Goal: Transaction & Acquisition: Book appointment/travel/reservation

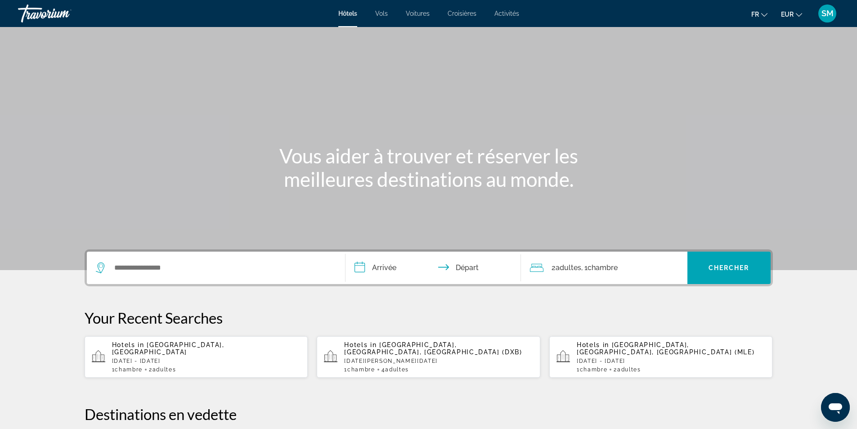
click at [383, 13] on span "Vols" at bounding box center [381, 13] width 13 height 7
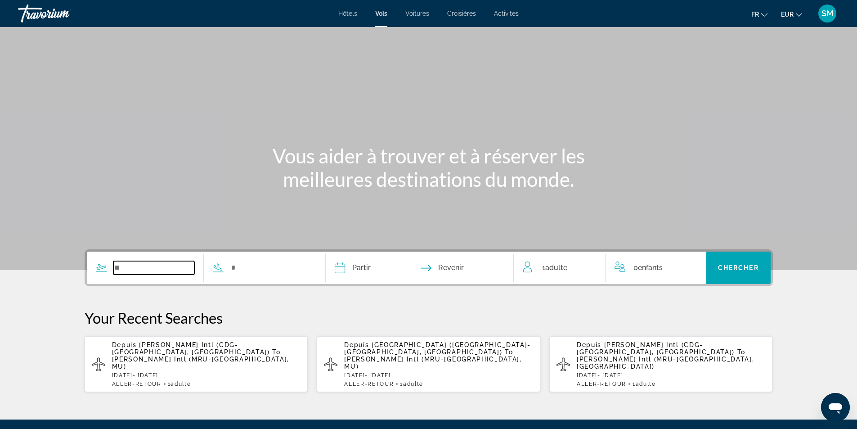
click at [146, 265] on input "Search widget" at bounding box center [153, 268] width 81 height 14
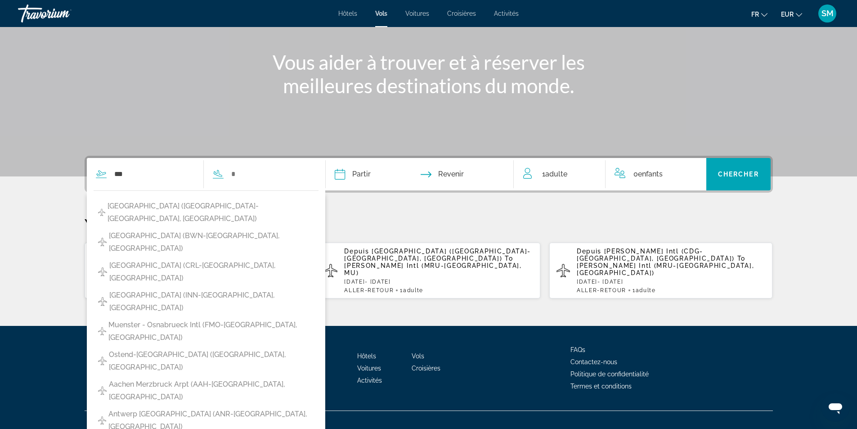
click at [159, 207] on span "[GEOGRAPHIC_DATA] ([GEOGRAPHIC_DATA]-[GEOGRAPHIC_DATA], [GEOGRAPHIC_DATA])" at bounding box center [211, 212] width 207 height 25
type input "**********"
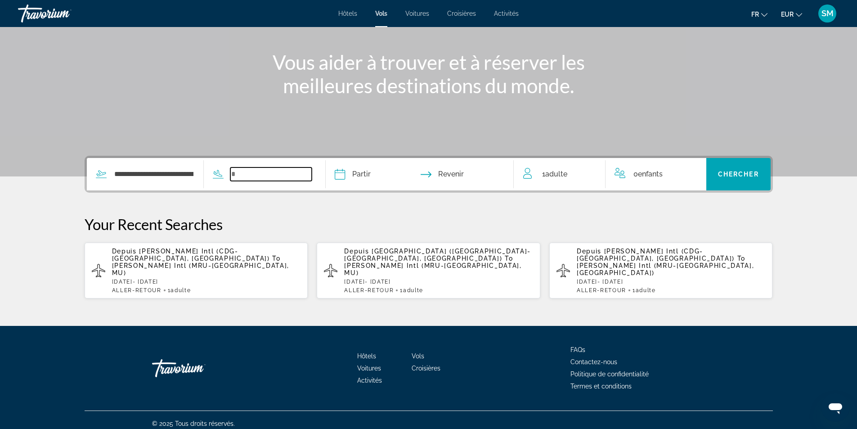
click at [246, 174] on input "Search widget" at bounding box center [270, 174] width 81 height 14
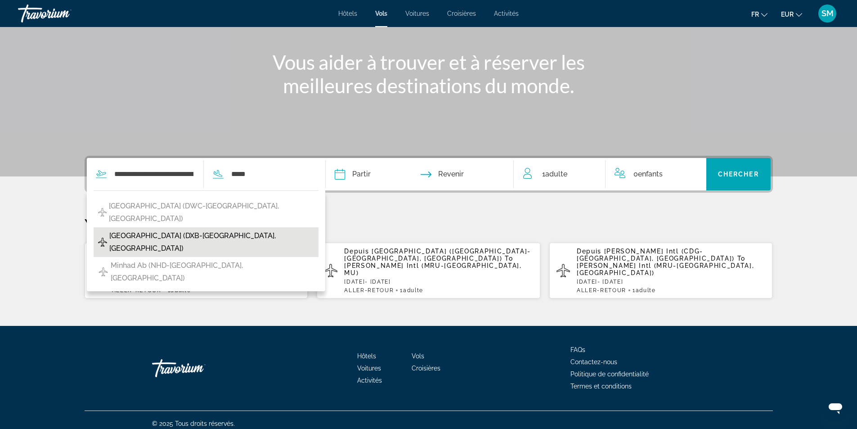
click at [255, 235] on span "Dubai Intl Airport (DXB-Dubai, United Arab Emirates)" at bounding box center [211, 242] width 205 height 25
type input "**********"
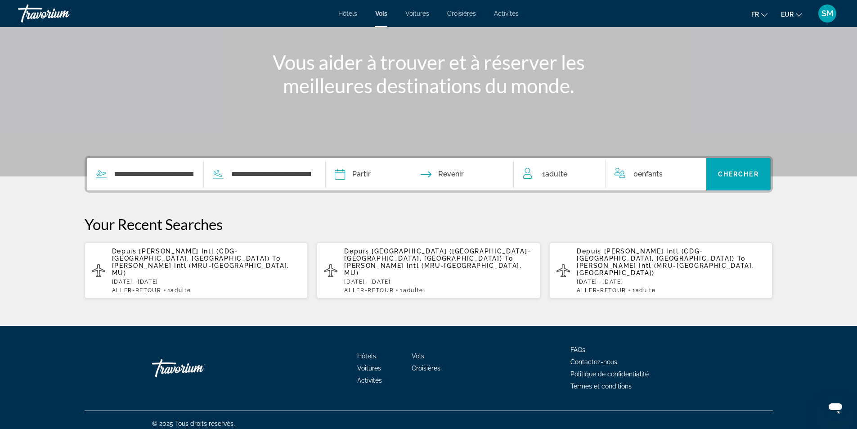
click at [370, 174] on input "Depart date" at bounding box center [379, 175] width 93 height 35
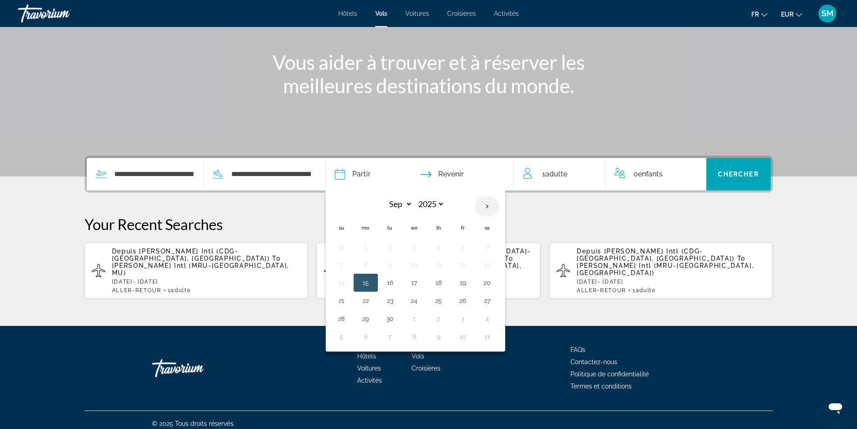
click at [490, 206] on th "Next month" at bounding box center [487, 207] width 24 height 20
select select "*"
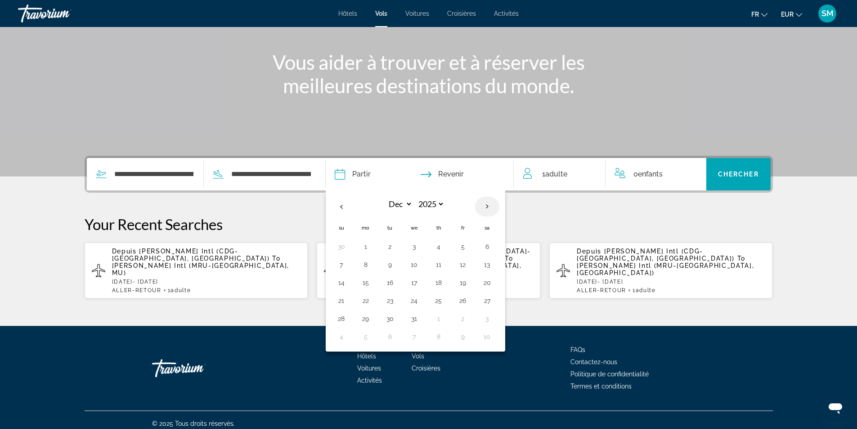
select select "****"
click at [392, 302] on button "20" at bounding box center [390, 300] width 14 height 13
type input "**********"
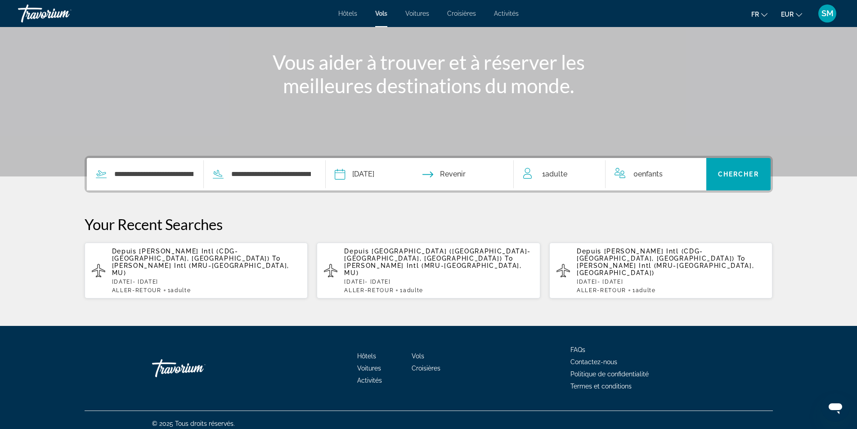
click at [465, 174] on input "Return date" at bounding box center [470, 175] width 93 height 35
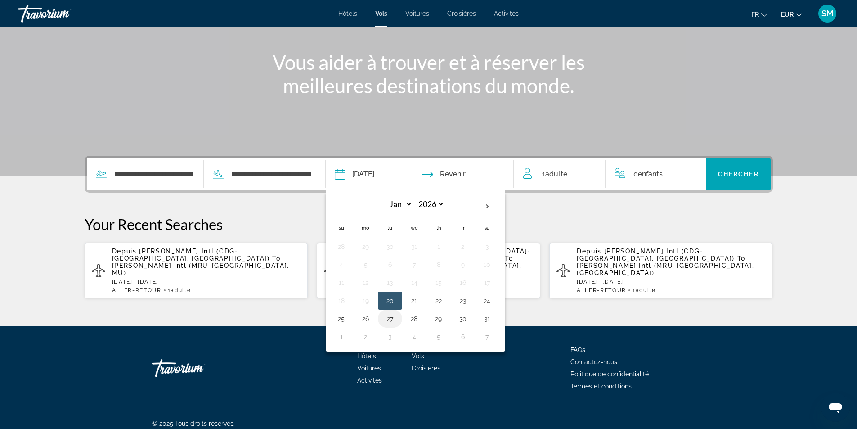
click at [392, 321] on button "27" at bounding box center [390, 318] width 14 height 13
type input "**********"
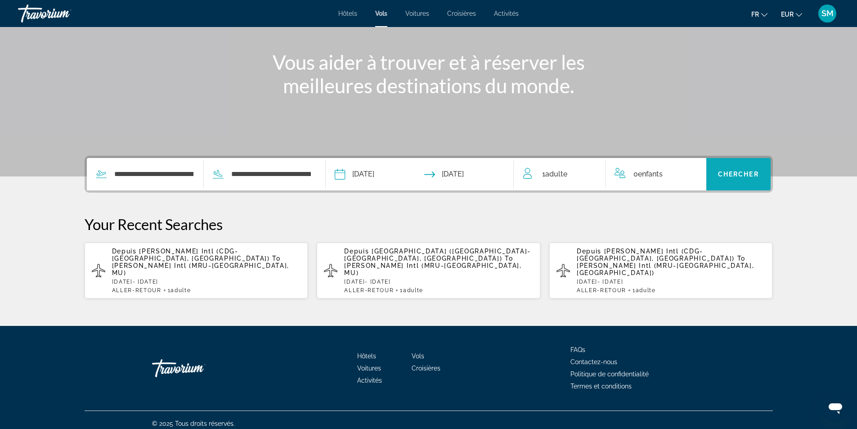
click at [741, 172] on span "Chercher" at bounding box center [738, 174] width 41 height 7
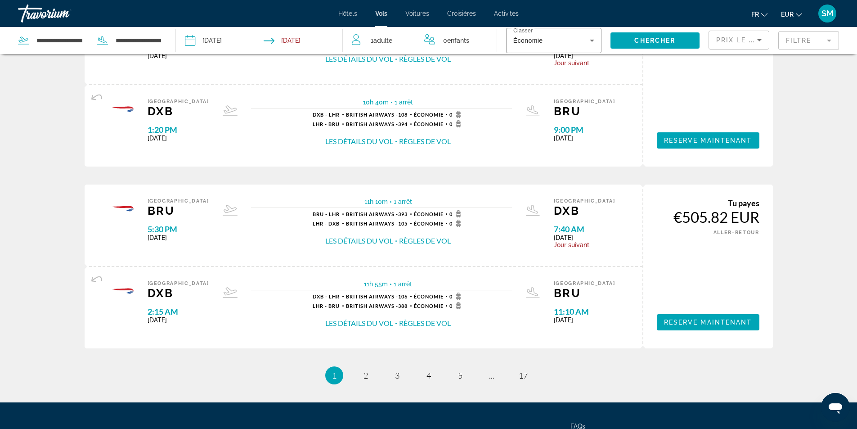
scroll to position [855, 0]
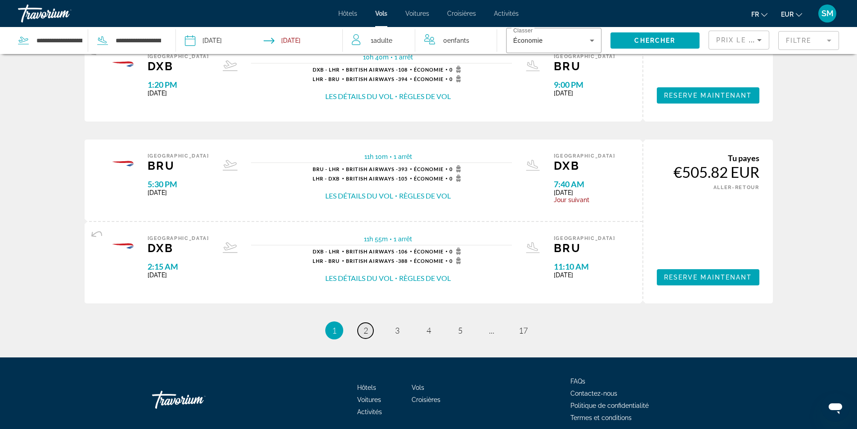
click at [365, 332] on span "2" at bounding box center [366, 330] width 5 height 10
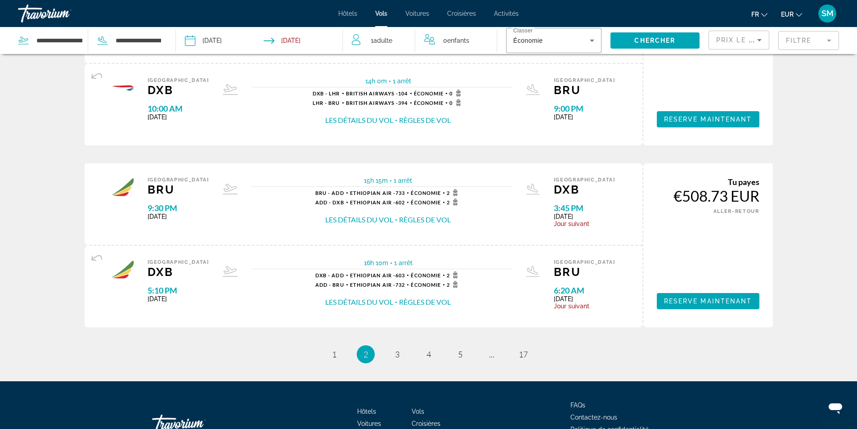
scroll to position [894, 0]
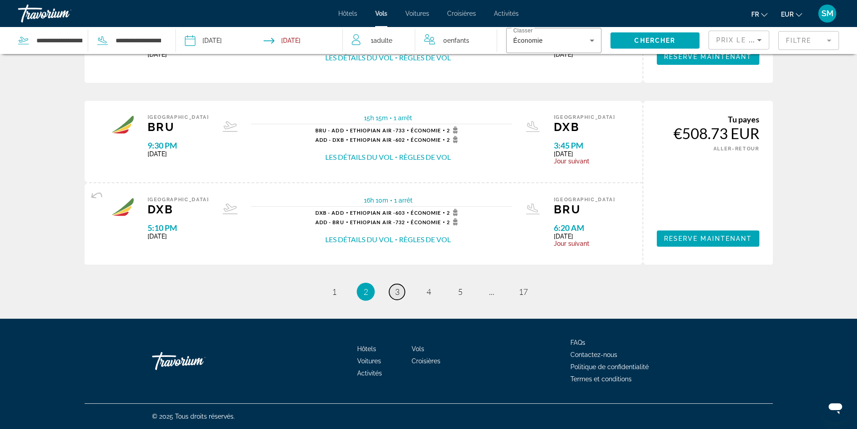
click at [396, 292] on span "3" at bounding box center [397, 292] width 5 height 10
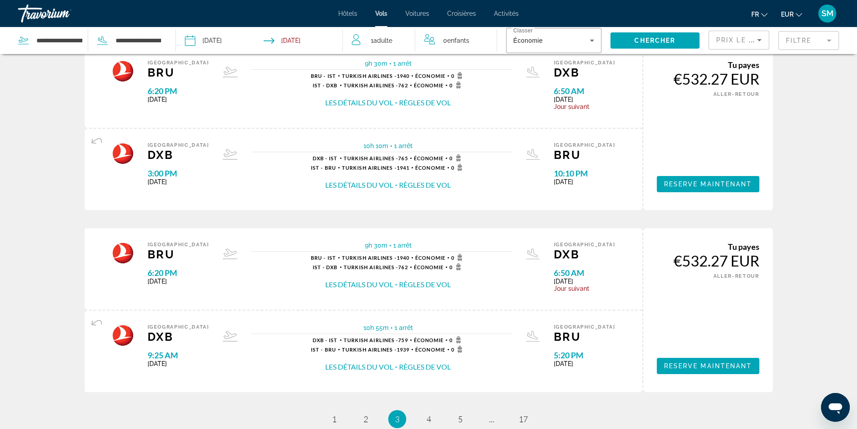
scroll to position [810, 0]
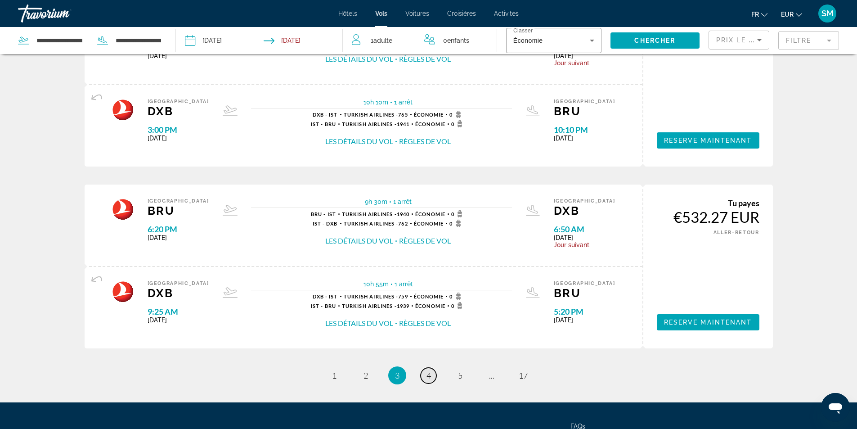
click at [430, 375] on span "4" at bounding box center [429, 375] width 5 height 10
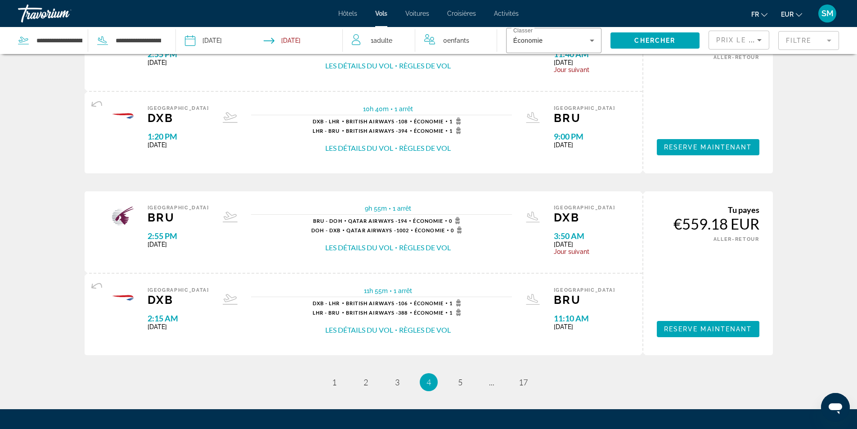
scroll to position [855, 0]
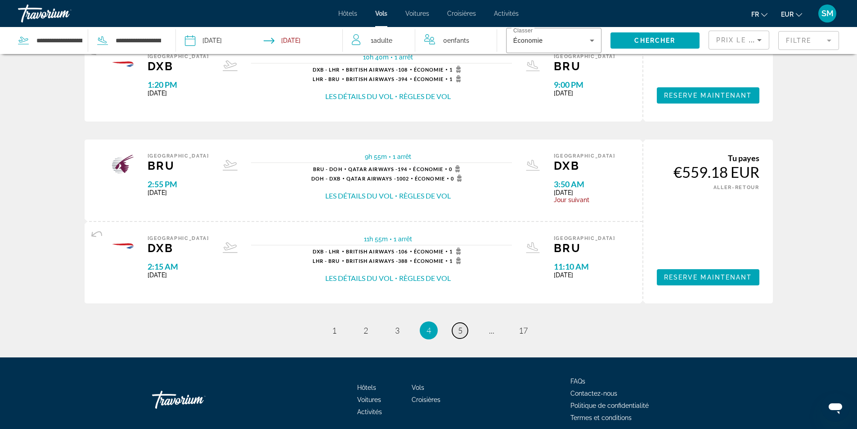
click at [461, 332] on span "5" at bounding box center [460, 330] width 5 height 10
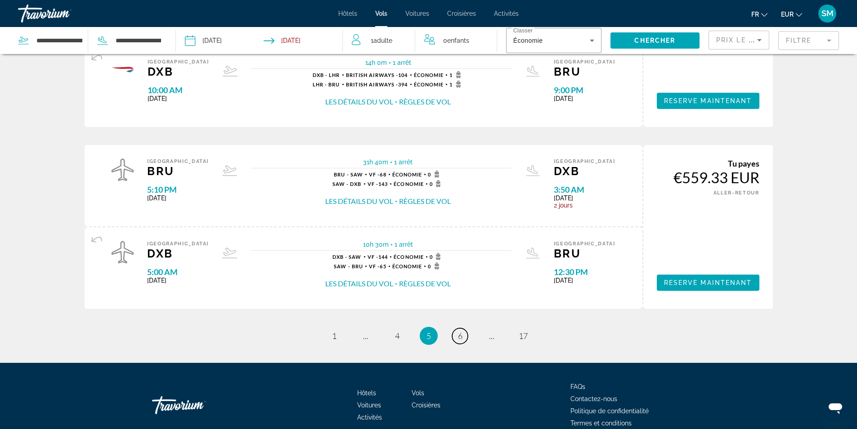
scroll to position [855, 0]
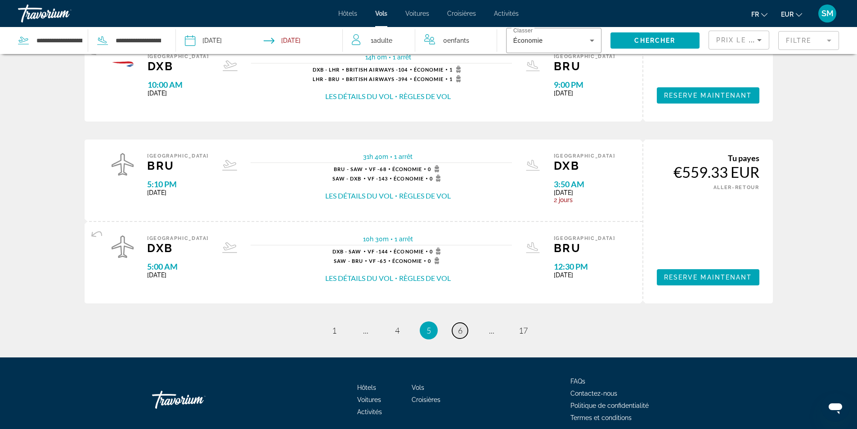
click at [464, 331] on link "page 6" at bounding box center [460, 331] width 16 height 16
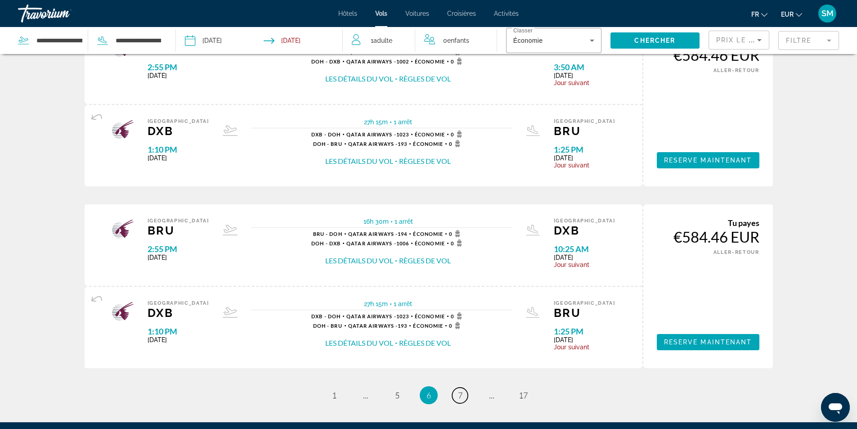
scroll to position [810, 0]
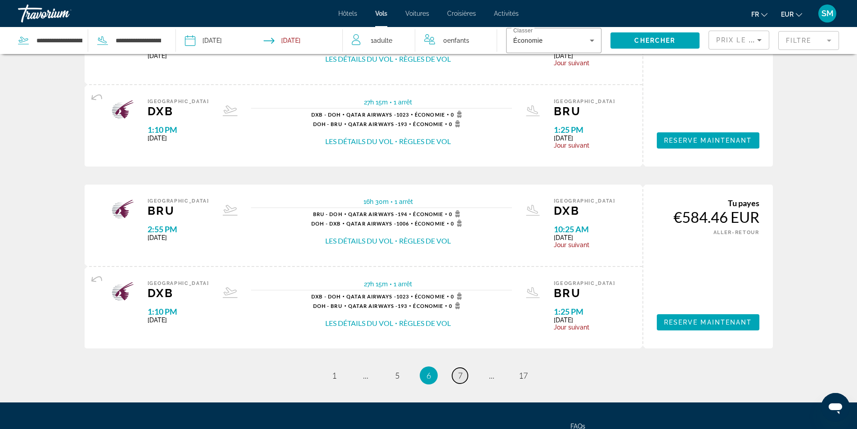
click at [458, 373] on span "7" at bounding box center [460, 375] width 5 height 10
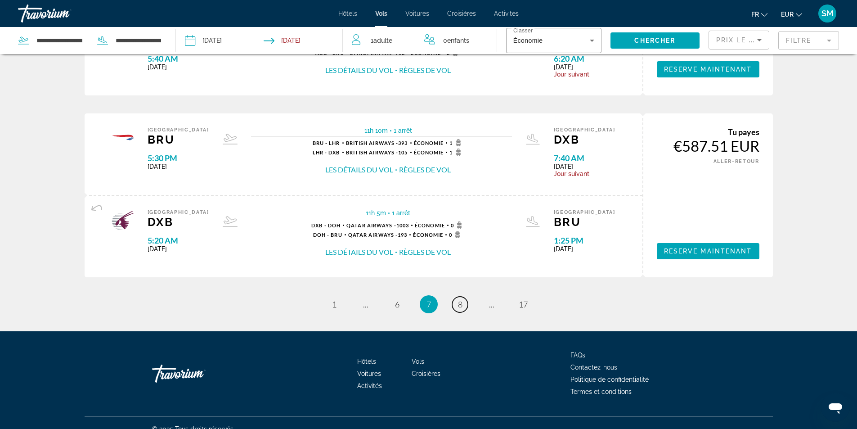
scroll to position [894, 0]
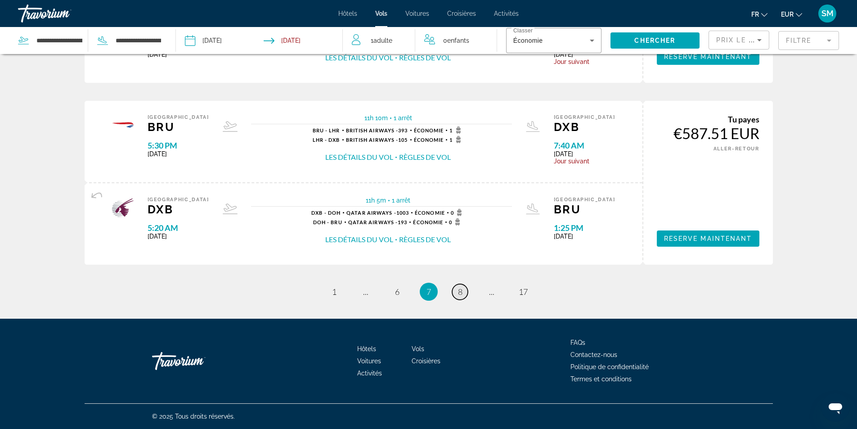
click at [455, 293] on link "page 8" at bounding box center [460, 292] width 16 height 16
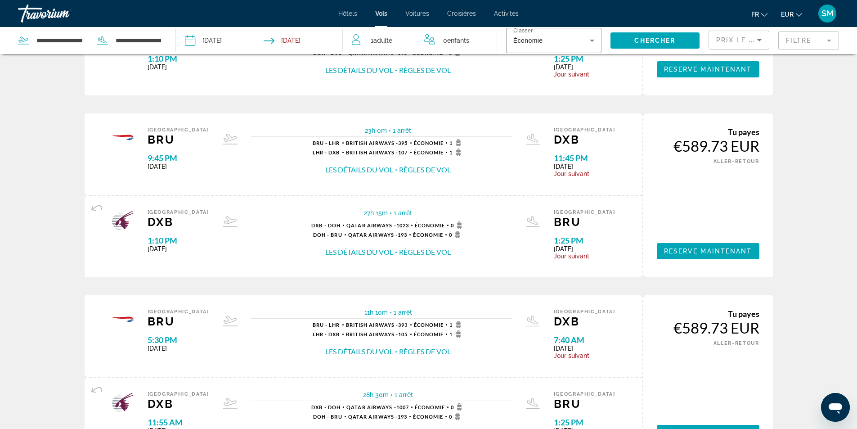
scroll to position [855, 0]
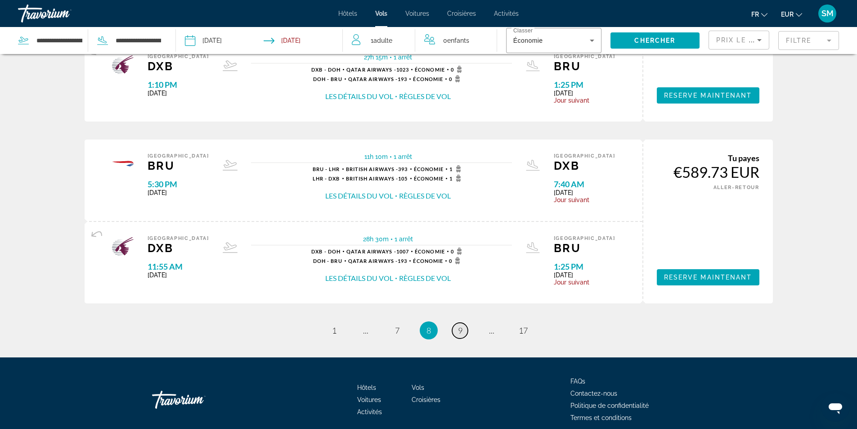
click at [458, 332] on span "9" at bounding box center [460, 330] width 5 height 10
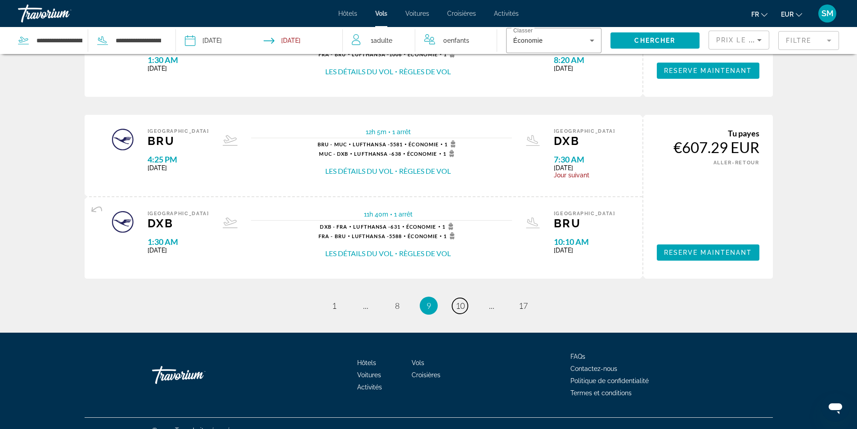
scroll to position [894, 0]
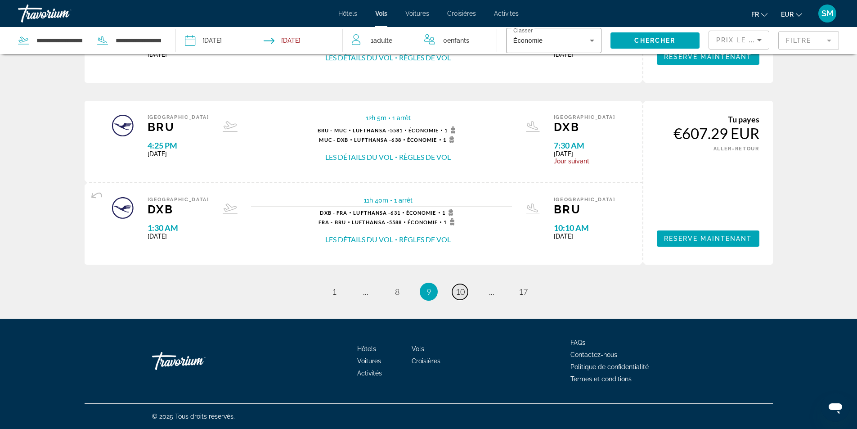
click at [459, 293] on span "10" at bounding box center [460, 292] width 9 height 10
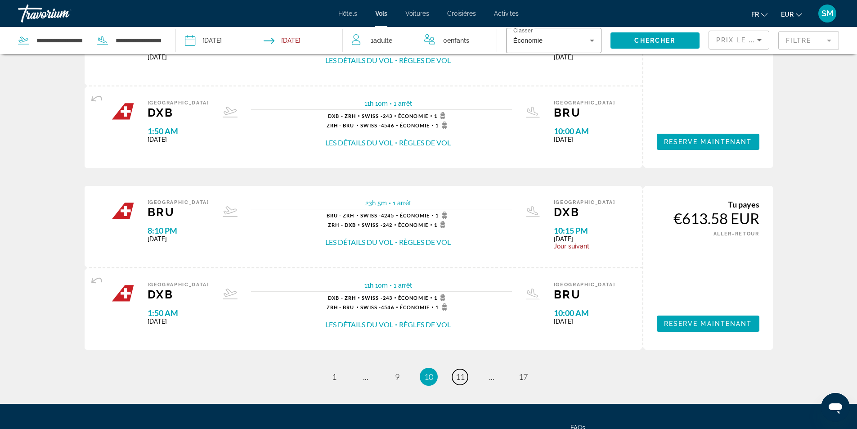
scroll to position [894, 0]
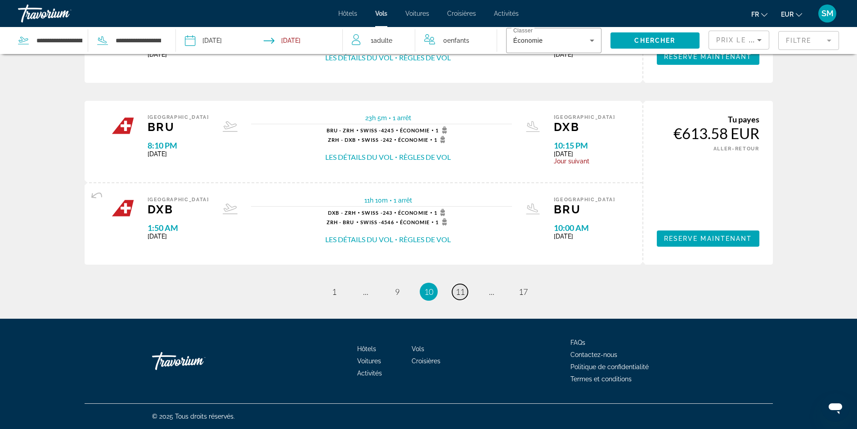
click at [460, 292] on span "11" at bounding box center [460, 292] width 9 height 10
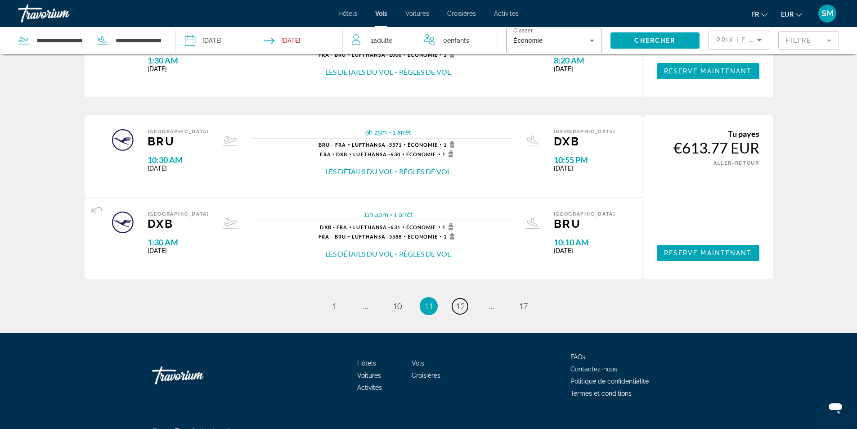
scroll to position [894, 0]
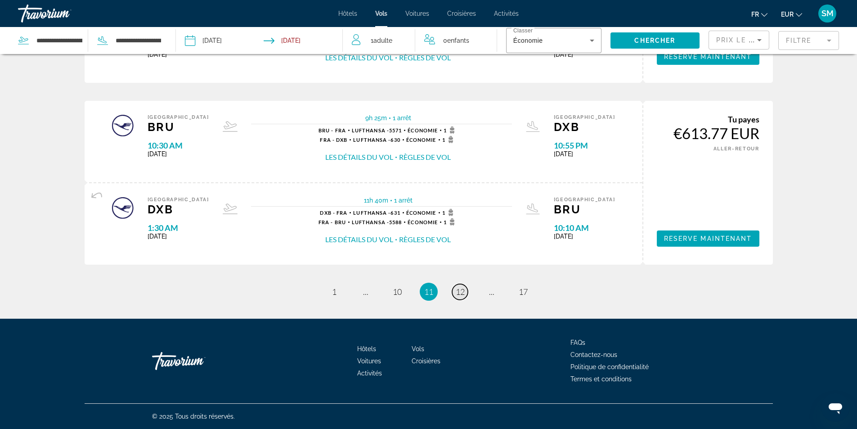
click at [462, 292] on span "12" at bounding box center [460, 292] width 9 height 10
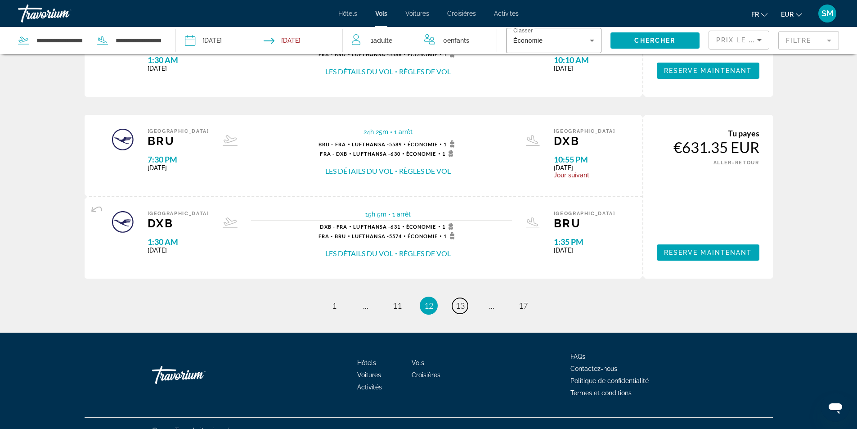
scroll to position [894, 0]
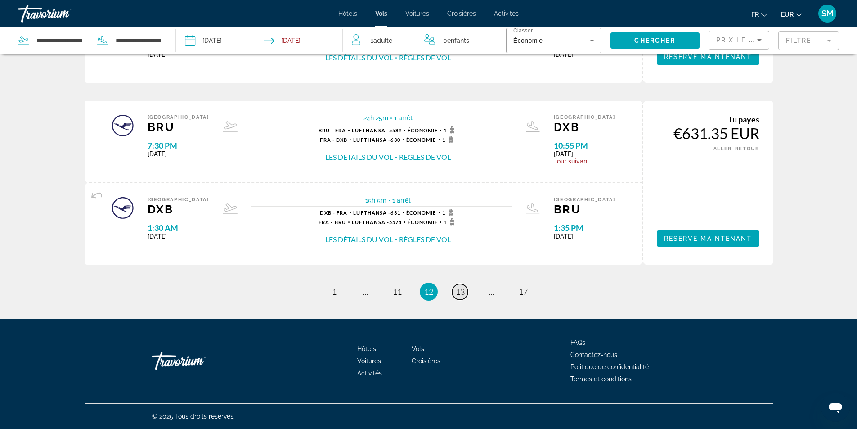
click at [460, 291] on span "13" at bounding box center [460, 292] width 9 height 10
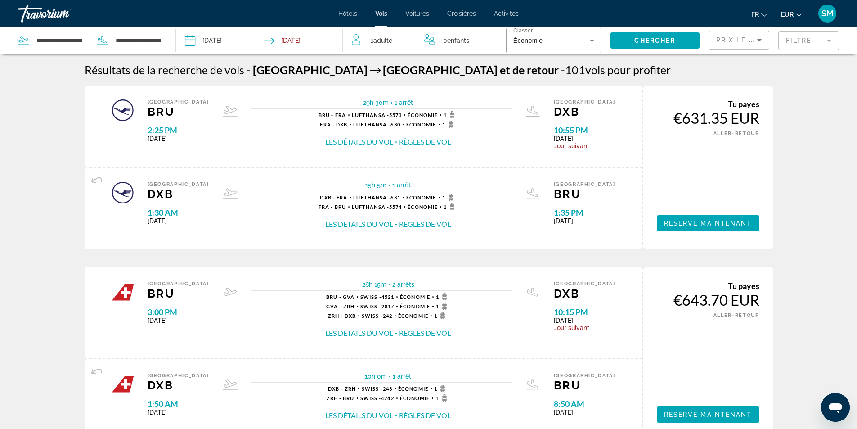
click at [808, 41] on mat-form-field "Filtre" at bounding box center [809, 40] width 61 height 19
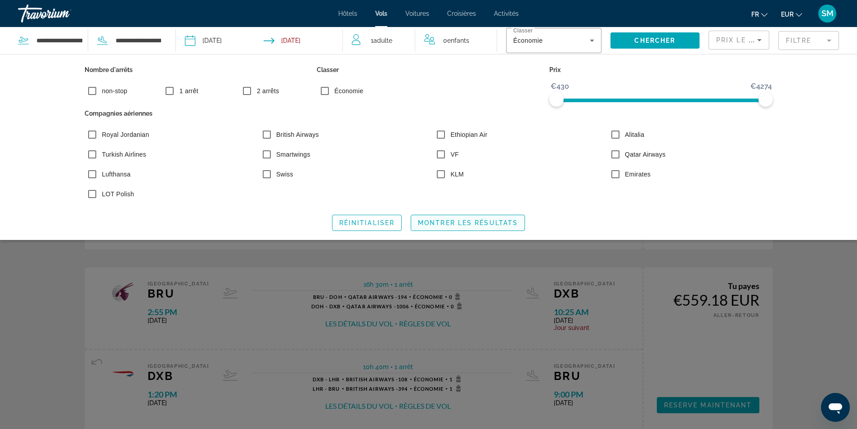
click at [473, 223] on span "Montrer les résultats" at bounding box center [468, 222] width 100 height 7
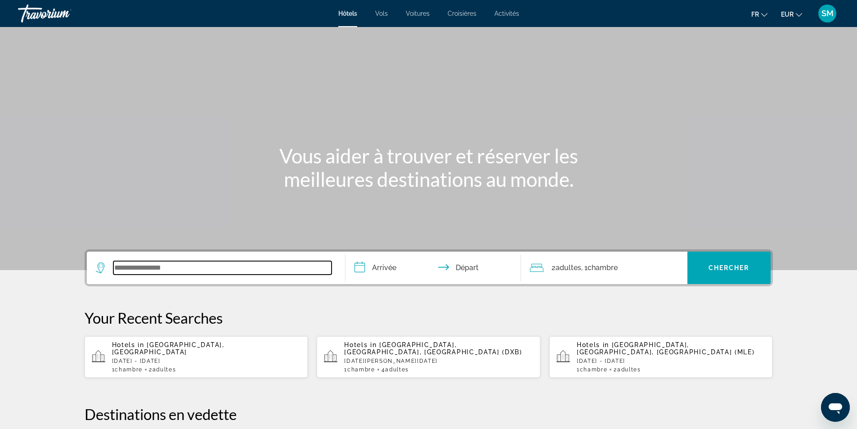
click at [148, 271] on input "Search widget" at bounding box center [222, 268] width 218 height 14
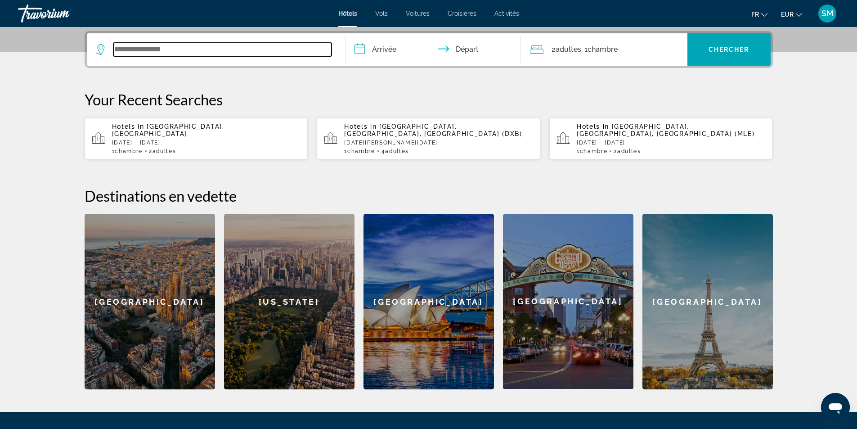
scroll to position [220, 0]
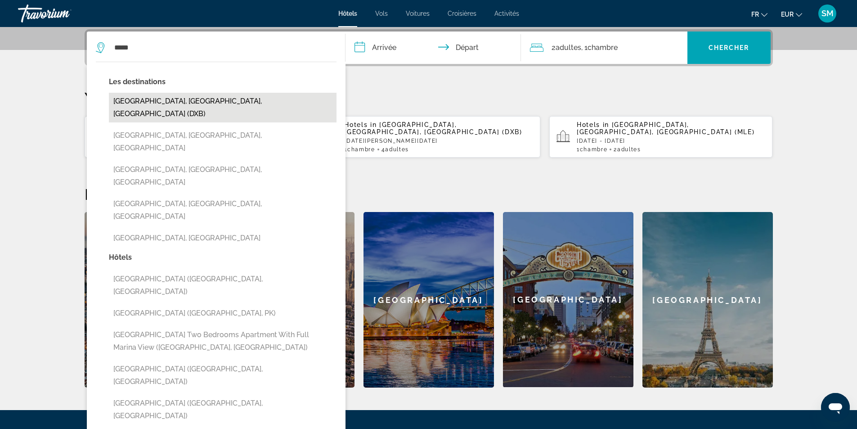
click at [188, 103] on button "[GEOGRAPHIC_DATA], [GEOGRAPHIC_DATA], [GEOGRAPHIC_DATA] (DXB)" at bounding box center [223, 108] width 228 height 30
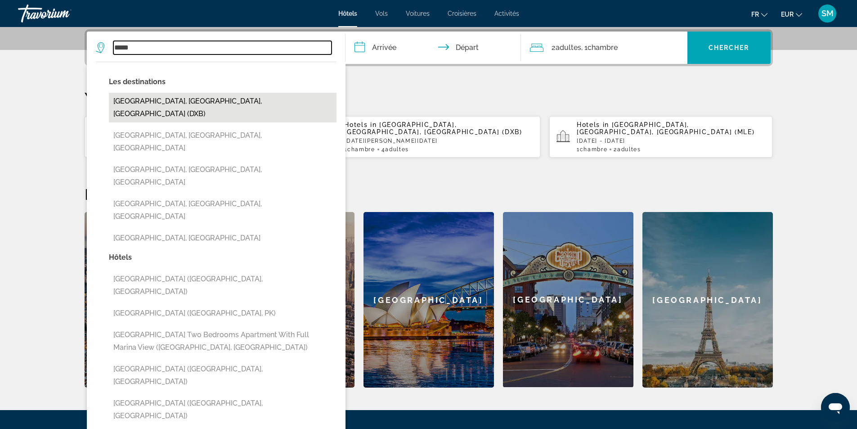
type input "**********"
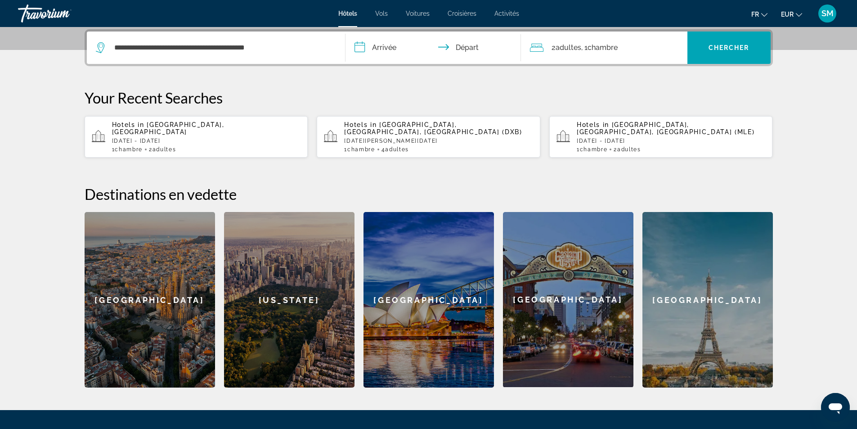
click at [380, 49] on input "**********" at bounding box center [435, 49] width 179 height 35
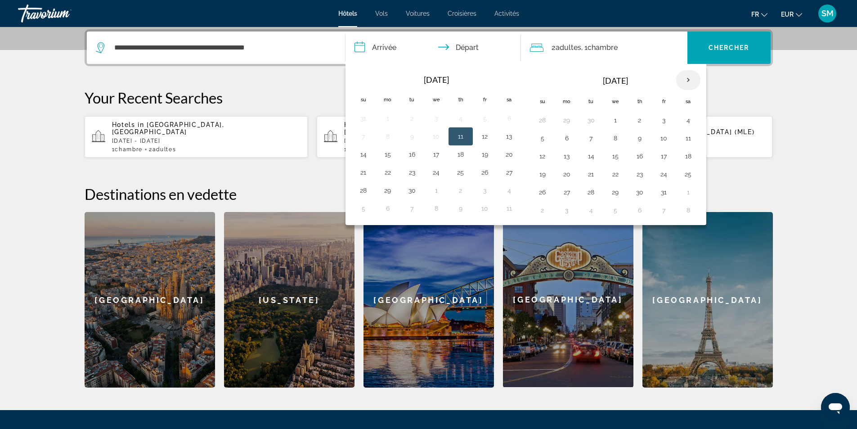
click at [689, 79] on th "Next month" at bounding box center [688, 80] width 24 height 20
click at [594, 176] on button "20" at bounding box center [591, 174] width 14 height 13
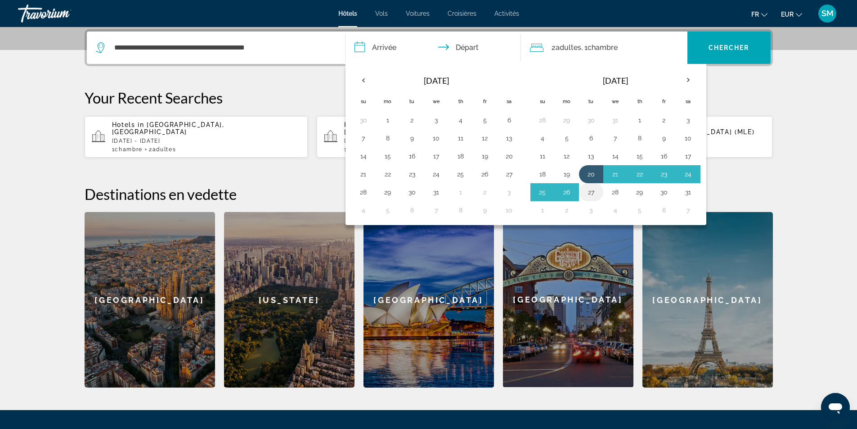
click at [590, 190] on button "27" at bounding box center [591, 192] width 14 height 13
type input "**********"
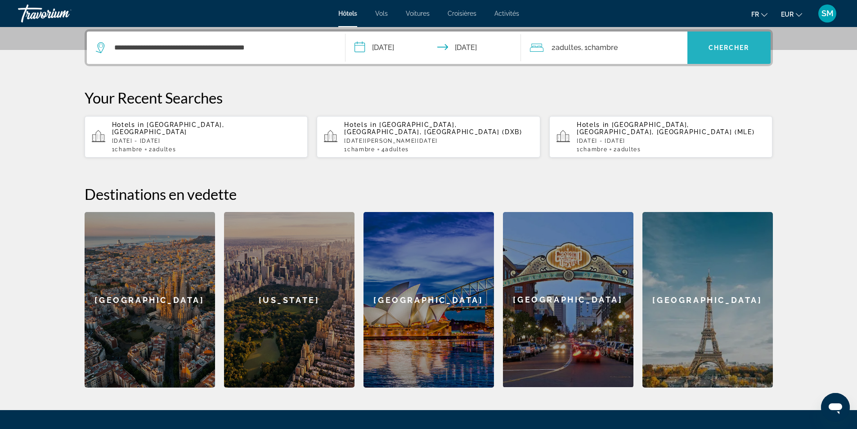
click at [732, 46] on span "Chercher" at bounding box center [729, 47] width 41 height 7
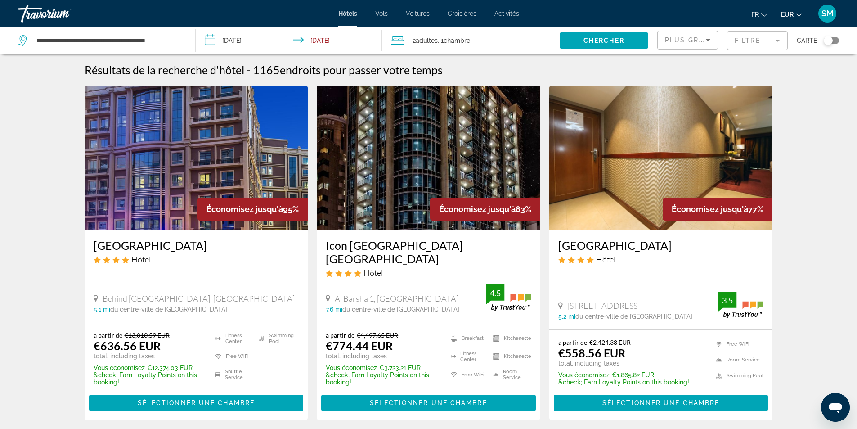
click at [153, 246] on h3 "[GEOGRAPHIC_DATA]" at bounding box center [197, 246] width 206 height 14
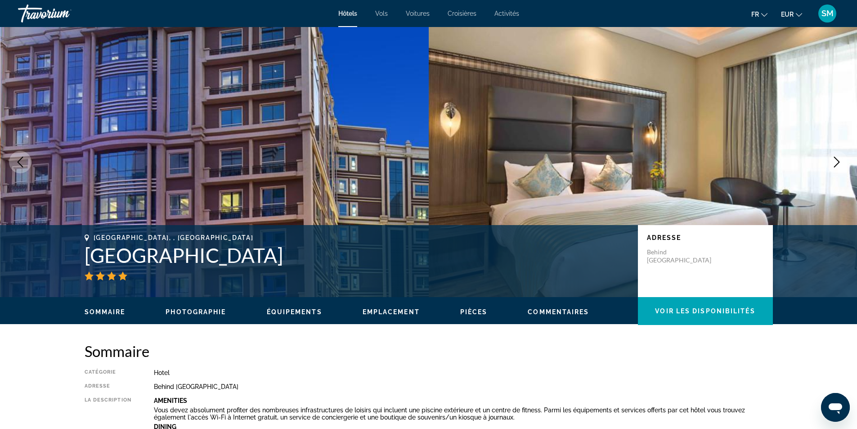
click at [836, 163] on icon "Next image" at bounding box center [837, 162] width 11 height 11
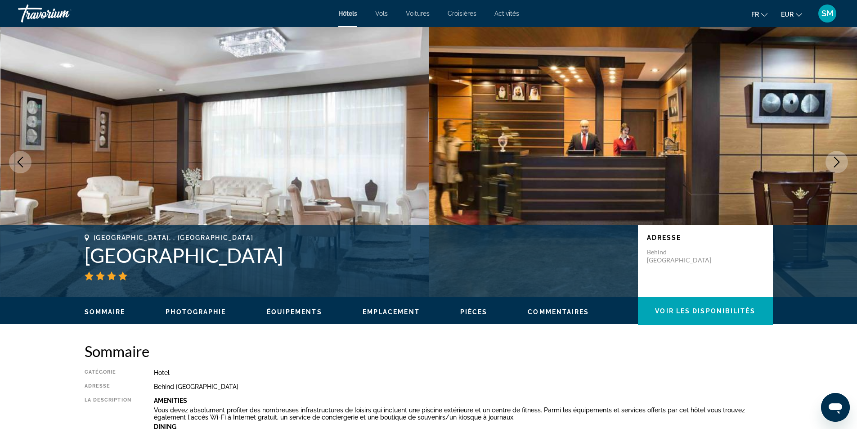
click at [836, 163] on icon "Next image" at bounding box center [837, 162] width 11 height 11
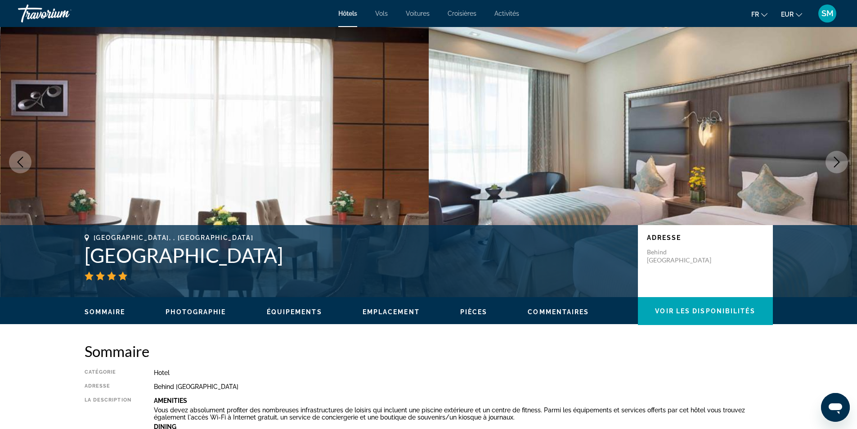
click at [836, 163] on icon "Next image" at bounding box center [837, 162] width 11 height 11
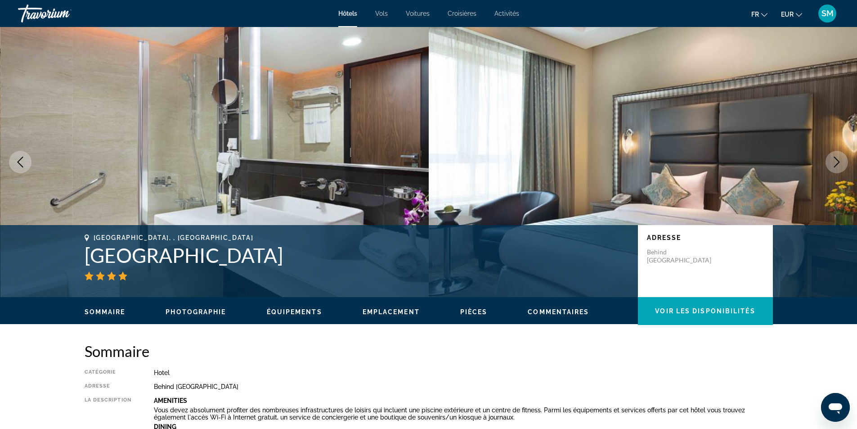
click at [836, 163] on icon "Next image" at bounding box center [837, 162] width 11 height 11
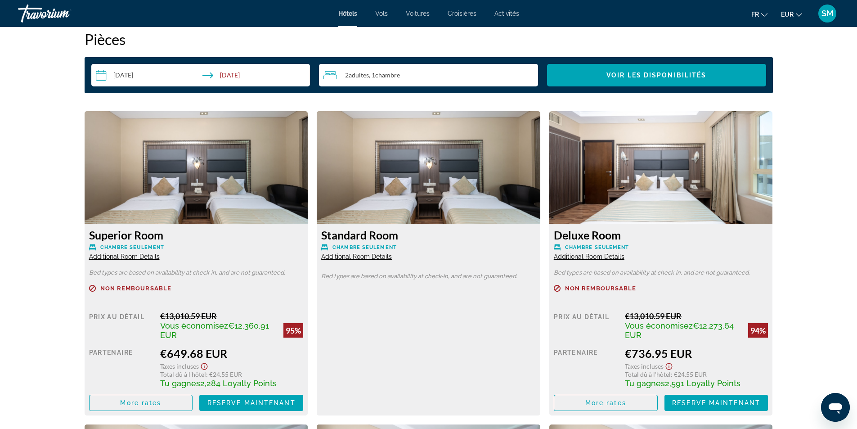
scroll to position [1169, 0]
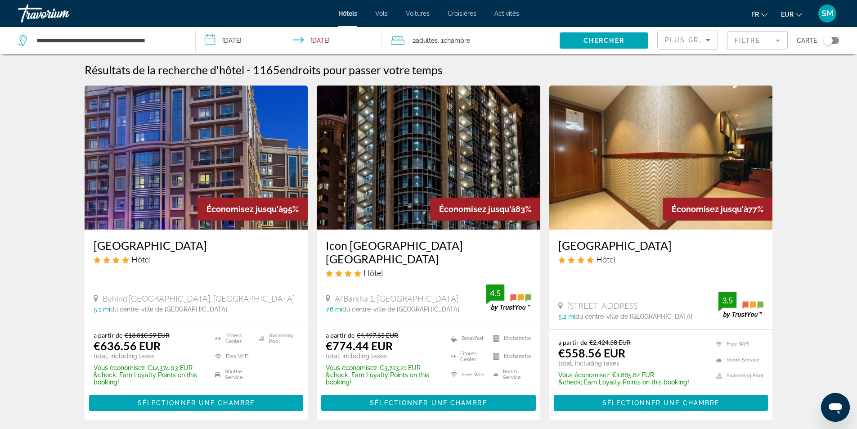
click at [752, 40] on mat-form-field "Filtre" at bounding box center [757, 40] width 61 height 19
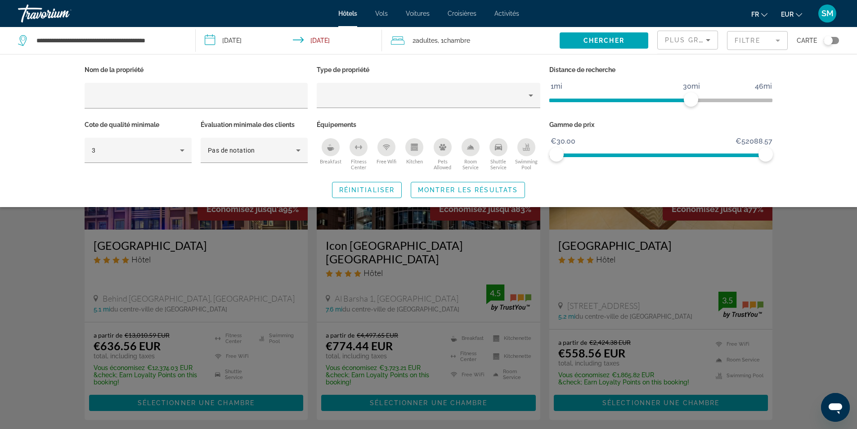
click at [528, 147] on icon "Swimming Pool" at bounding box center [526, 147] width 7 height 7
click at [180, 147] on icon "Hotel Filters" at bounding box center [182, 150] width 11 height 11
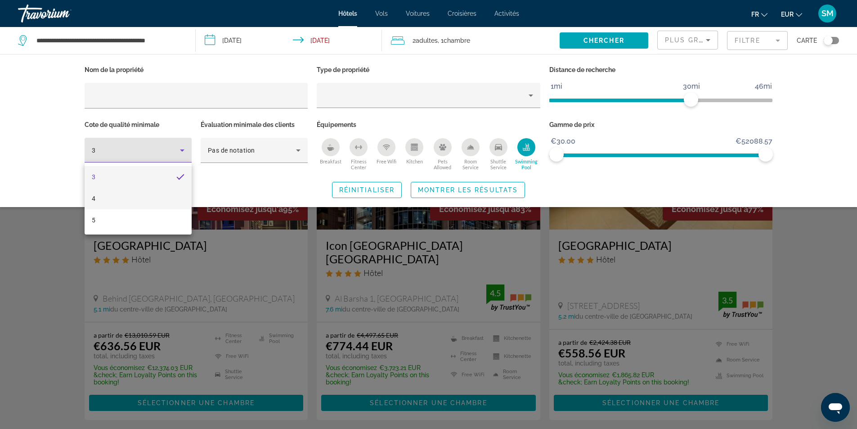
click at [126, 198] on mat-option "4" at bounding box center [138, 199] width 107 height 22
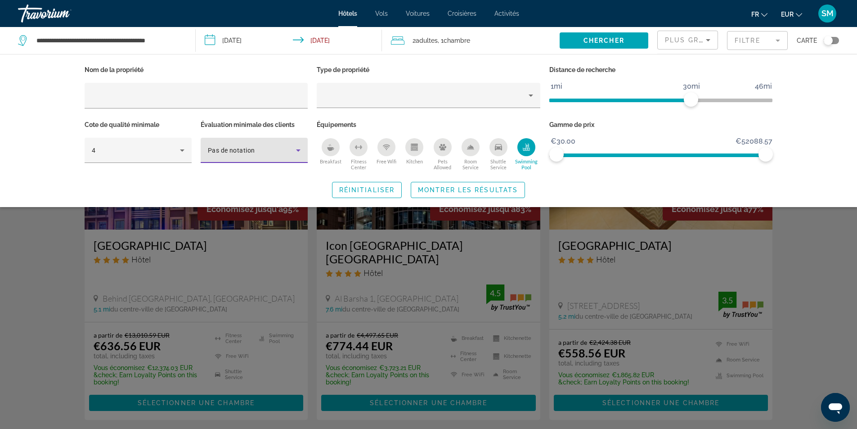
click at [295, 152] on icon "Hotel Filters" at bounding box center [298, 150] width 11 height 11
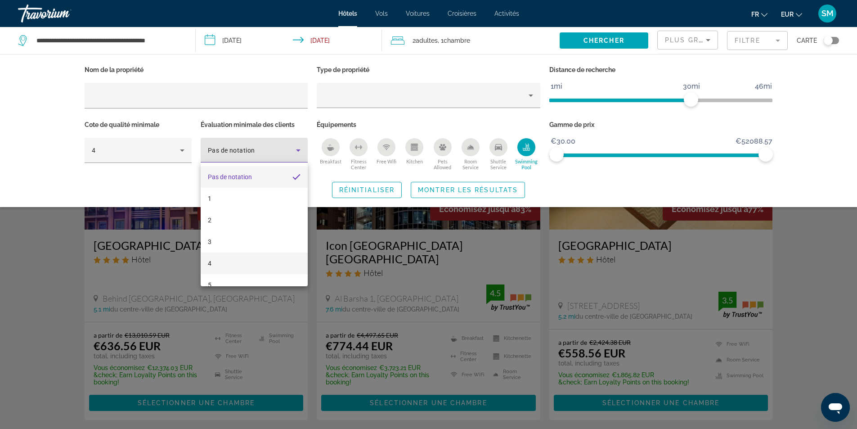
click at [217, 263] on mat-option "4" at bounding box center [254, 263] width 107 height 22
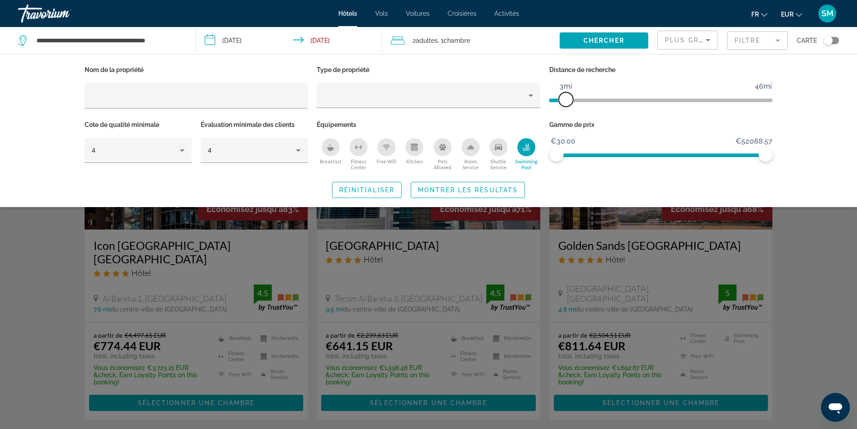
drag, startPoint x: 692, startPoint y: 99, endPoint x: 565, endPoint y: 105, distance: 127.1
click at [565, 105] on span "ngx-slider" at bounding box center [566, 99] width 14 height 14
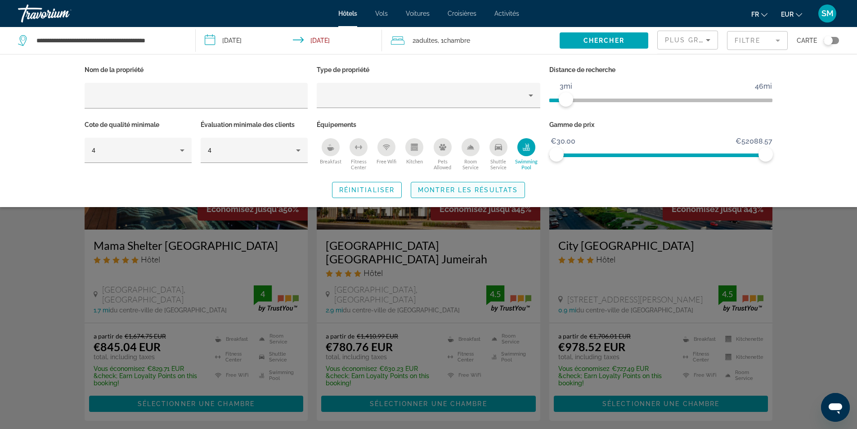
click at [480, 188] on span "Montrer les résultats" at bounding box center [468, 189] width 100 height 7
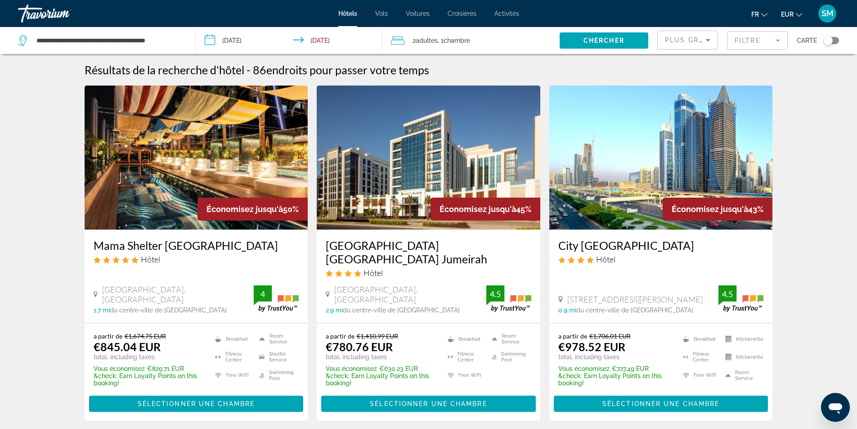
click at [762, 40] on mat-form-field "Filtre" at bounding box center [757, 40] width 61 height 19
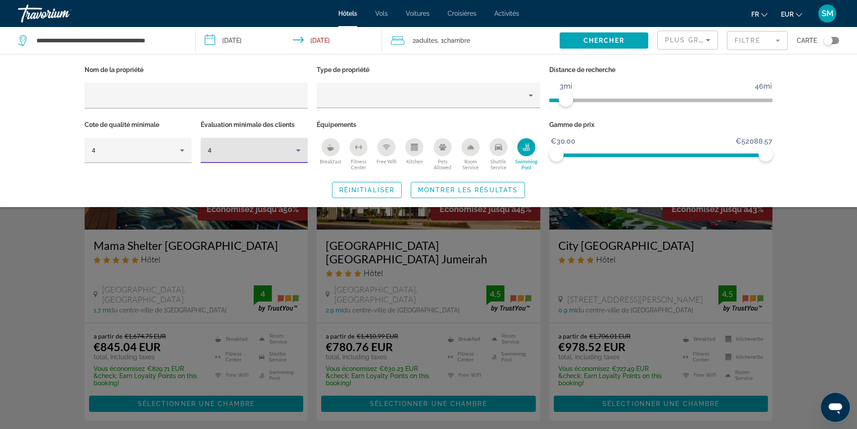
click at [297, 149] on icon "Hotel Filters" at bounding box center [298, 150] width 5 height 2
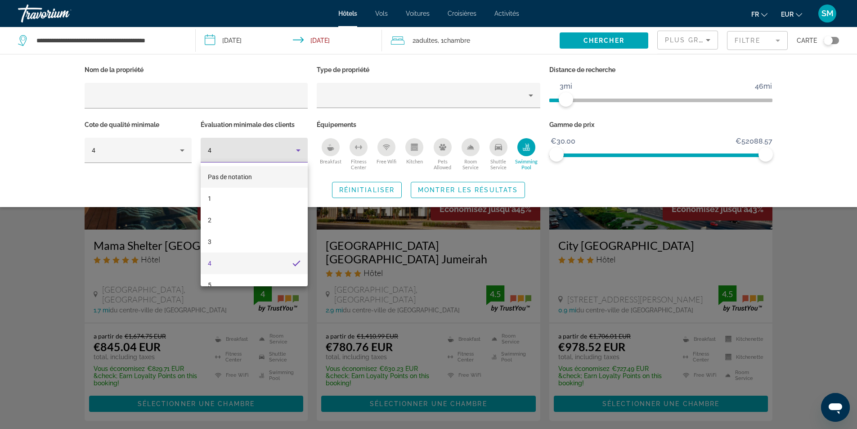
click at [247, 174] on span "Pas de notation" at bounding box center [230, 176] width 44 height 7
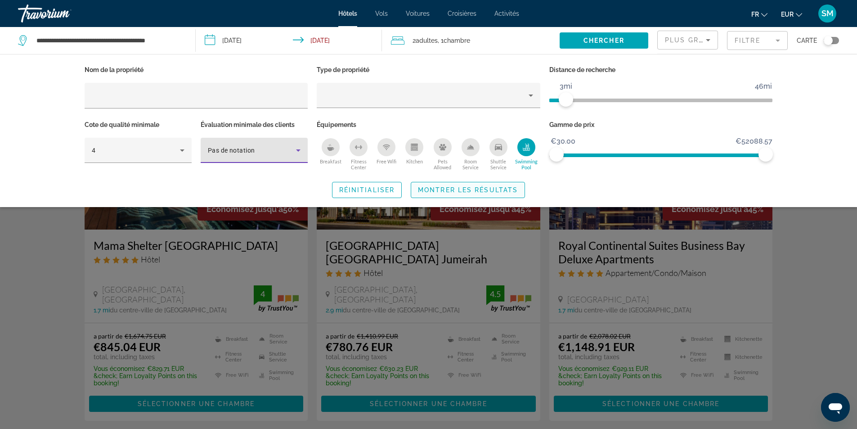
click at [493, 188] on span "Montrer les résultats" at bounding box center [468, 189] width 100 height 7
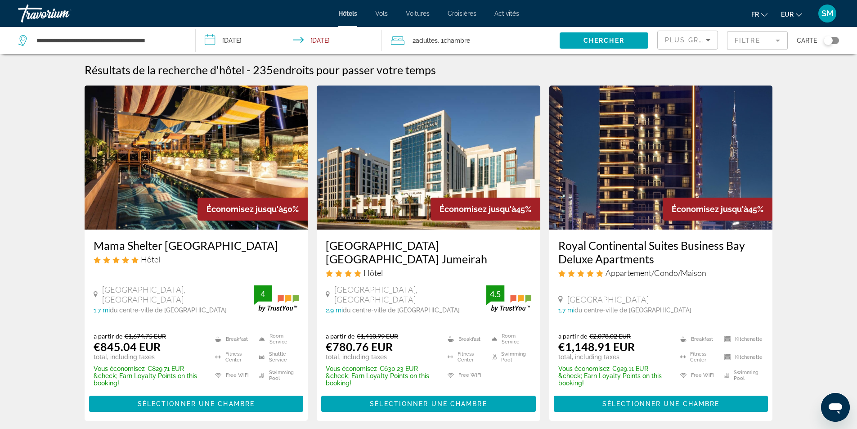
click at [175, 247] on h3 "Mama Shelter [GEOGRAPHIC_DATA]" at bounding box center [197, 246] width 206 height 14
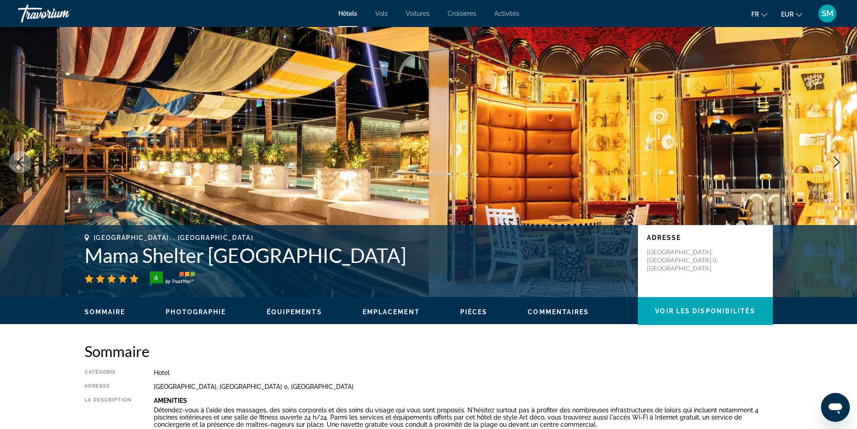
click at [836, 161] on icon "Next image" at bounding box center [837, 162] width 11 height 11
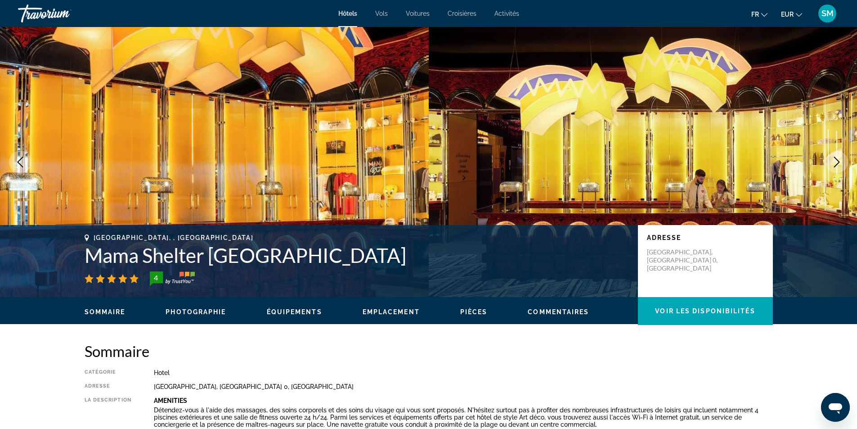
click at [836, 161] on icon "Next image" at bounding box center [837, 162] width 11 height 11
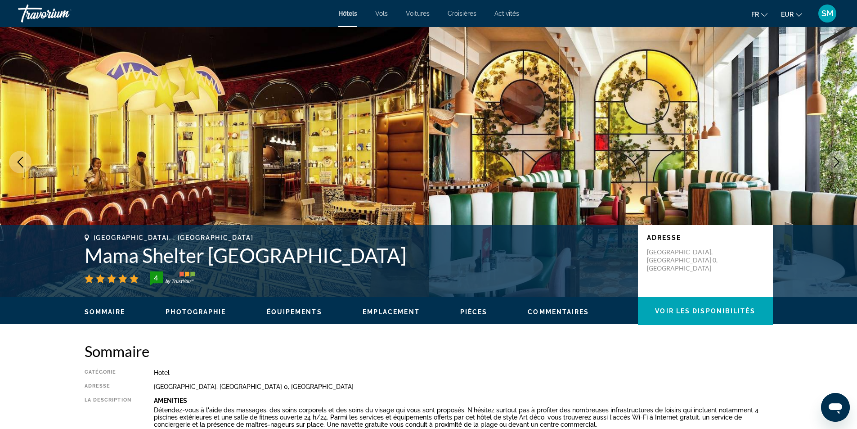
click at [836, 161] on icon "Next image" at bounding box center [837, 162] width 11 height 11
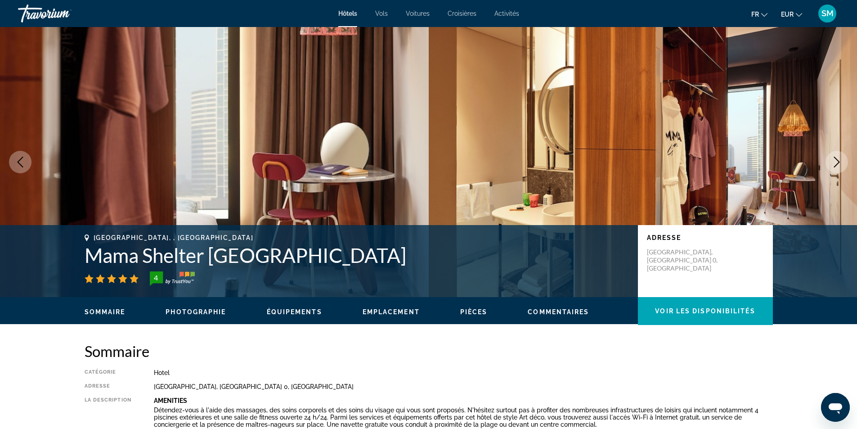
click at [836, 161] on icon "Next image" at bounding box center [837, 162] width 11 height 11
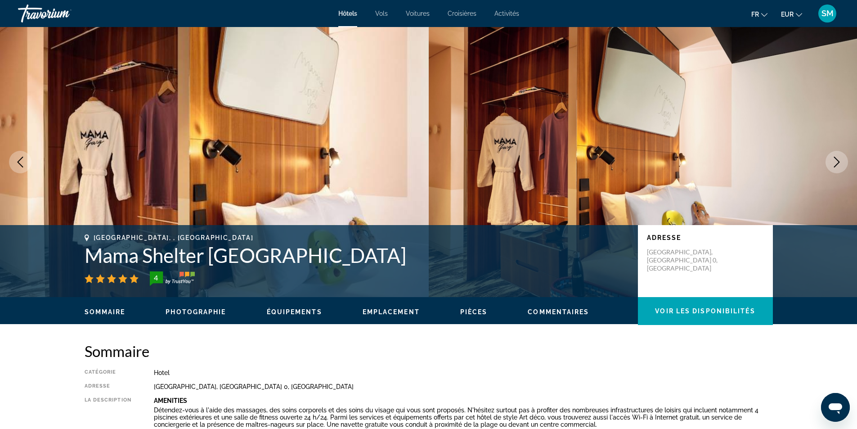
click at [836, 161] on icon "Next image" at bounding box center [837, 162] width 11 height 11
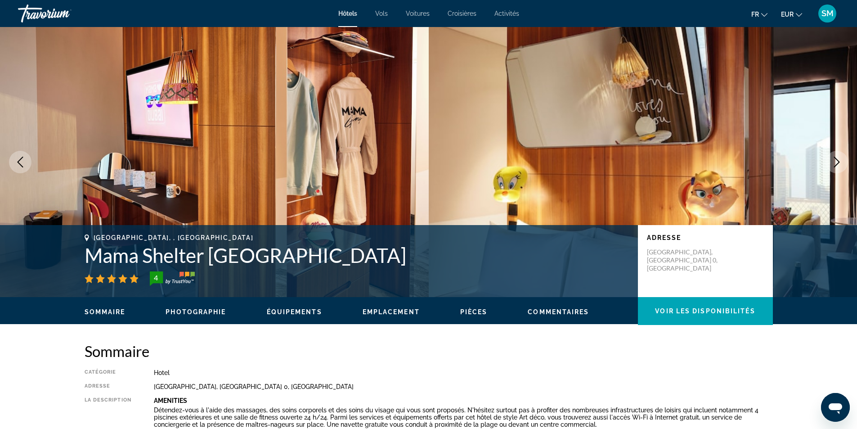
click at [836, 161] on icon "Next image" at bounding box center [837, 162] width 11 height 11
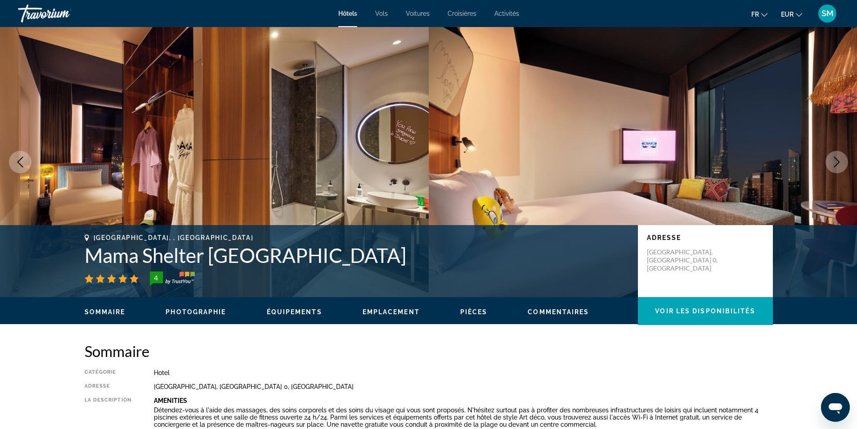
click at [836, 161] on icon "Next image" at bounding box center [837, 162] width 11 height 11
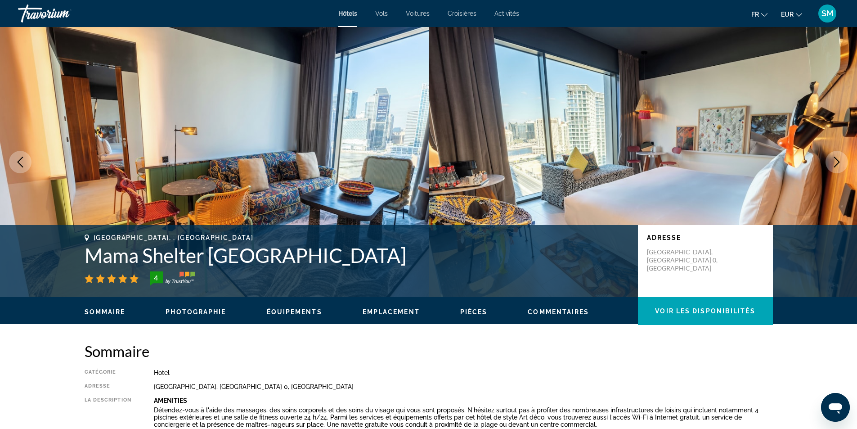
click at [836, 161] on icon "Next image" at bounding box center [837, 162] width 11 height 11
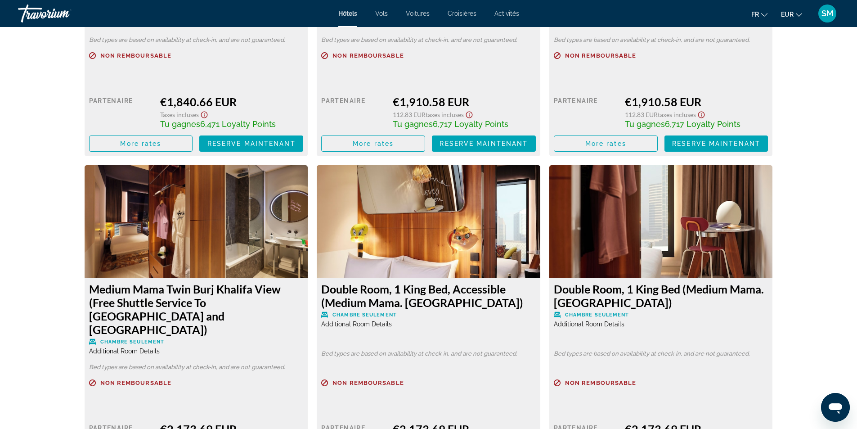
scroll to position [2081, 0]
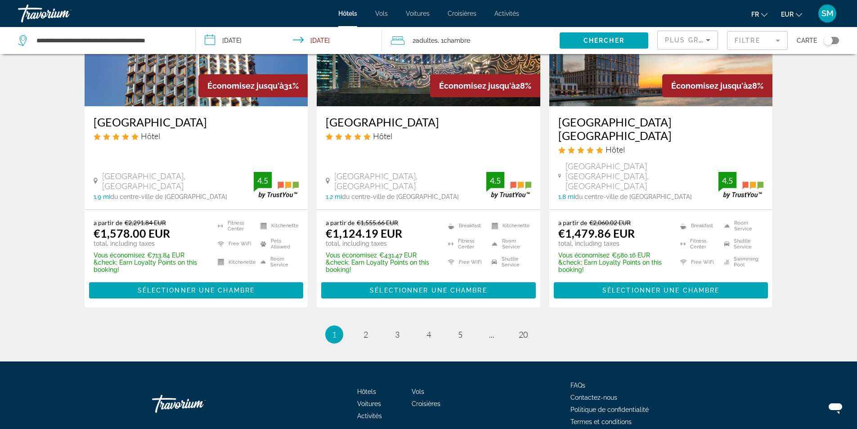
scroll to position [1201, 0]
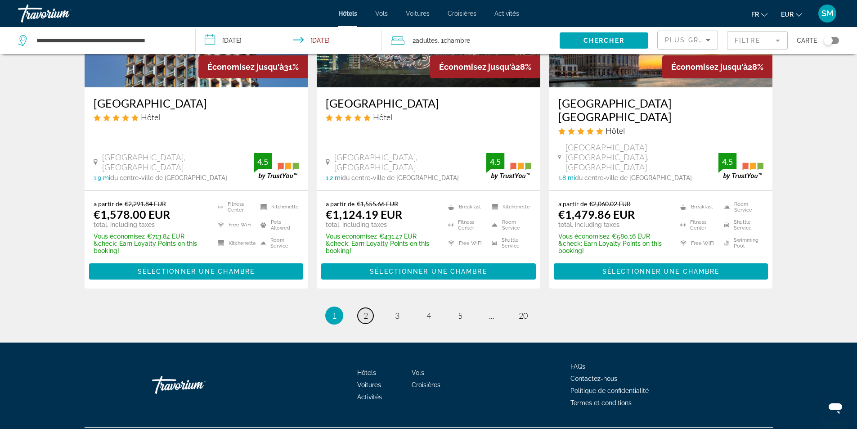
click at [367, 311] on span "2" at bounding box center [366, 316] width 5 height 10
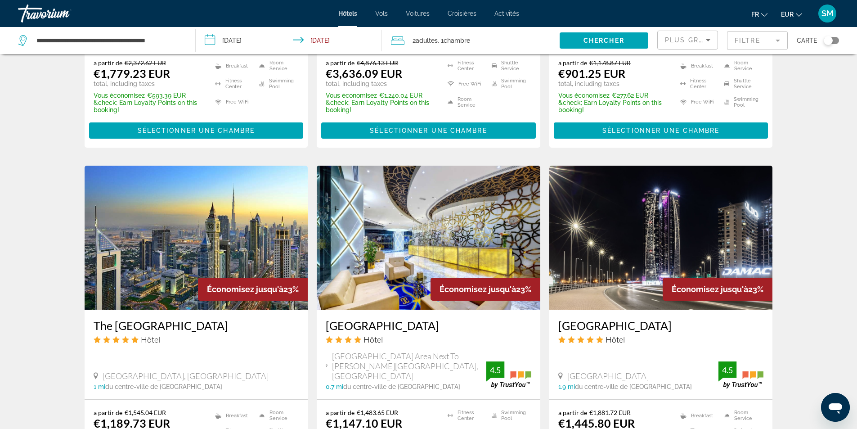
scroll to position [630, 0]
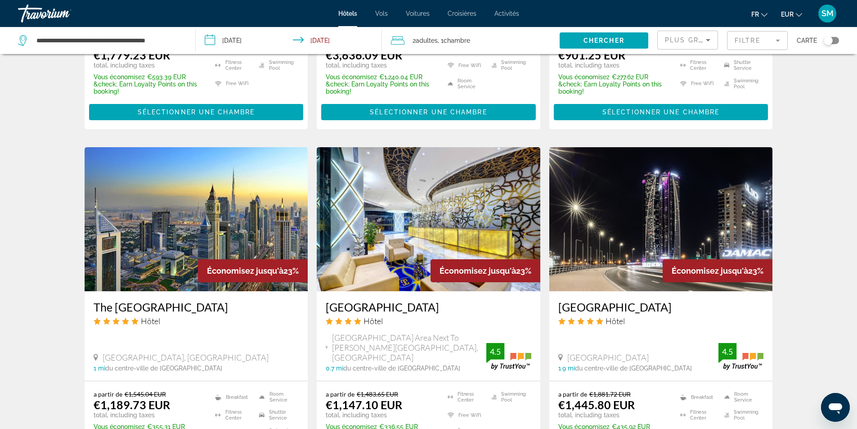
click at [636, 300] on h3 "[GEOGRAPHIC_DATA]" at bounding box center [661, 307] width 206 height 14
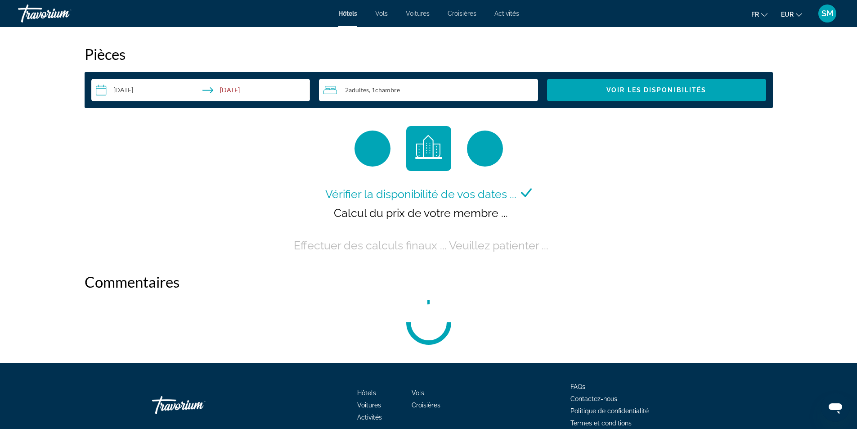
scroll to position [1157, 0]
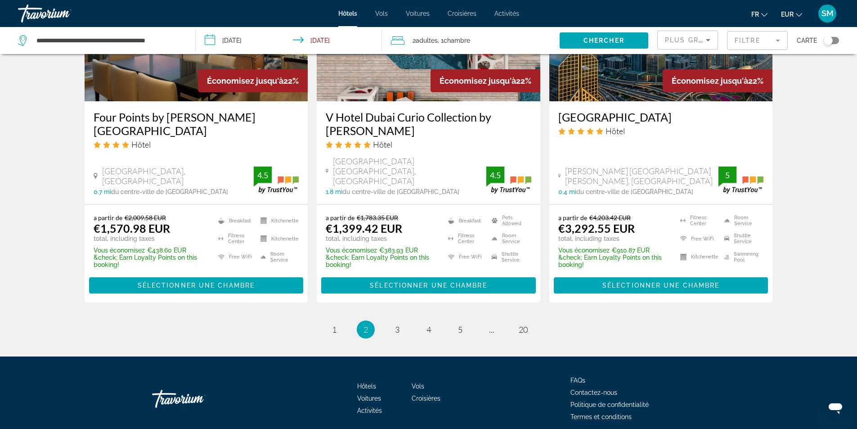
scroll to position [1170, 0]
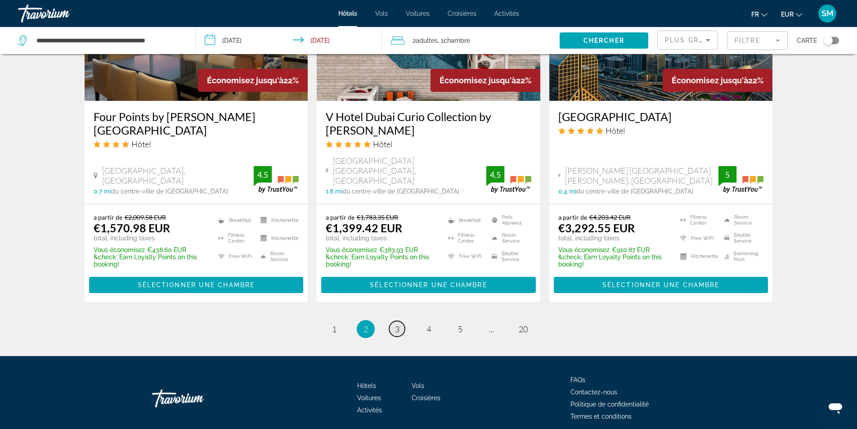
click at [396, 324] on span "3" at bounding box center [397, 329] width 5 height 10
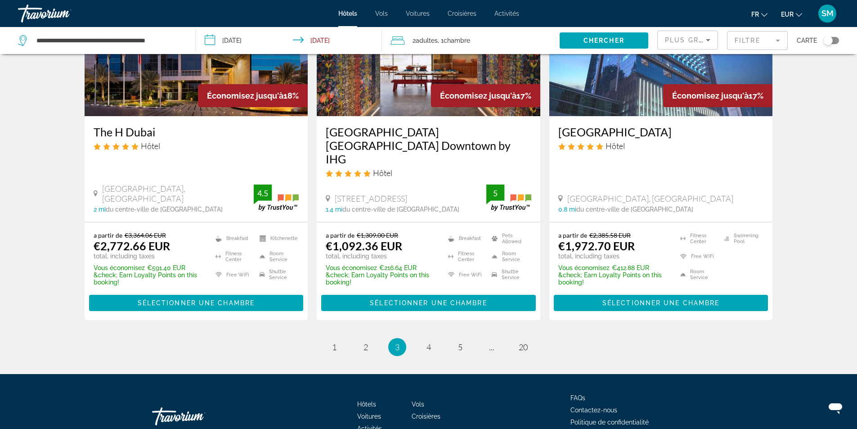
scroll to position [1170, 0]
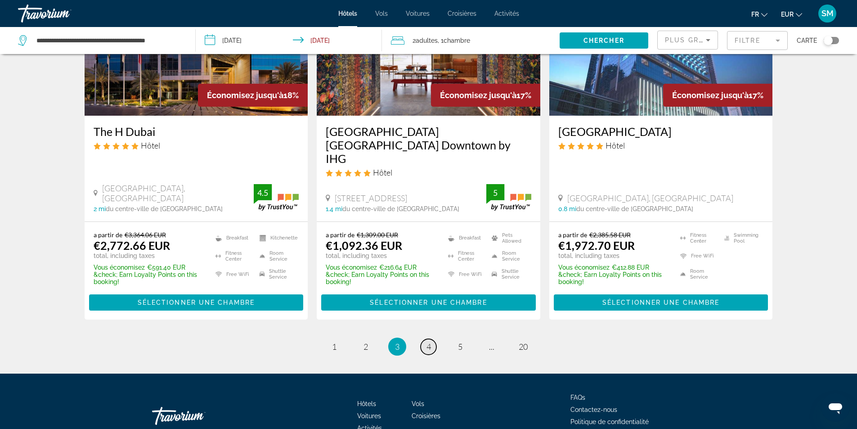
click at [431, 339] on link "page 4" at bounding box center [429, 347] width 16 height 16
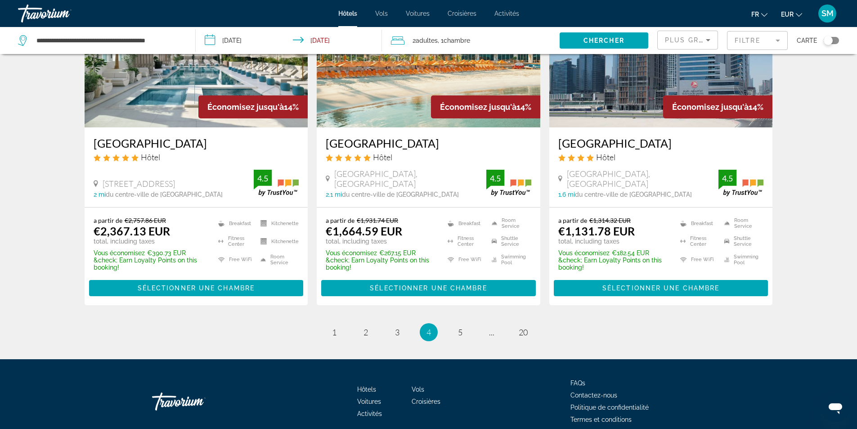
scroll to position [1205, 0]
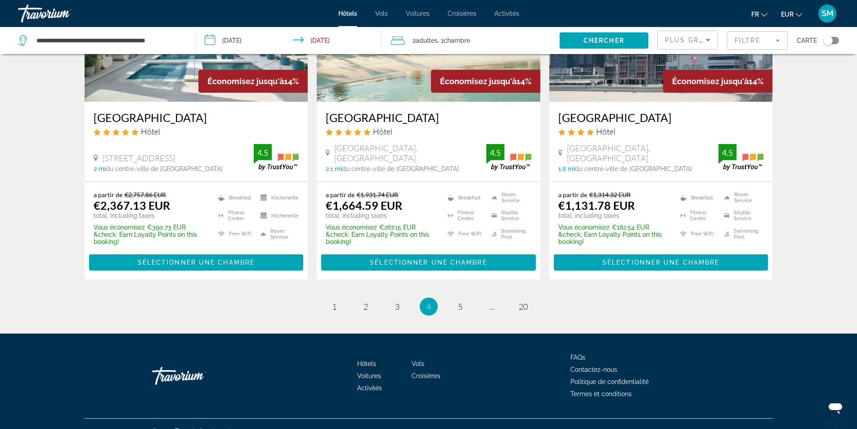
click at [757, 40] on mat-form-field "Filtre" at bounding box center [757, 40] width 61 height 19
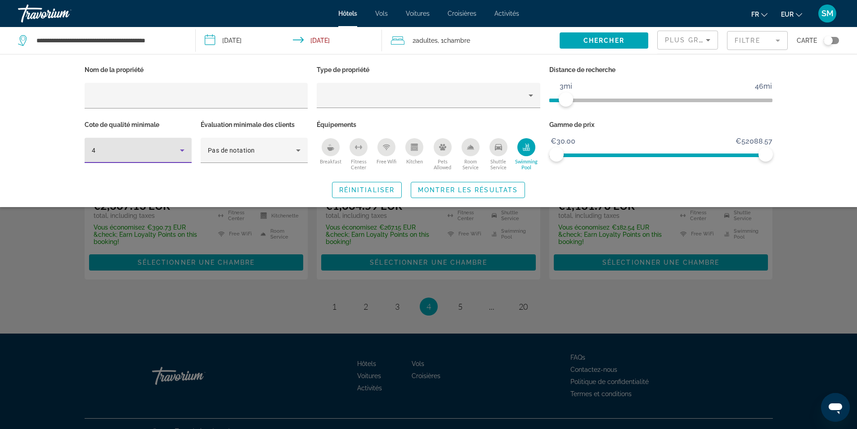
click at [183, 150] on icon "Hotel Filters" at bounding box center [182, 150] width 5 height 2
click at [115, 221] on mat-option "5" at bounding box center [138, 220] width 107 height 22
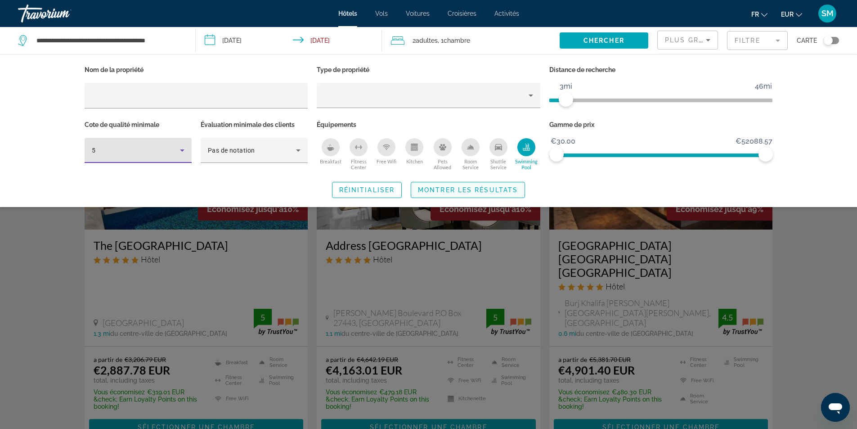
click at [468, 187] on span "Montrer les résultats" at bounding box center [468, 189] width 100 height 7
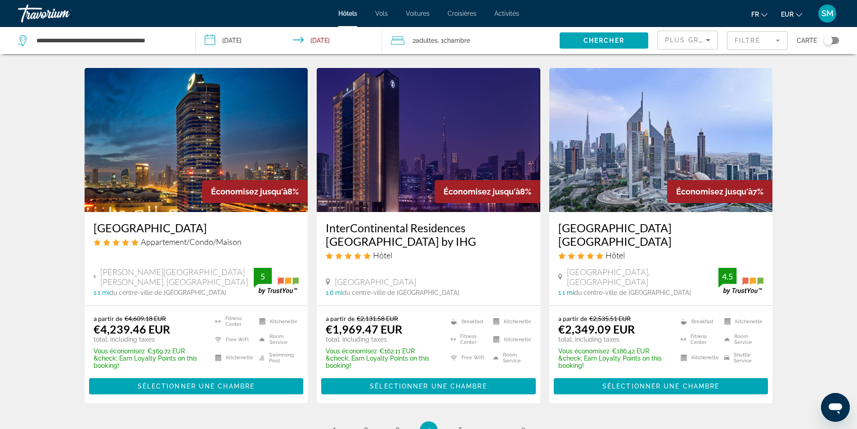
scroll to position [1166, 0]
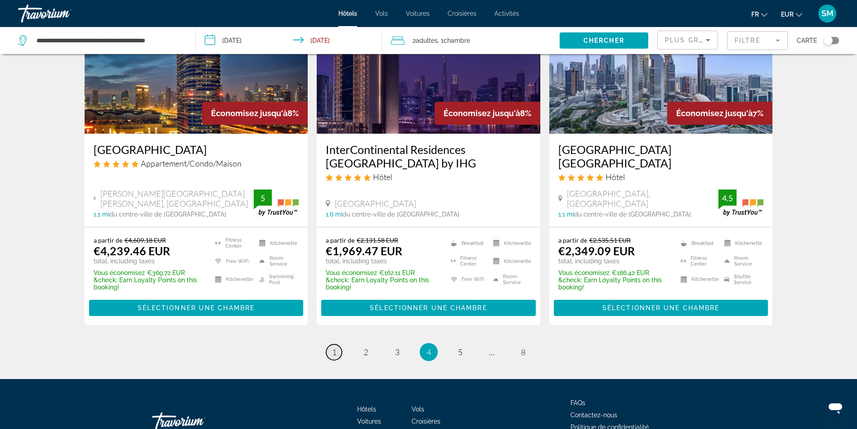
click at [335, 347] on span "1" at bounding box center [334, 352] width 5 height 10
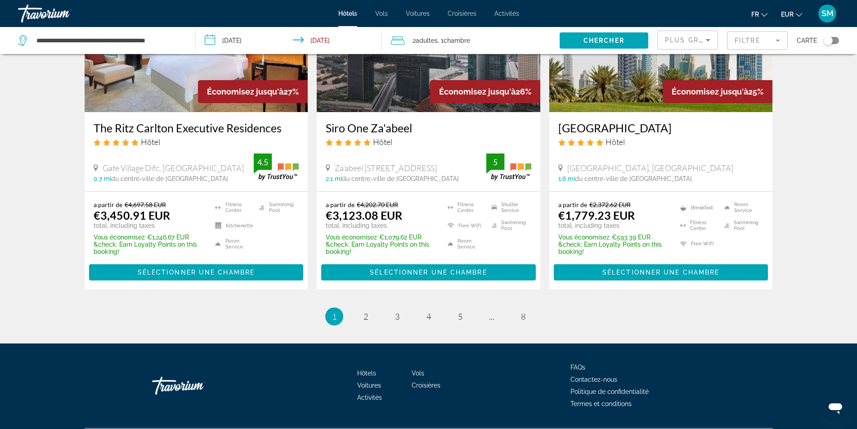
scroll to position [1188, 0]
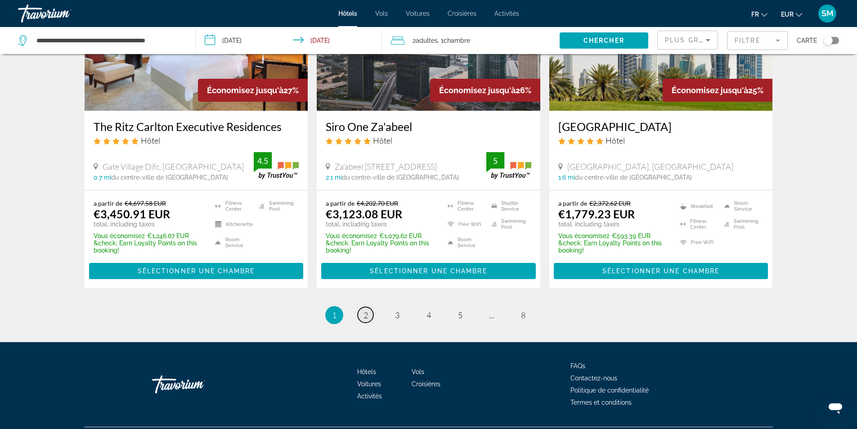
click at [366, 310] on span "2" at bounding box center [366, 315] width 5 height 10
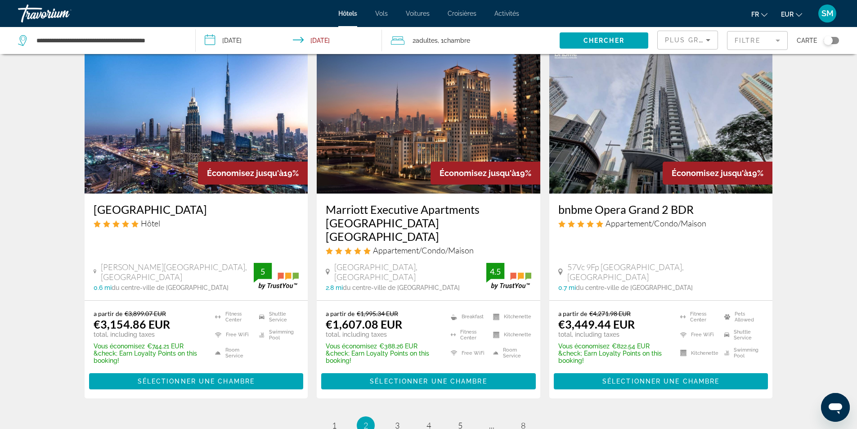
scroll to position [1170, 0]
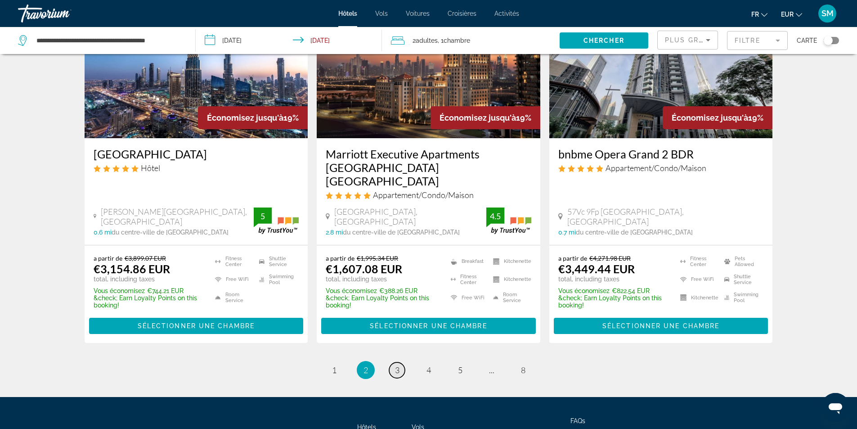
click at [400, 362] on link "page 3" at bounding box center [397, 370] width 16 height 16
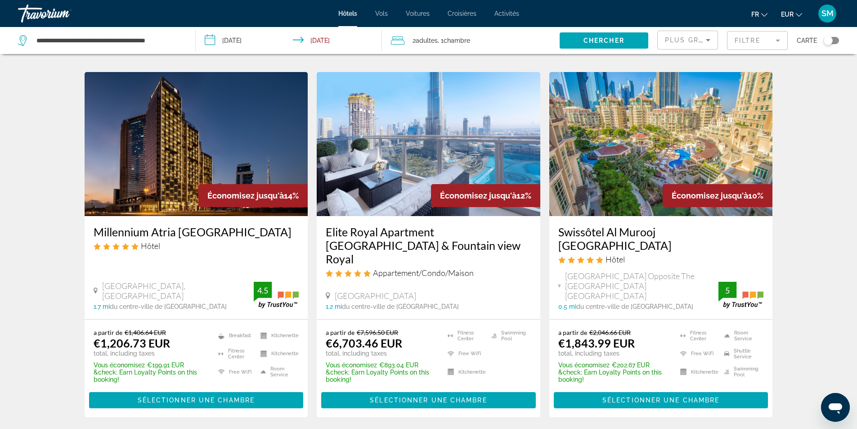
scroll to position [1080, 0]
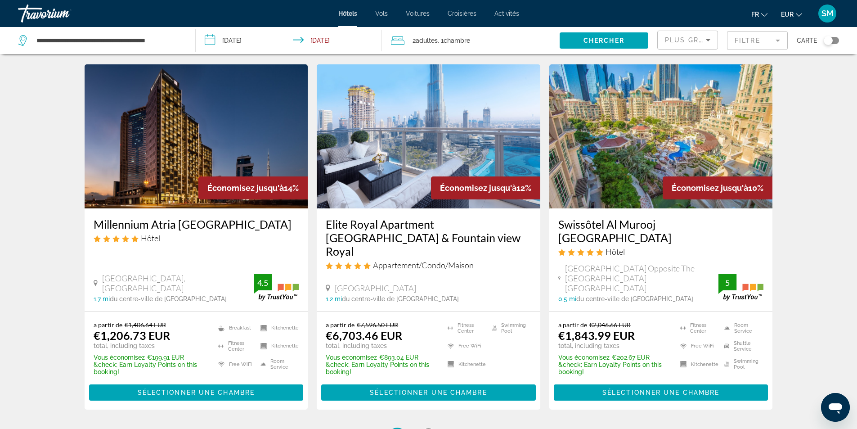
click at [428, 428] on span "4" at bounding box center [429, 437] width 5 height 10
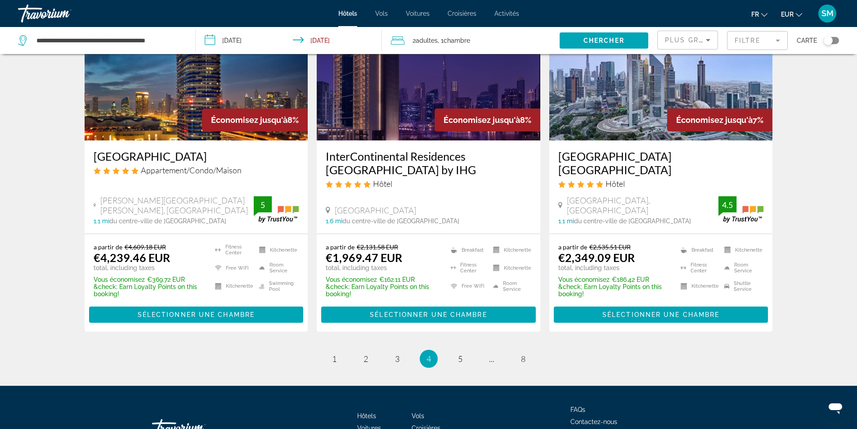
scroll to position [1166, 0]
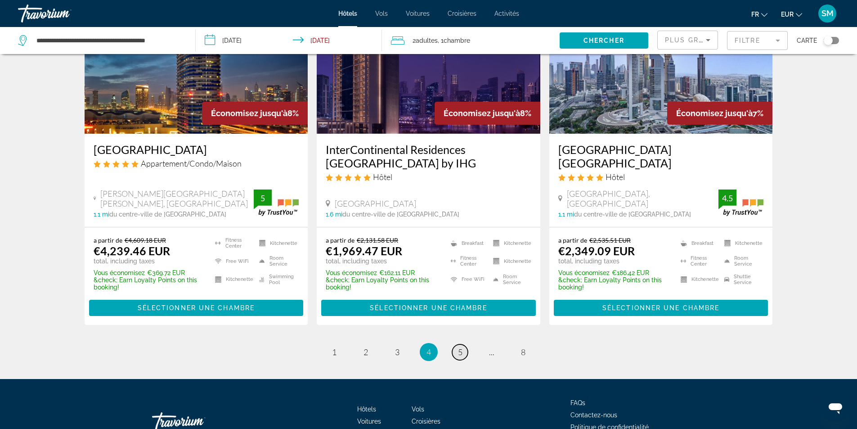
click at [461, 347] on span "5" at bounding box center [460, 352] width 5 height 10
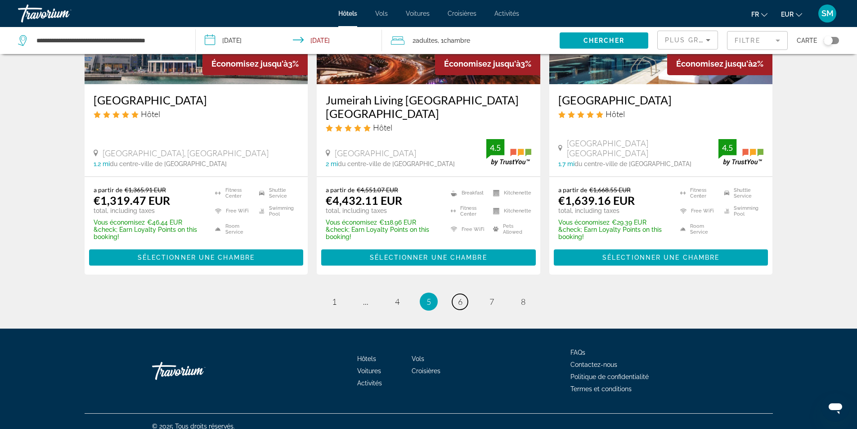
scroll to position [1188, 0]
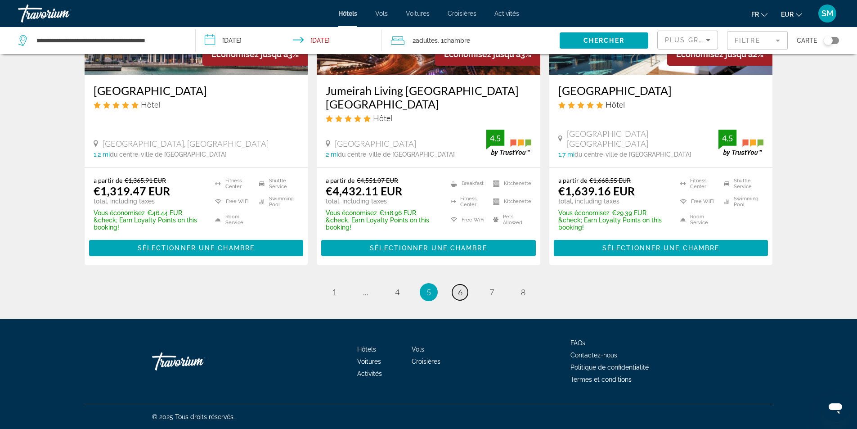
click at [459, 293] on span "6" at bounding box center [460, 292] width 5 height 10
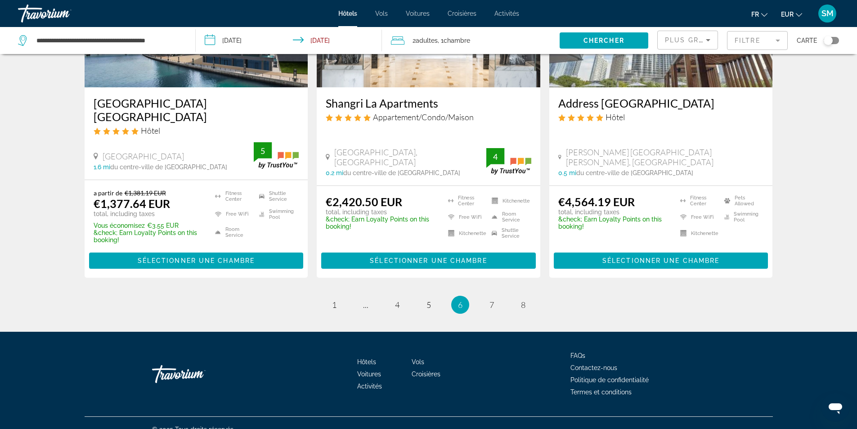
scroll to position [1178, 0]
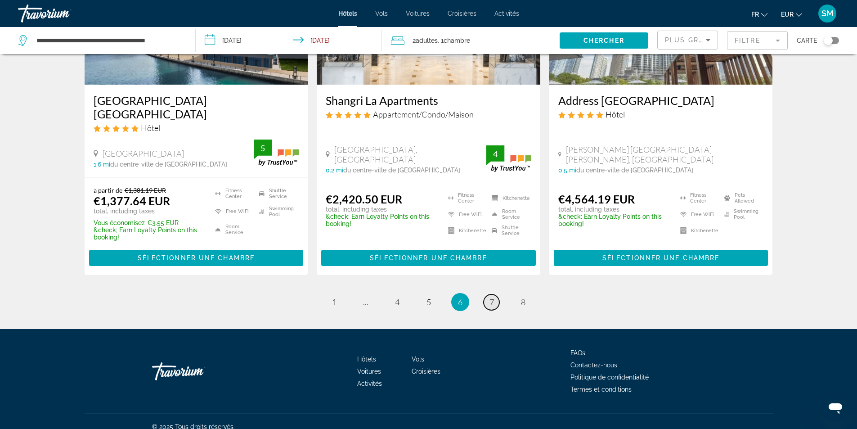
click at [491, 297] on span "7" at bounding box center [492, 302] width 5 height 10
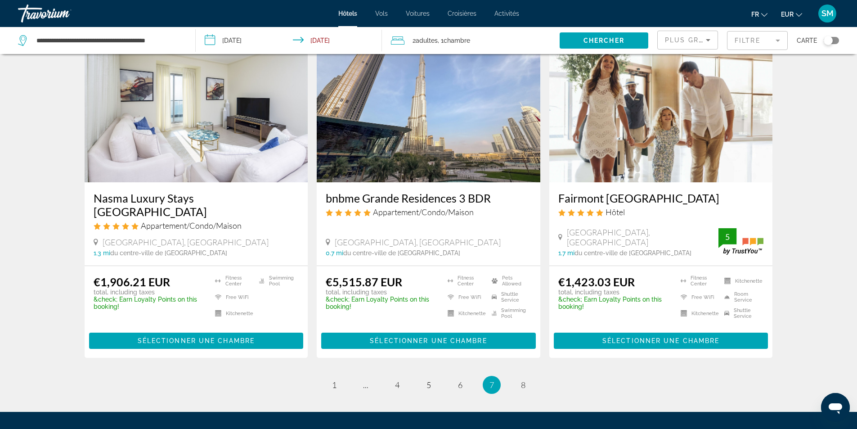
scroll to position [1080, 0]
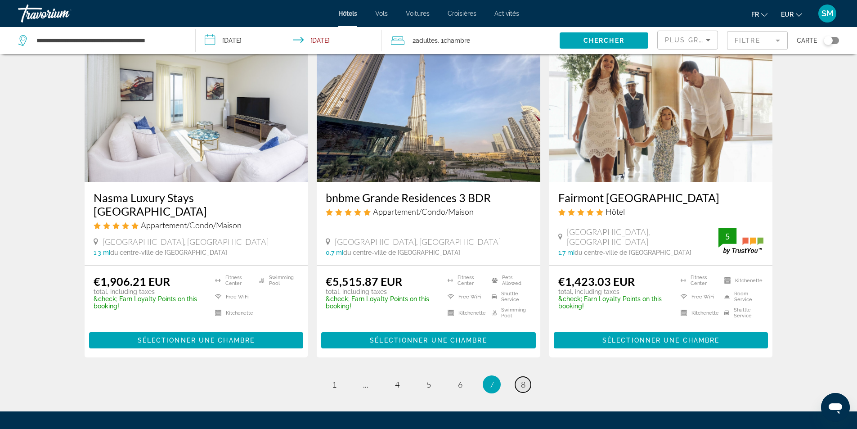
click at [525, 379] on span "8" at bounding box center [523, 384] width 5 height 10
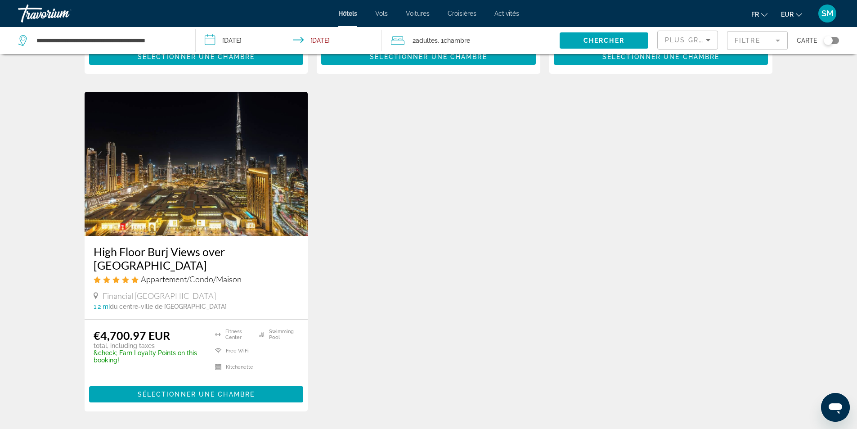
scroll to position [630, 0]
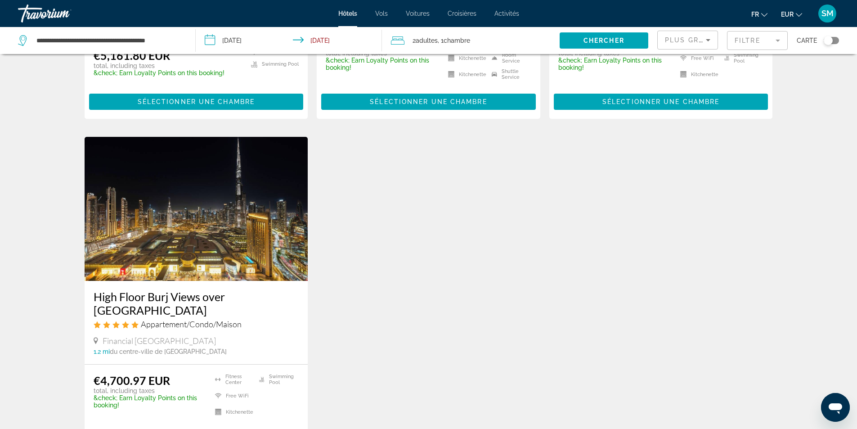
click at [234, 290] on h3 "High Floor Burj Views over [GEOGRAPHIC_DATA]" at bounding box center [197, 303] width 206 height 27
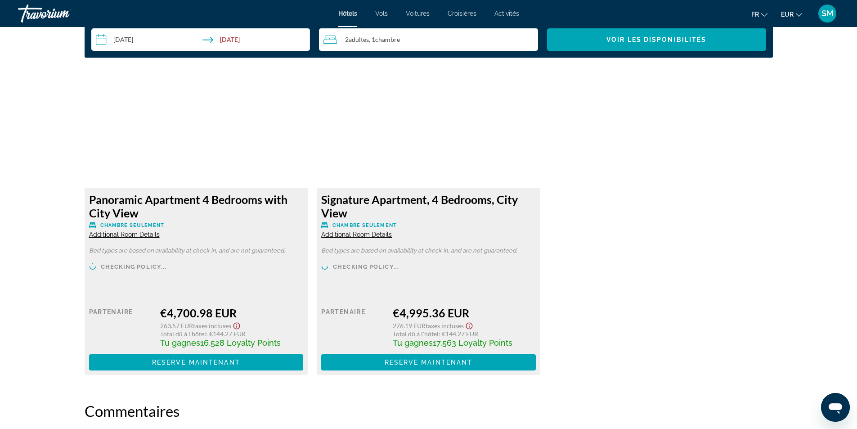
scroll to position [1215, 0]
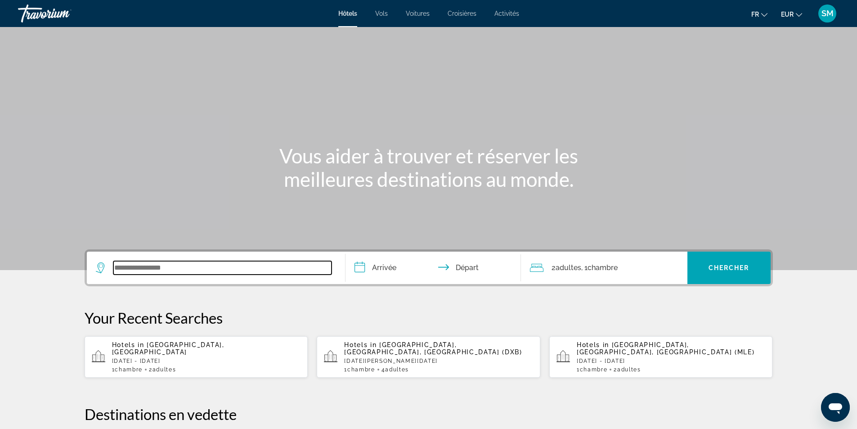
click at [144, 271] on input "Search widget" at bounding box center [222, 268] width 218 height 14
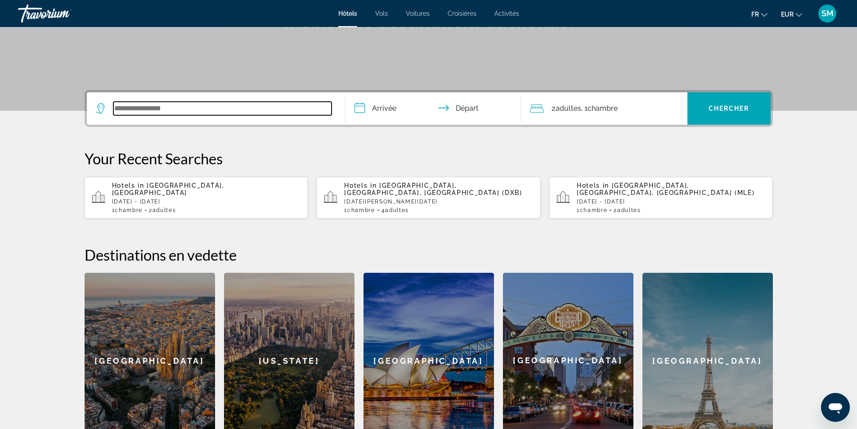
scroll to position [220, 0]
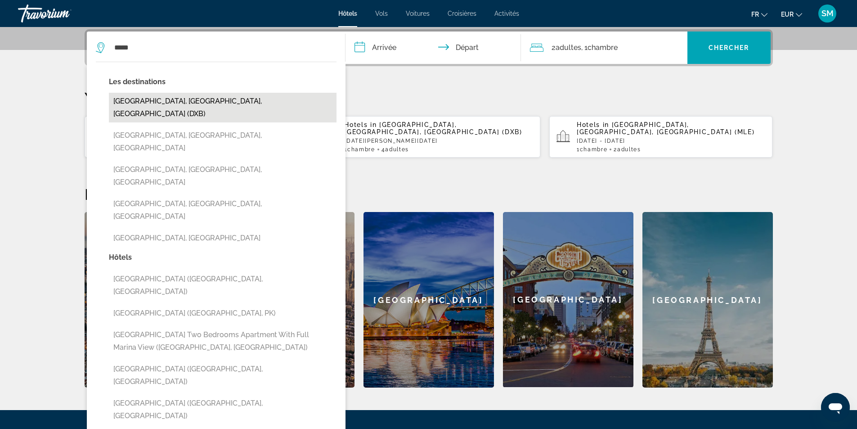
click at [158, 97] on button "[GEOGRAPHIC_DATA], [GEOGRAPHIC_DATA], [GEOGRAPHIC_DATA] (DXB)" at bounding box center [223, 108] width 228 height 30
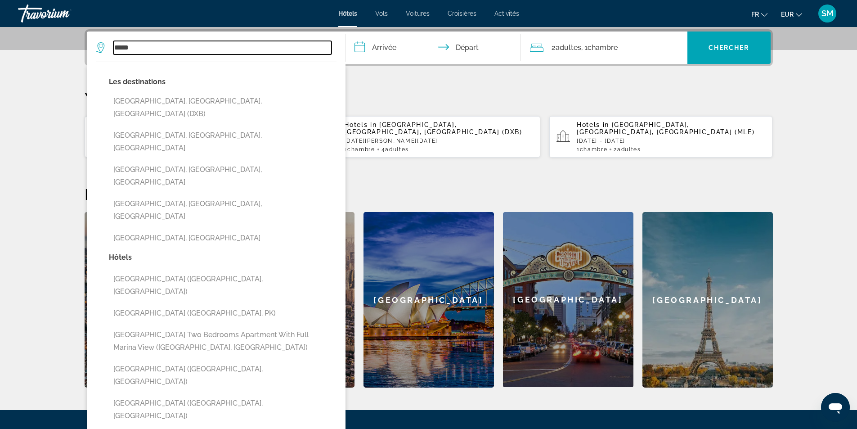
type input "**********"
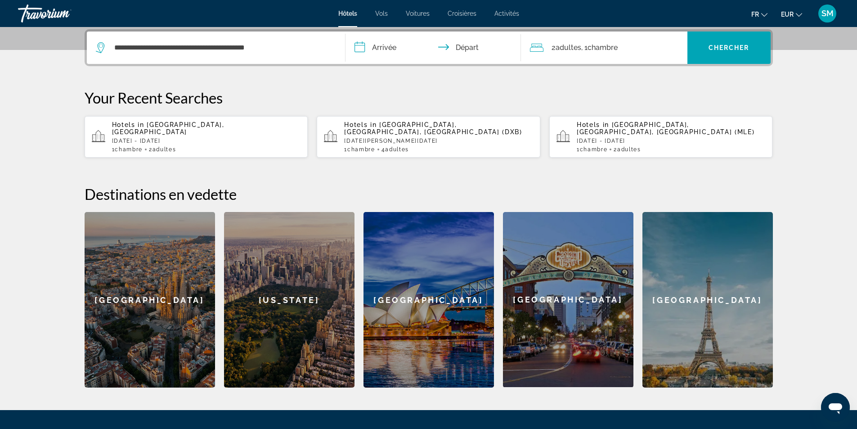
click at [386, 44] on input "**********" at bounding box center [435, 49] width 179 height 35
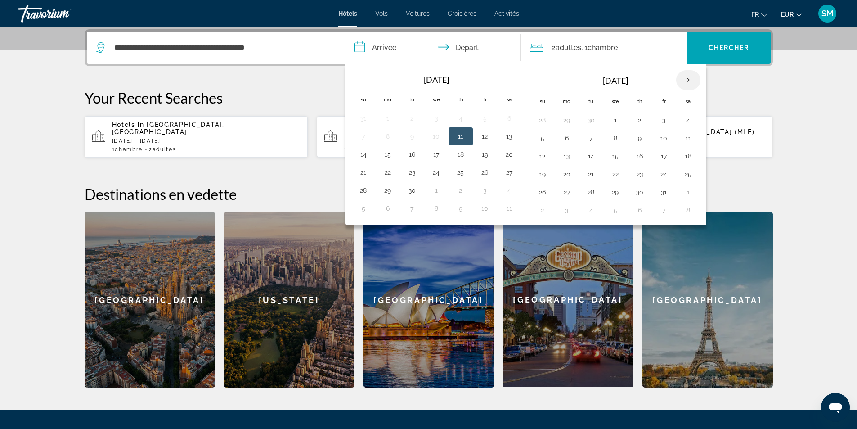
click at [687, 80] on th "Next month" at bounding box center [688, 80] width 24 height 20
click at [691, 78] on th "Next month" at bounding box center [688, 80] width 24 height 20
click at [589, 172] on button "20" at bounding box center [591, 174] width 14 height 13
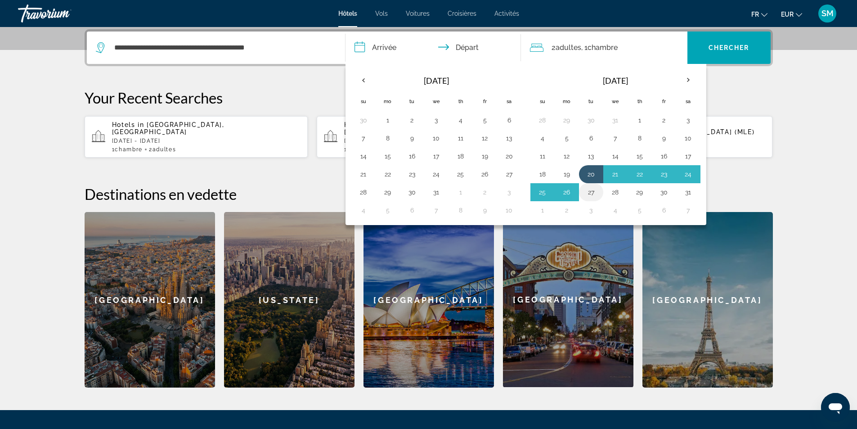
click at [592, 196] on button "27" at bounding box center [591, 192] width 14 height 13
type input "**********"
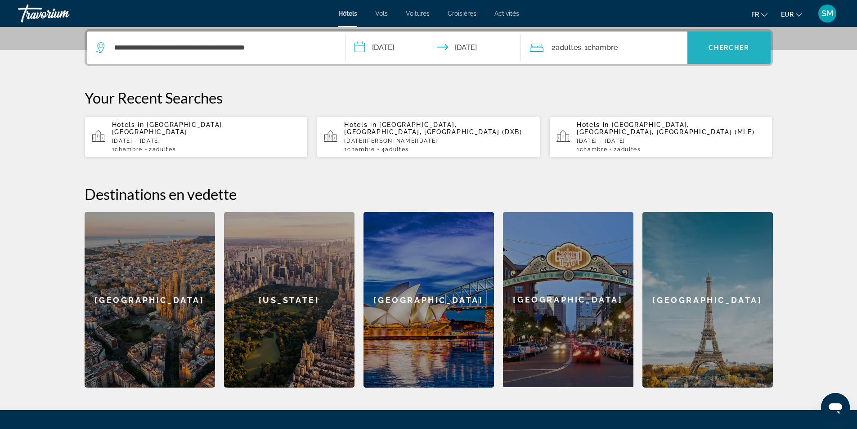
click at [732, 42] on span "Search widget" at bounding box center [729, 48] width 83 height 22
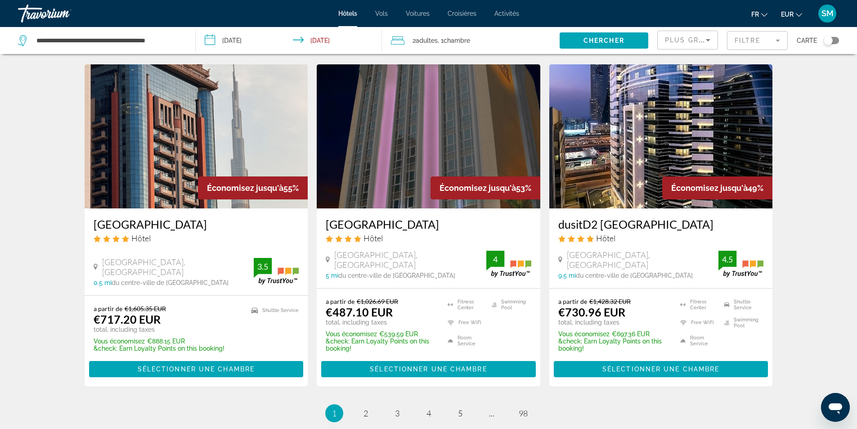
scroll to position [1125, 0]
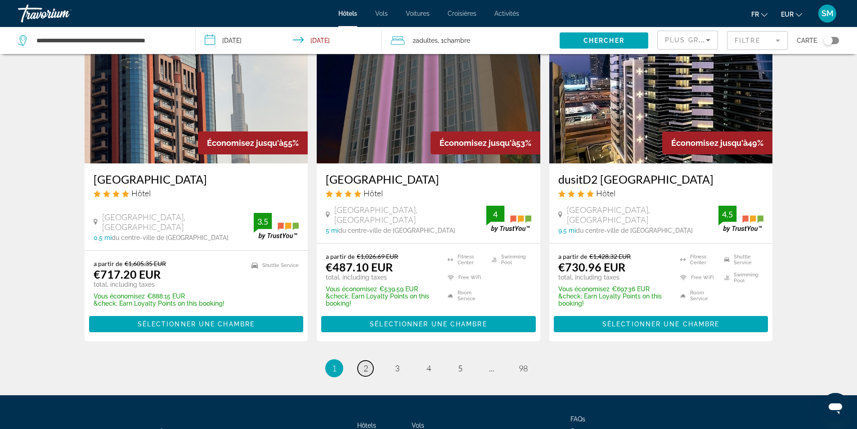
click at [365, 363] on span "2" at bounding box center [366, 368] width 5 height 10
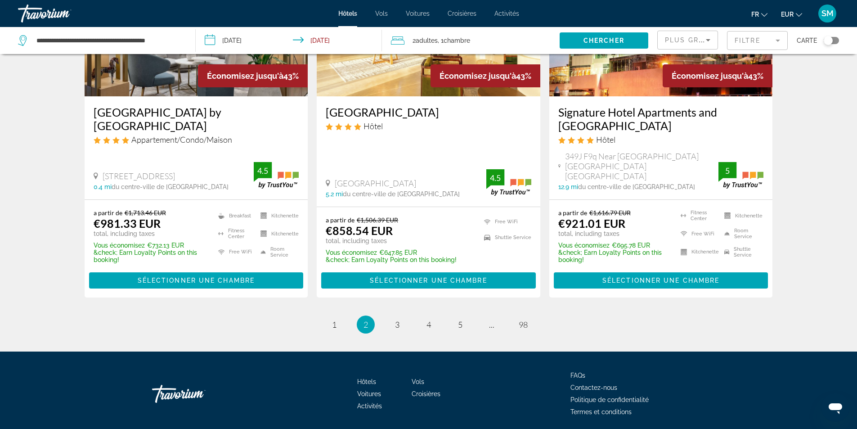
scroll to position [1170, 0]
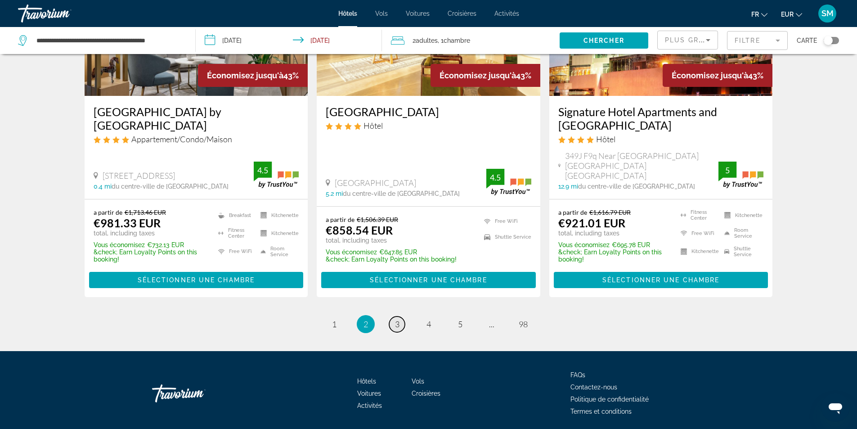
click at [398, 321] on span "3" at bounding box center [397, 324] width 5 height 10
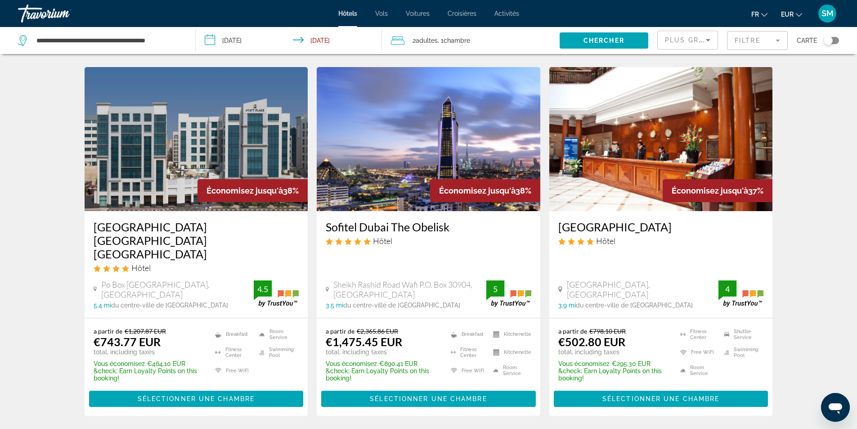
scroll to position [1080, 0]
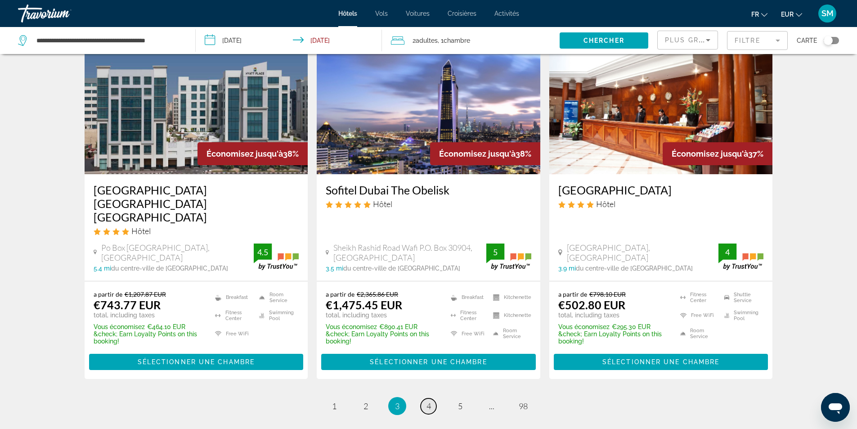
click at [427, 401] on span "4" at bounding box center [429, 406] width 5 height 10
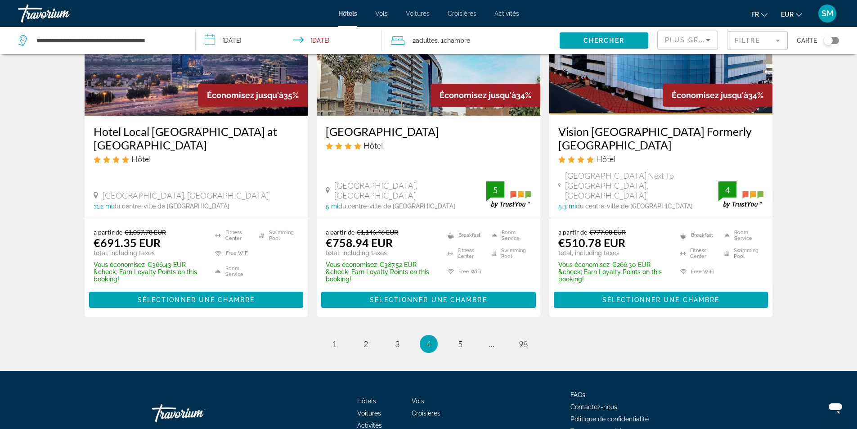
scroll to position [1188, 0]
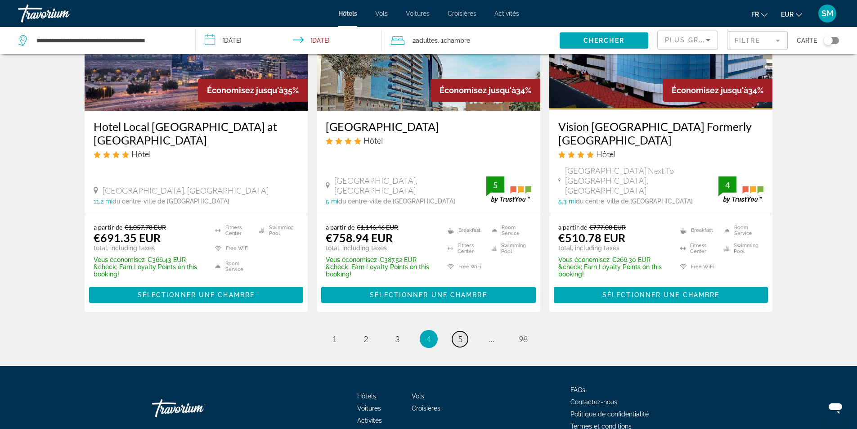
click at [459, 334] on span "5" at bounding box center [460, 339] width 5 height 10
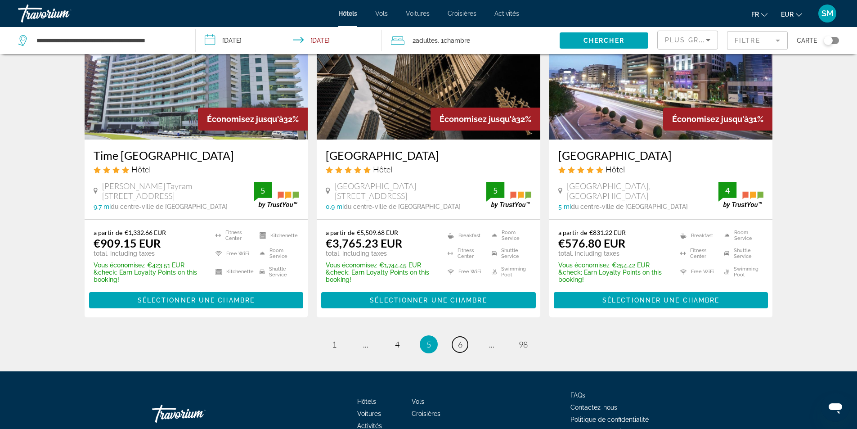
scroll to position [1198, 0]
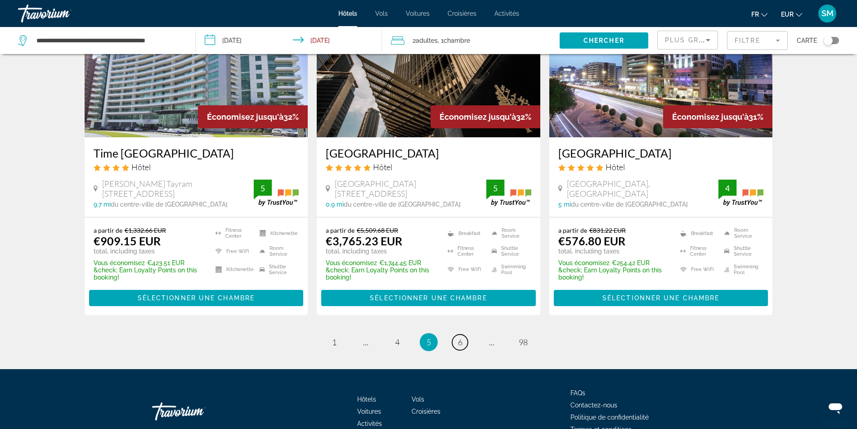
click at [462, 337] on span "6" at bounding box center [460, 342] width 5 height 10
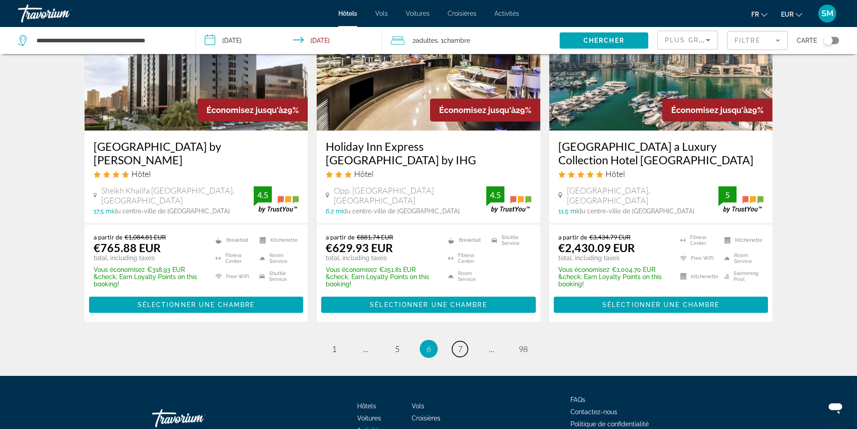
scroll to position [1167, 0]
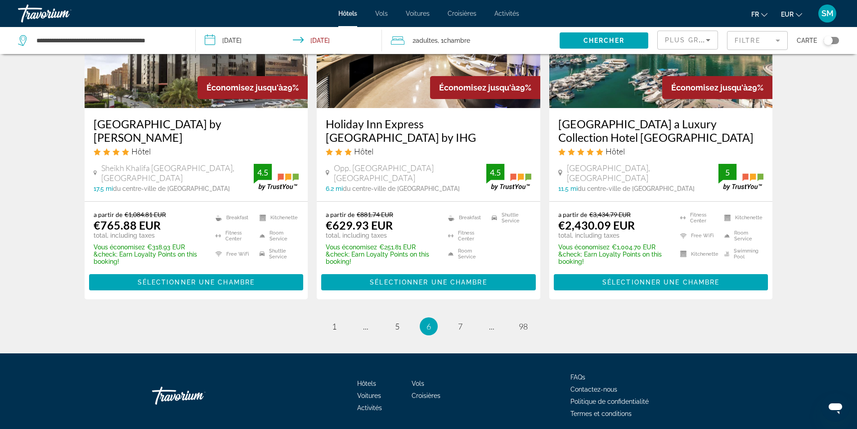
click at [773, 41] on mat-form-field "Filtre" at bounding box center [757, 40] width 61 height 19
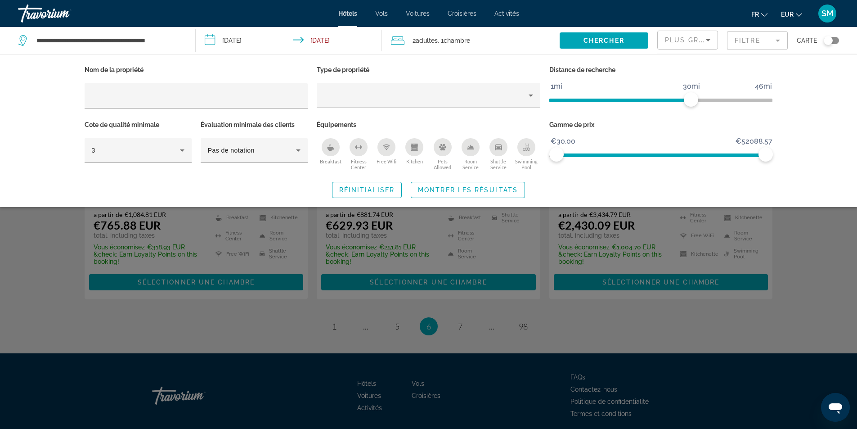
click at [827, 41] on div "Toggle map" at bounding box center [828, 40] width 9 height 9
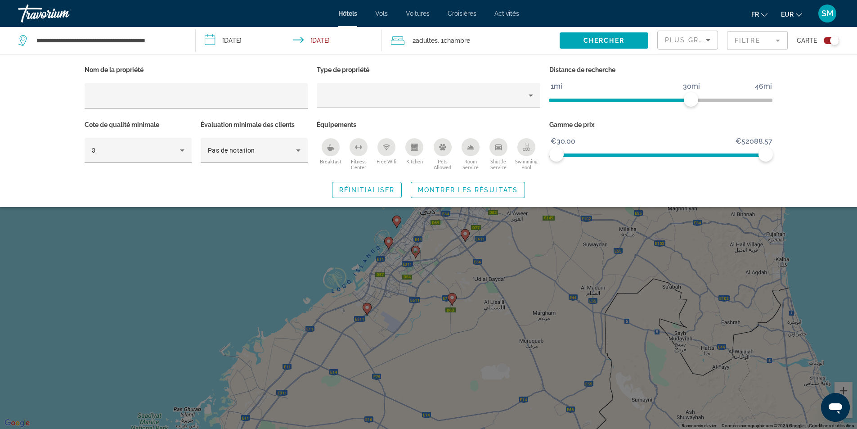
click at [676, 275] on div "Search widget" at bounding box center [428, 282] width 857 height 294
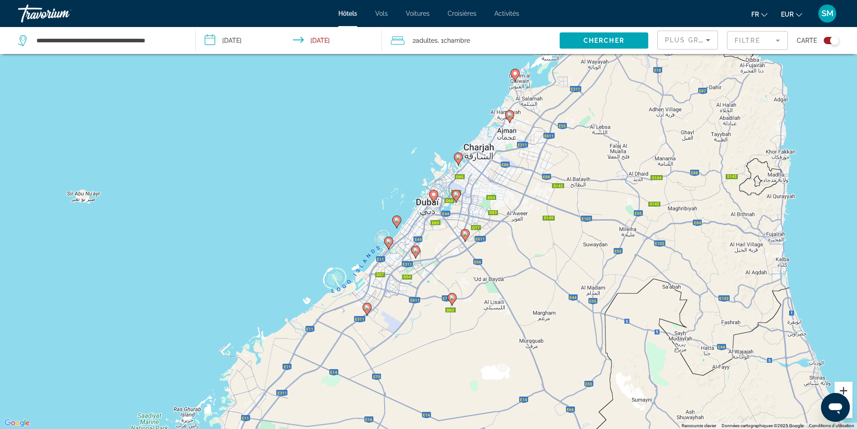
click at [844, 389] on button "Zoom avant" at bounding box center [844, 391] width 18 height 18
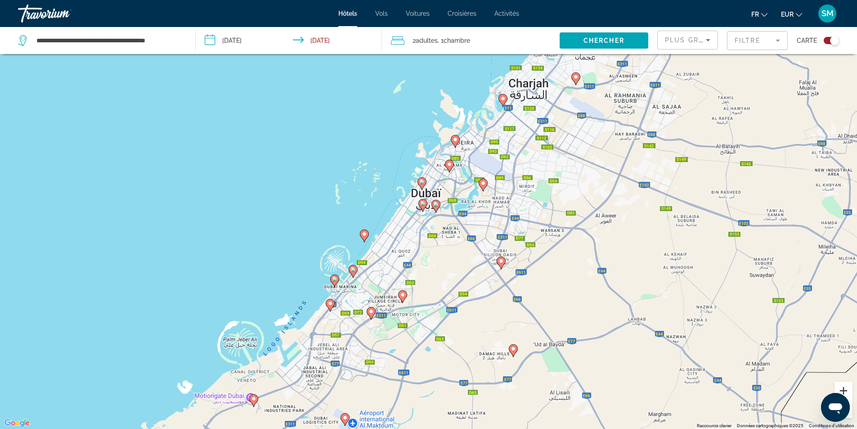
click at [844, 389] on button "Zoom avant" at bounding box center [844, 391] width 18 height 18
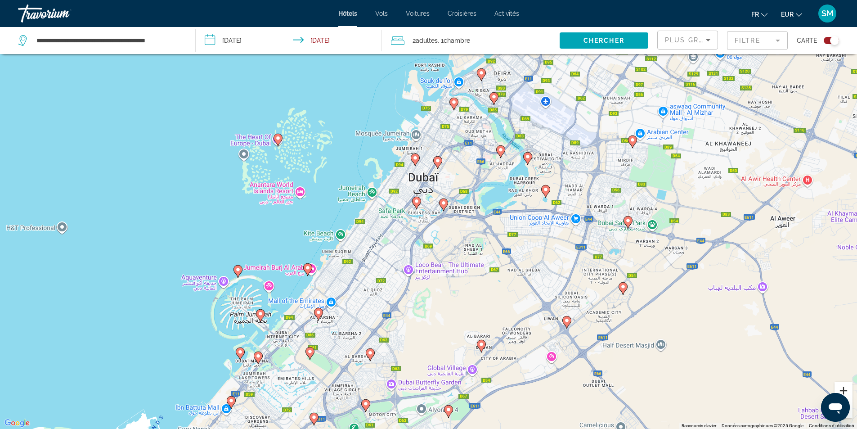
click at [844, 389] on button "Zoom avant" at bounding box center [844, 391] width 18 height 18
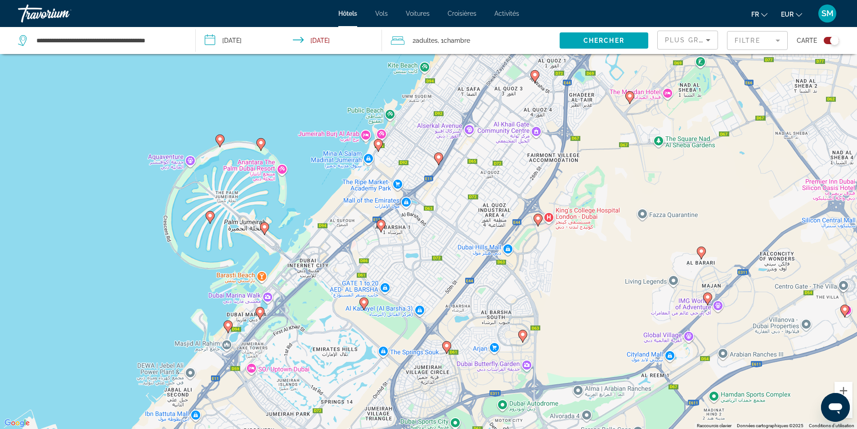
drag, startPoint x: 512, startPoint y: 305, endPoint x: 685, endPoint y: 109, distance: 260.8
click at [685, 109] on div "Pour activer le glissement avec le clavier, appuyez sur Alt+Entrée. Une fois ce…" at bounding box center [428, 214] width 857 height 429
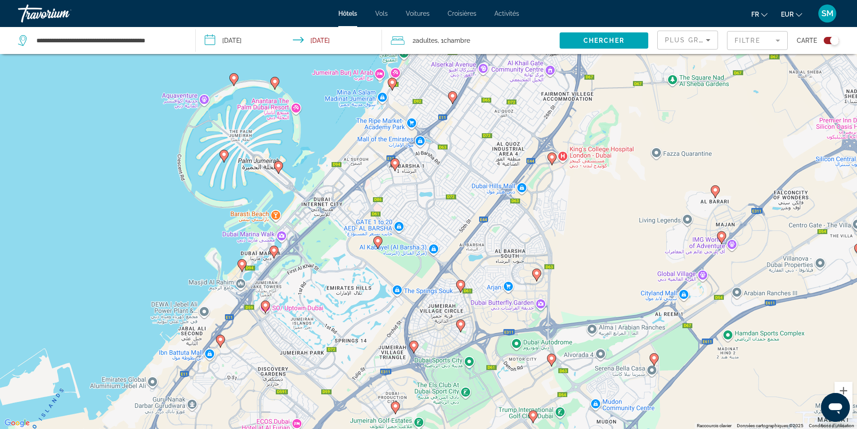
drag, startPoint x: 582, startPoint y: 282, endPoint x: 596, endPoint y: 220, distance: 63.7
click at [596, 220] on div "Pour activer le glissement avec le clavier, appuyez sur Alt+Entrée. Une fois ce…" at bounding box center [428, 214] width 857 height 429
click at [264, 307] on image "Main content" at bounding box center [265, 304] width 5 height 5
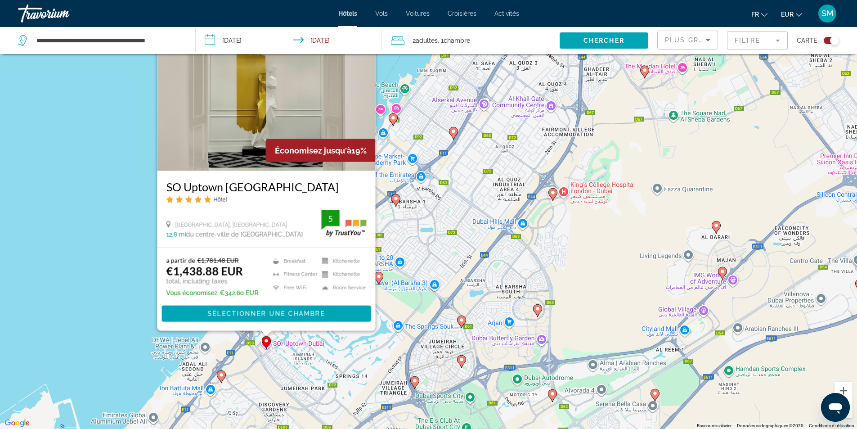
click at [85, 263] on div "Pour activer le glissement avec le clavier, appuyez sur Alt+Entrée. Une fois ce…" at bounding box center [428, 214] width 857 height 429
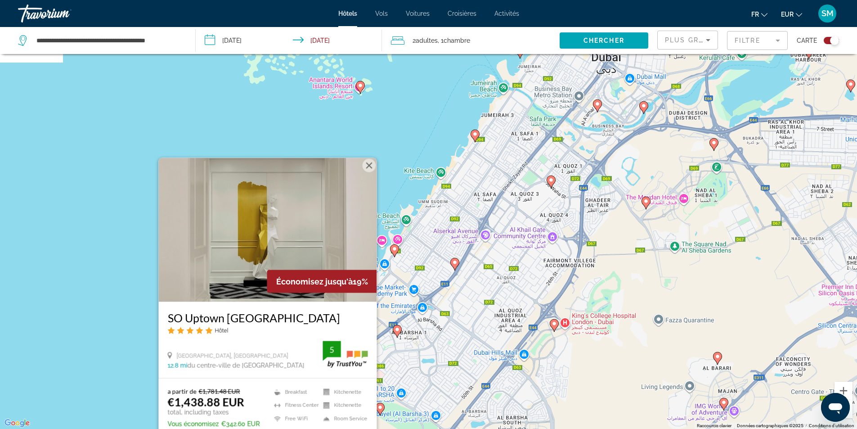
drag, startPoint x: 719, startPoint y: 172, endPoint x: 719, endPoint y: 314, distance: 141.8
click at [719, 314] on div "Pour activer le glissement avec le clavier, appuyez sur Alt+Entrée. Une fois ce…" at bounding box center [428, 214] width 857 height 429
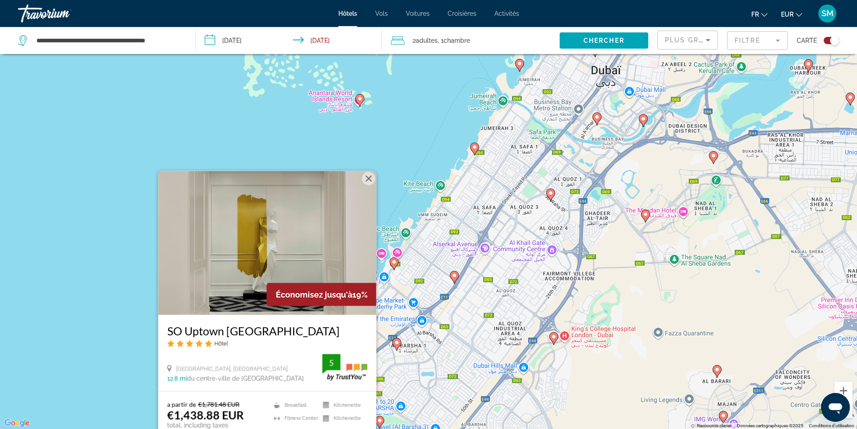
click at [369, 177] on button "Fermer" at bounding box center [369, 178] width 14 height 14
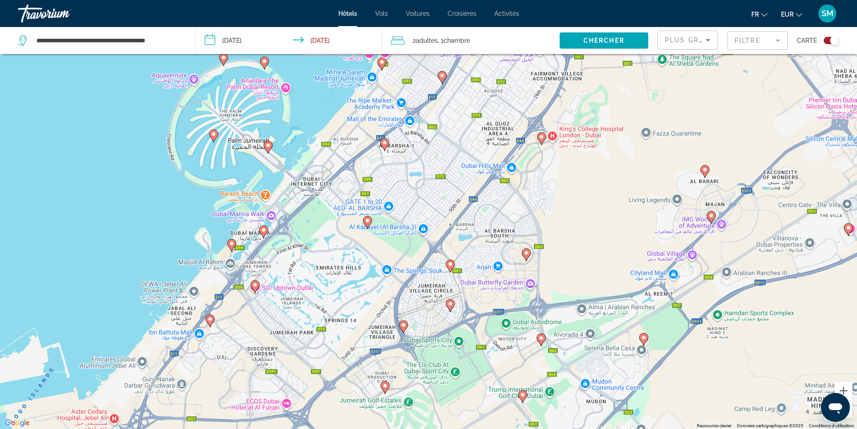
drag, startPoint x: 543, startPoint y: 340, endPoint x: 531, endPoint y: 140, distance: 200.2
click at [531, 140] on div "Pour activer le glissement avec le clavier, appuyez sur Alt+Entrée. Une fois ce…" at bounding box center [428, 214] width 857 height 429
click at [232, 244] on image "Main content" at bounding box center [231, 243] width 5 height 5
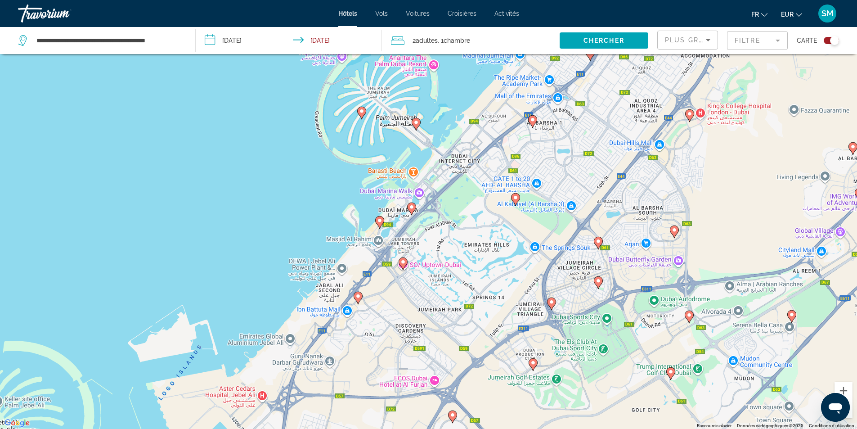
drag, startPoint x: 750, startPoint y: 300, endPoint x: 569, endPoint y: 244, distance: 189.2
click at [569, 244] on div "Pour naviguer, appuyez sur les touches fléchées. Pour activer le glissement ave…" at bounding box center [428, 214] width 857 height 429
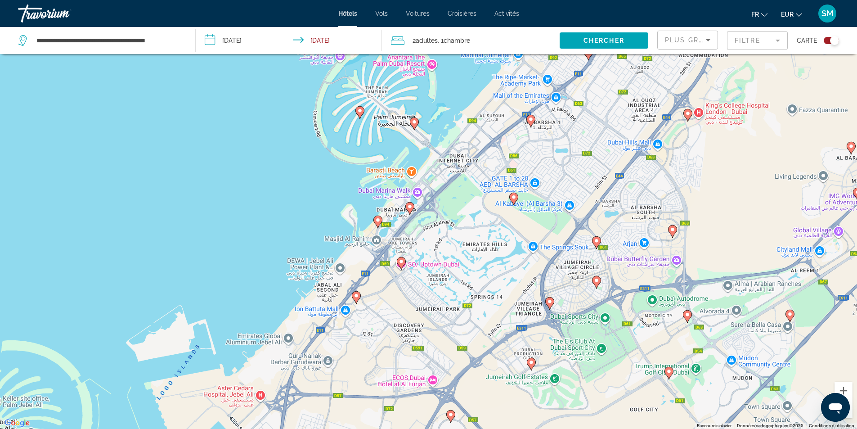
click at [378, 220] on image "Main content" at bounding box center [377, 219] width 5 height 5
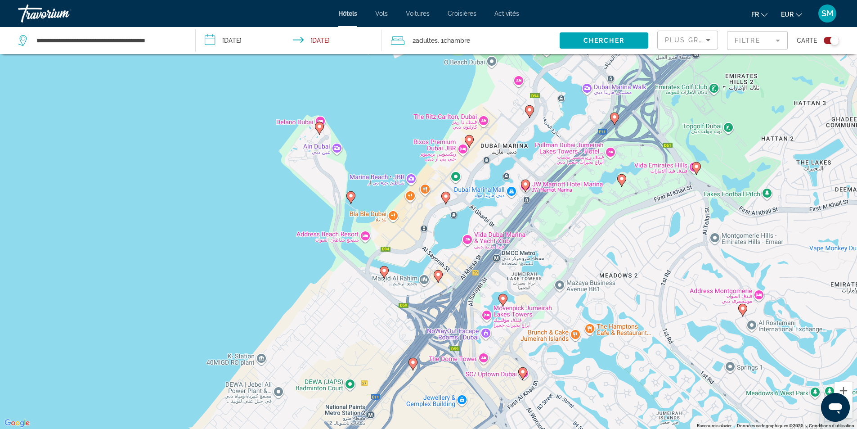
click at [446, 196] on image "Main content" at bounding box center [445, 196] width 5 height 5
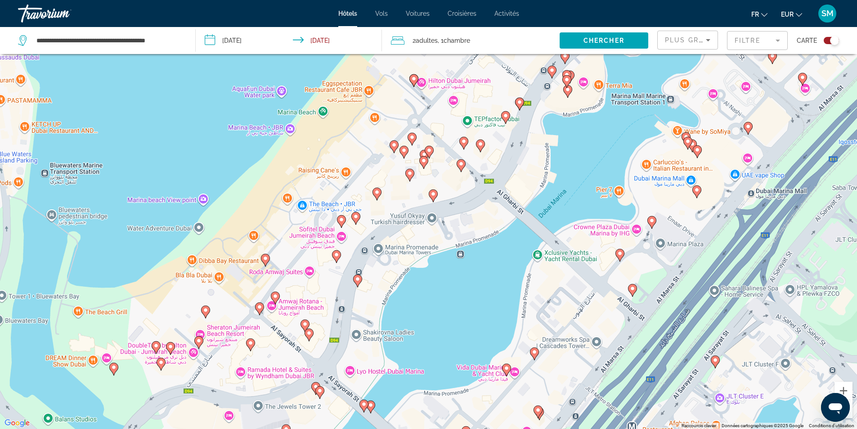
click at [357, 279] on image "Main content" at bounding box center [357, 278] width 5 height 5
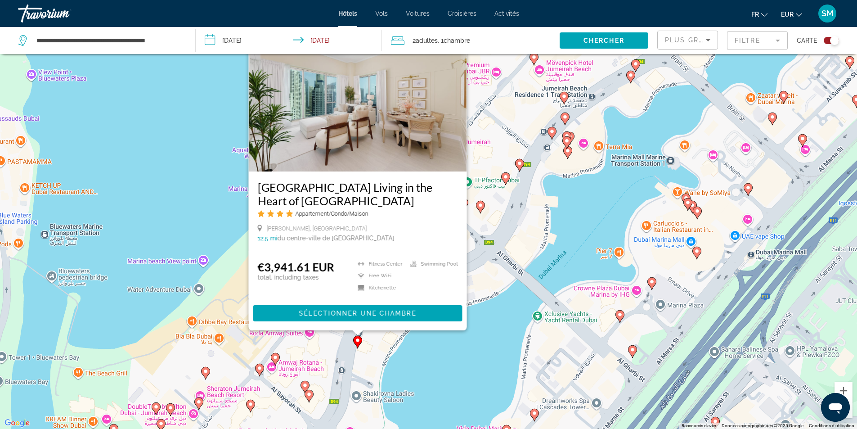
click at [174, 229] on div "Pour naviguer, appuyez sur les touches fléchées. Pour activer le glissement ave…" at bounding box center [428, 214] width 857 height 429
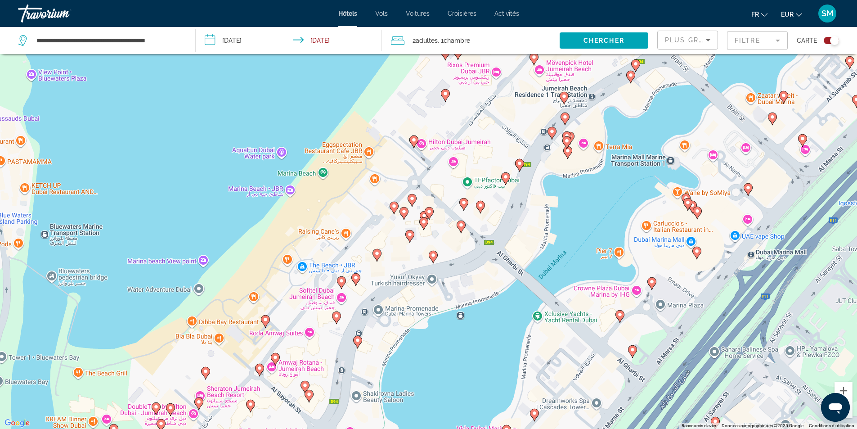
click at [338, 314] on image "Main content" at bounding box center [336, 315] width 5 height 5
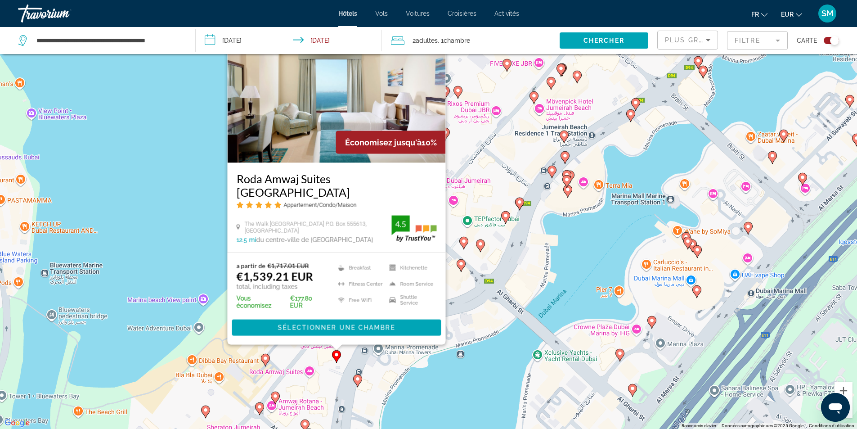
click at [166, 213] on div "Pour activer le glissement avec le clavier, appuyez sur Alt+Entrée. Une fois ce…" at bounding box center [428, 214] width 857 height 429
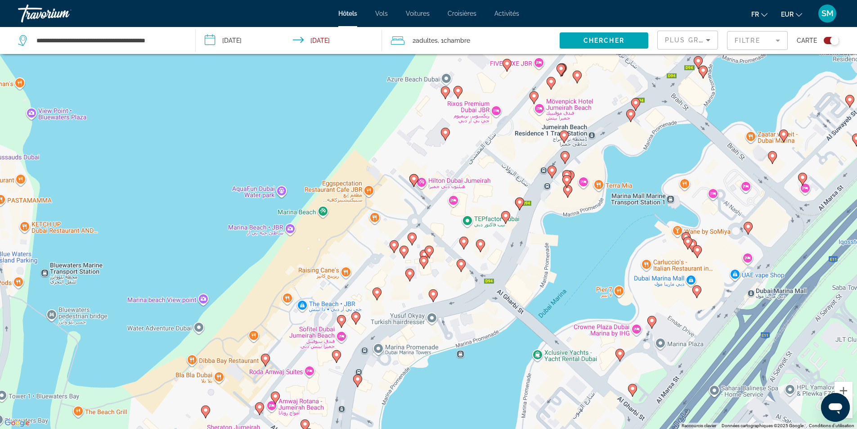
click at [265, 359] on image "Main content" at bounding box center [265, 358] width 5 height 5
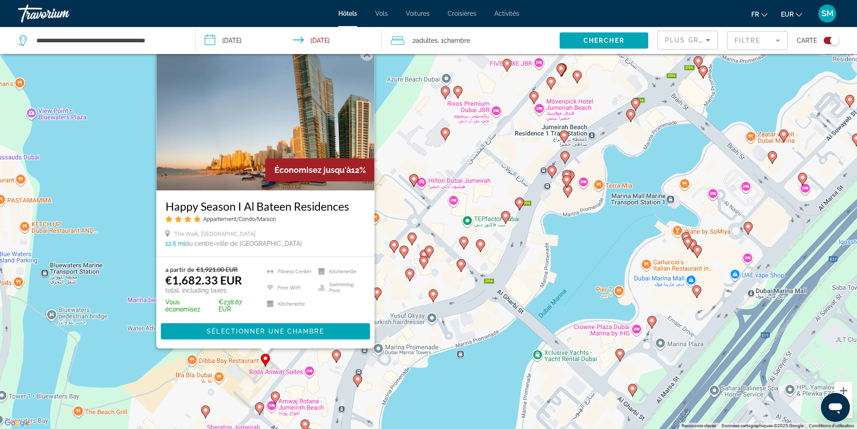
click at [131, 179] on div "Pour activer le glissement avec le clavier, appuyez sur Alt+Entrée. Une fois ce…" at bounding box center [428, 214] width 857 height 429
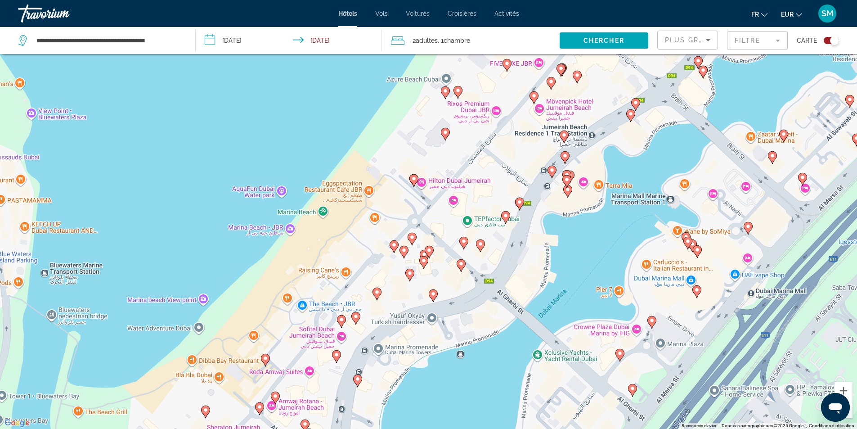
click at [275, 394] on image "Main content" at bounding box center [275, 395] width 5 height 5
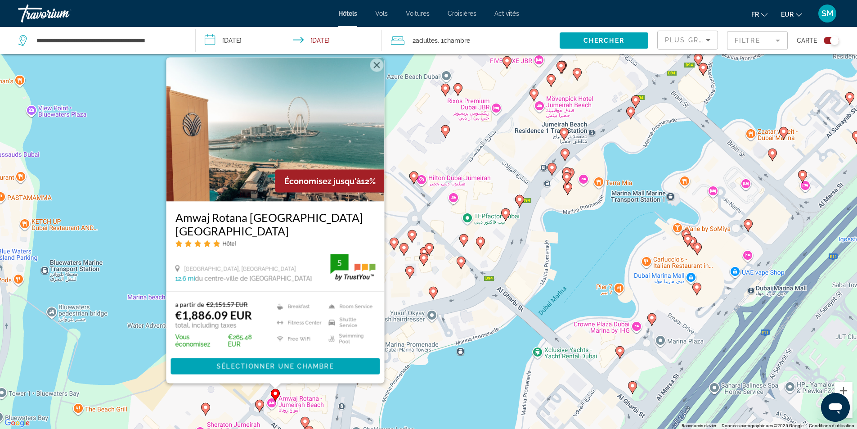
click at [113, 180] on div "Pour activer le glissement avec le clavier, appuyez sur Alt+Entrée. Une fois ce…" at bounding box center [428, 214] width 857 height 429
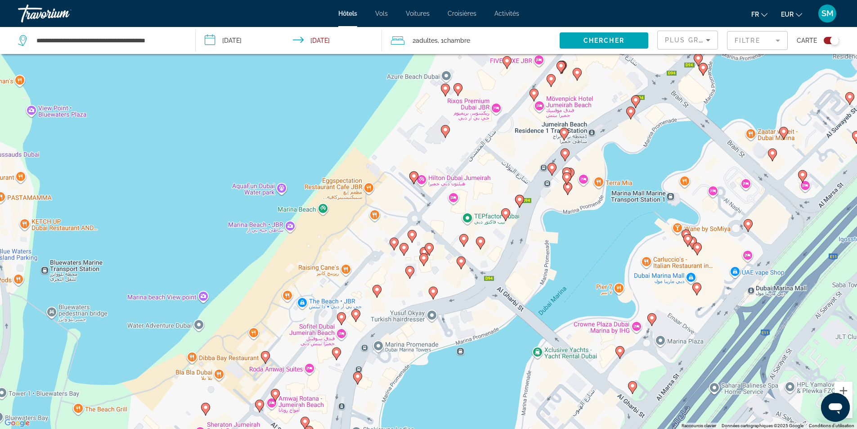
click at [205, 407] on image "Main content" at bounding box center [205, 407] width 5 height 5
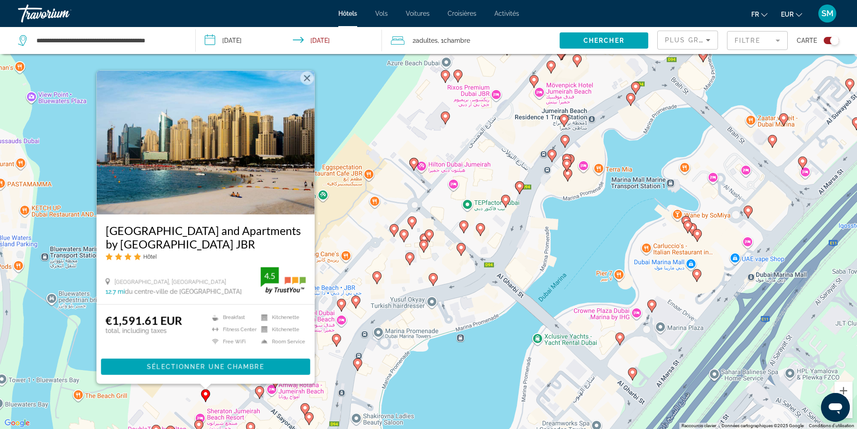
click at [72, 153] on div "Pour activer le glissement avec le clavier, appuyez sur Alt+Entrée. Une fois ce…" at bounding box center [428, 214] width 857 height 429
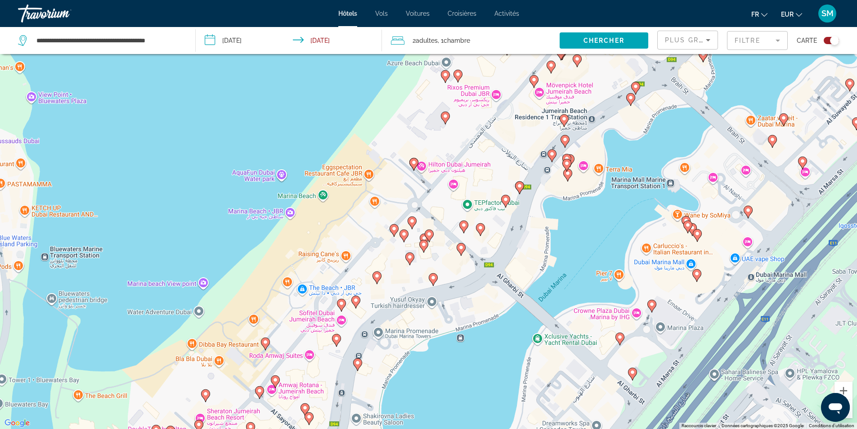
click at [251, 424] on image "Main content" at bounding box center [250, 426] width 5 height 5
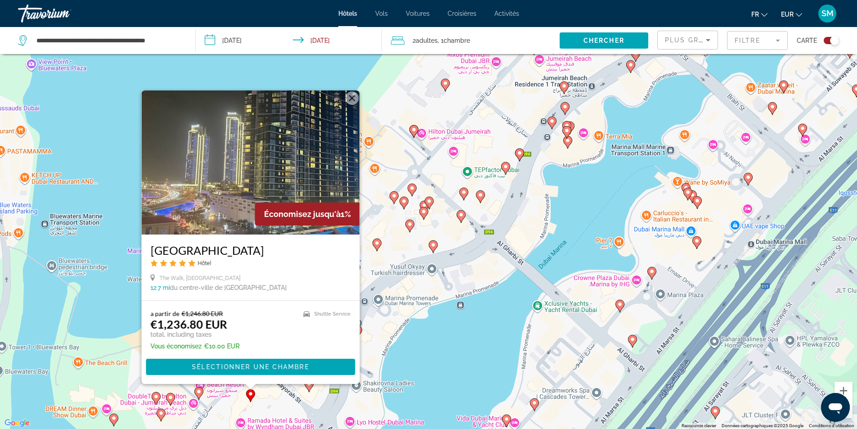
click at [351, 96] on button "Fermer" at bounding box center [352, 98] width 14 height 14
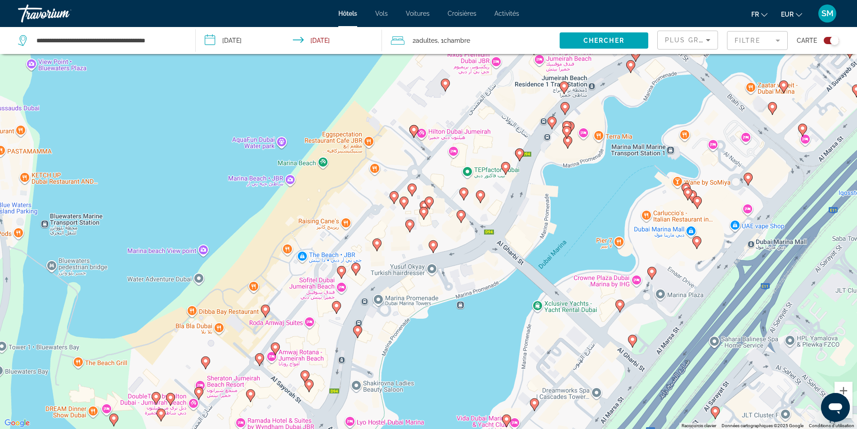
click at [481, 194] on image "Main content" at bounding box center [480, 194] width 5 height 5
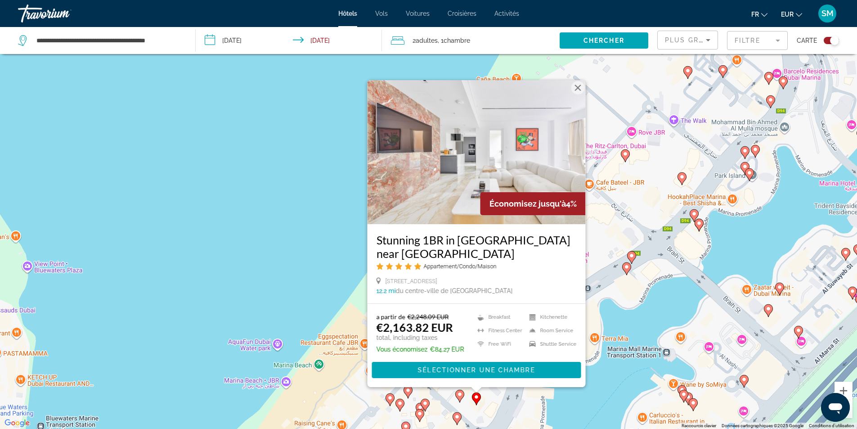
drag, startPoint x: 331, startPoint y: 140, endPoint x: 327, endPoint y: 207, distance: 67.7
click at [327, 207] on div "Pour activer le glissement avec le clavier, appuyez sur Alt+Entrée. Une fois ce…" at bounding box center [428, 214] width 857 height 429
click at [578, 95] on button "Fermer" at bounding box center [578, 88] width 14 height 14
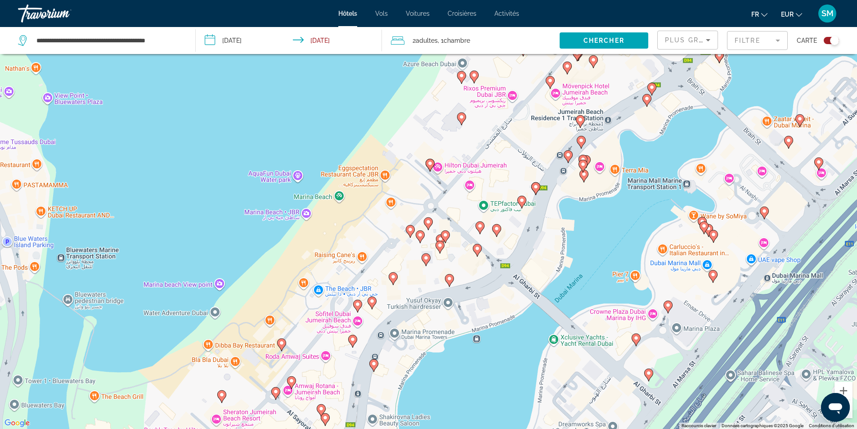
drag, startPoint x: 337, startPoint y: 283, endPoint x: 352, endPoint y: 128, distance: 155.6
click at [352, 128] on div "Pour activer le glissement avec le clavier, appuyez sur Alt+Entrée. Une fois ce…" at bounding box center [428, 214] width 857 height 429
click at [477, 248] on image "Main content" at bounding box center [477, 248] width 5 height 5
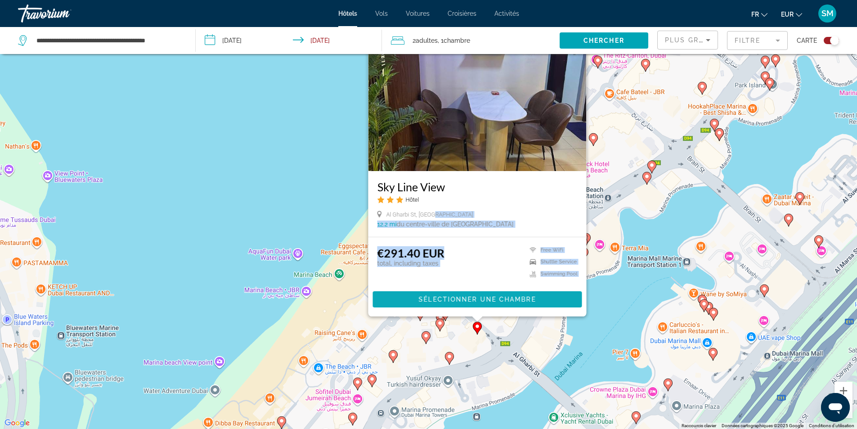
drag, startPoint x: 493, startPoint y: 212, endPoint x: 496, endPoint y: 292, distance: 79.7
click at [496, 292] on div "Sky Line View Hôtel Al Gharbi St, Dubai 12.2 mi du centre-ville de Dubai de l'h…" at bounding box center [477, 171] width 218 height 289
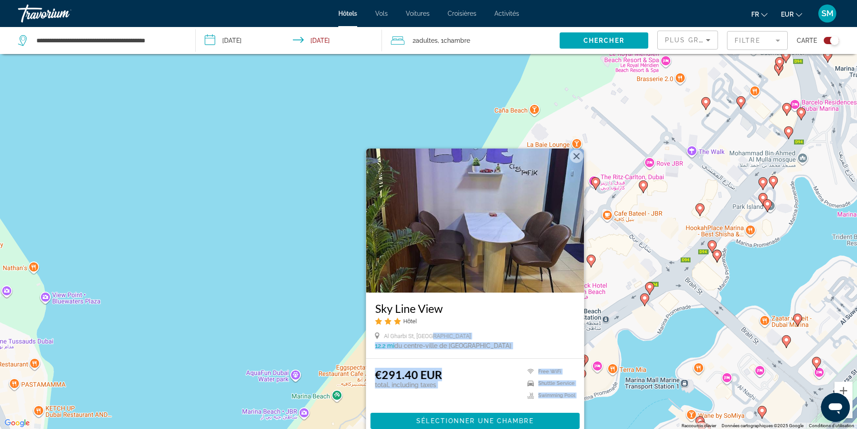
drag, startPoint x: 309, startPoint y: 110, endPoint x: 320, endPoint y: 224, distance: 114.0
click at [309, 231] on div "Pour activer le glissement avec le clavier, appuyez sur Alt+Entrée. Une fois ce…" at bounding box center [428, 214] width 857 height 429
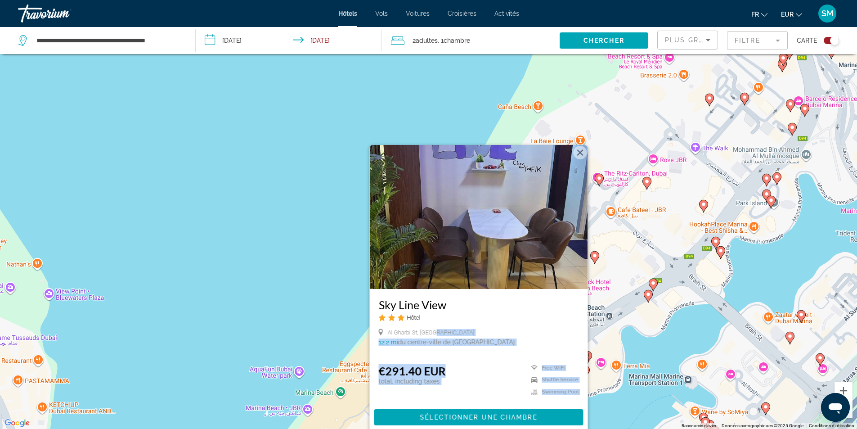
click at [581, 151] on button "Fermer" at bounding box center [580, 153] width 14 height 14
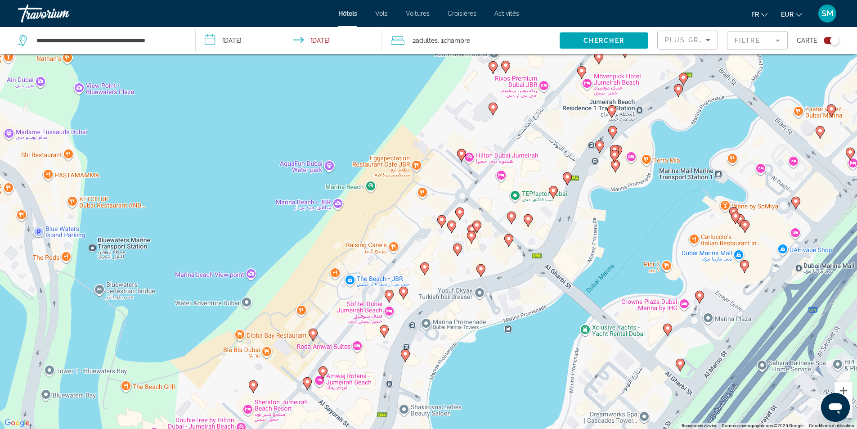
drag, startPoint x: 356, startPoint y: 255, endPoint x: 383, endPoint y: 76, distance: 181.2
click at [383, 76] on div "Pour activer le glissement avec le clavier, appuyez sur Alt+Entrée. Une fois ce…" at bounding box center [428, 214] width 857 height 429
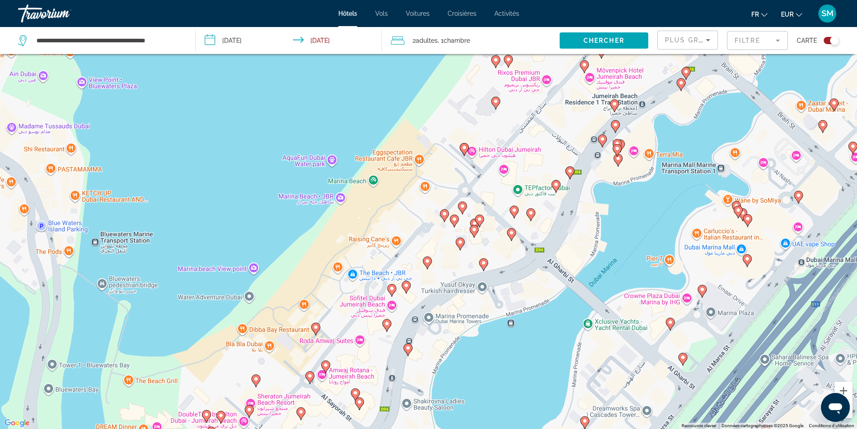
click at [406, 284] on image "Main content" at bounding box center [406, 285] width 5 height 5
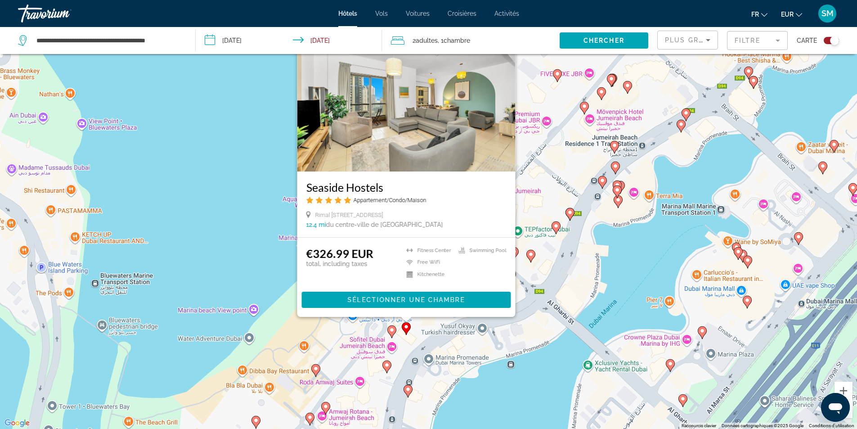
click at [391, 328] on image "Main content" at bounding box center [391, 329] width 5 height 5
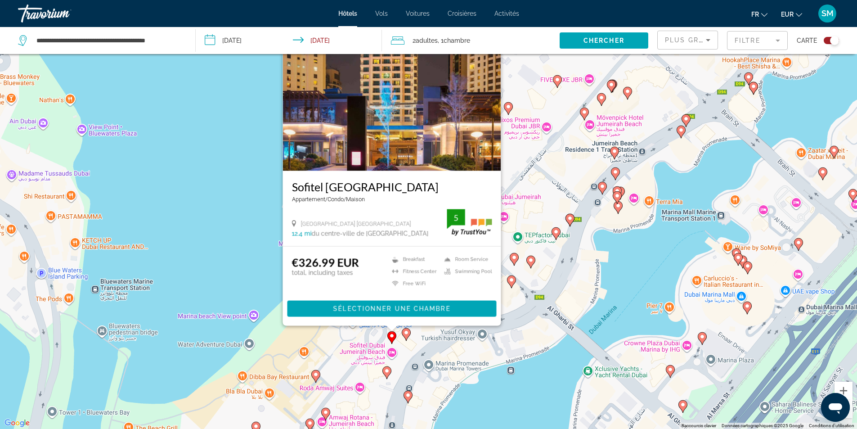
click at [387, 371] on image "Main content" at bounding box center [386, 370] width 5 height 5
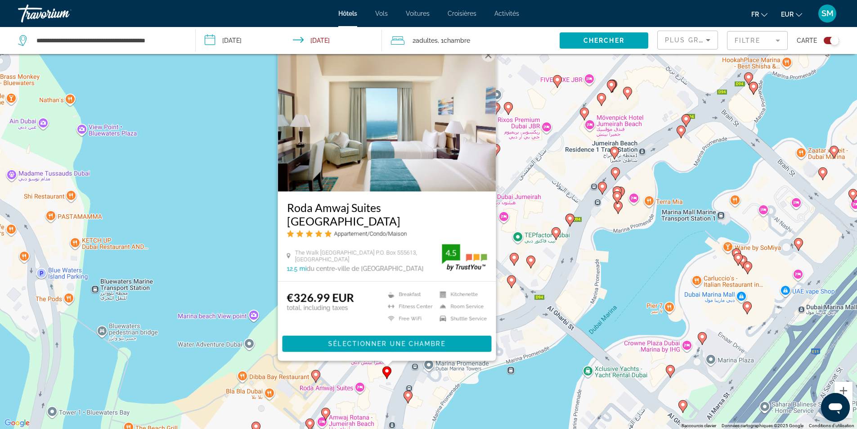
click at [407, 395] on image "Main content" at bounding box center [407, 394] width 5 height 5
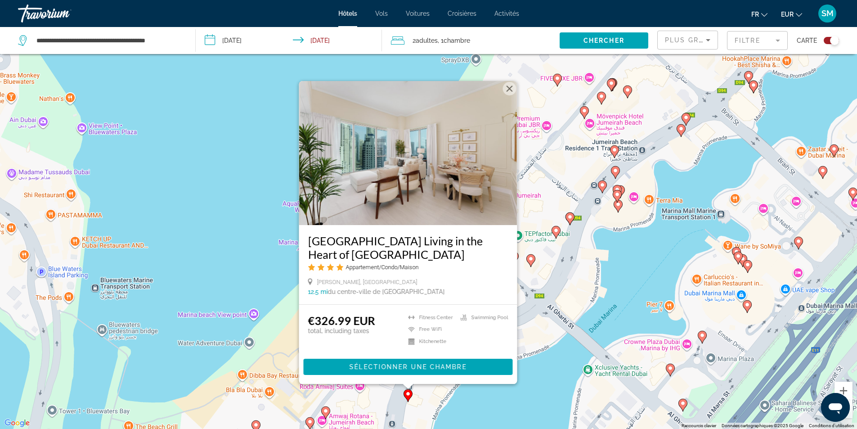
click at [252, 212] on div "Pour activer le glissement avec le clavier, appuyez sur Alt+Entrée. Une fois ce…" at bounding box center [428, 214] width 857 height 429
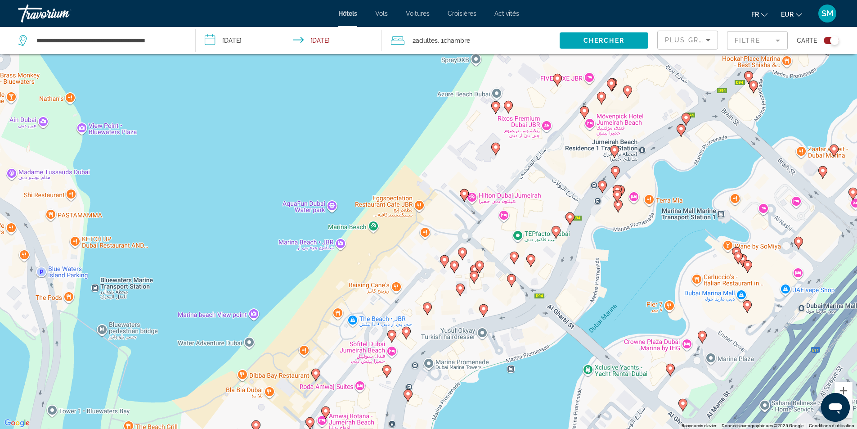
click at [617, 205] on image "Main content" at bounding box center [618, 204] width 5 height 5
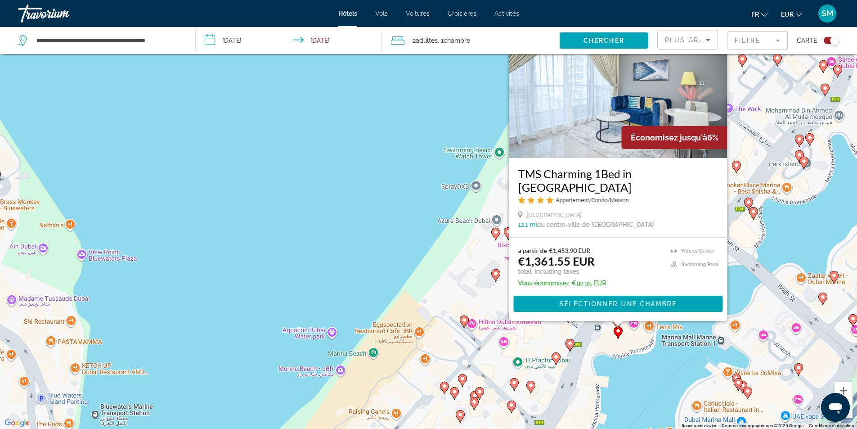
click at [411, 194] on div "Pour activer le glissement avec le clavier, appuyez sur Alt+Entrée. Une fois ce…" at bounding box center [428, 214] width 857 height 429
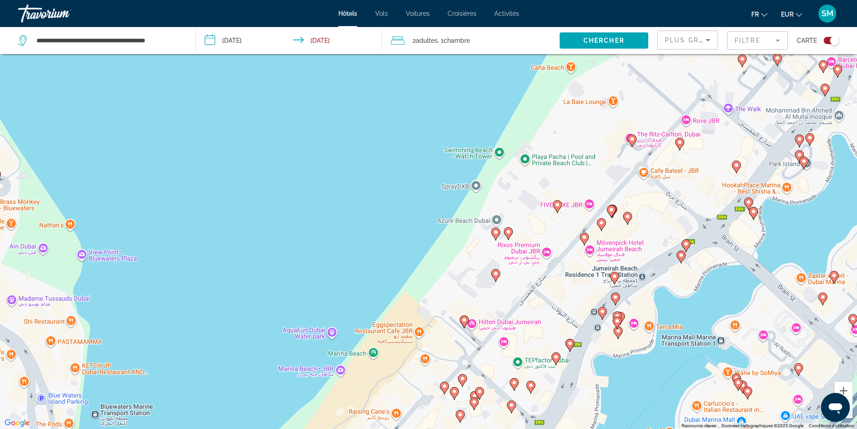
click at [617, 320] on image "Main content" at bounding box center [617, 320] width 5 height 5
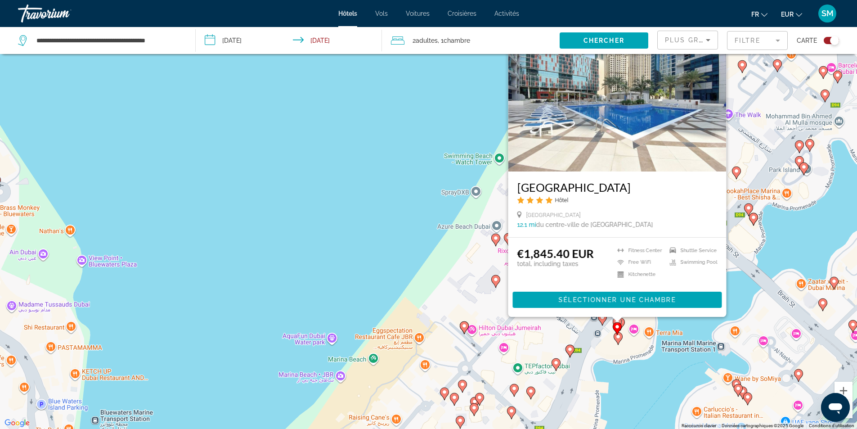
click at [348, 223] on div "Pour activer le glissement avec le clavier, appuyez sur Alt+Entrée. Une fois ce…" at bounding box center [428, 214] width 857 height 429
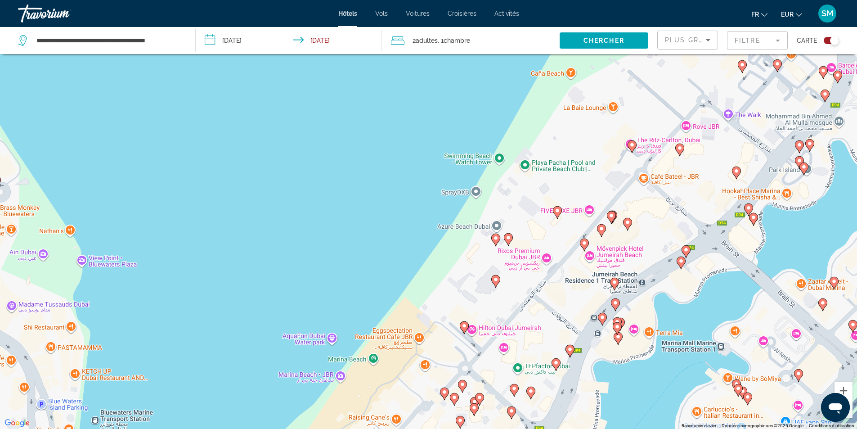
click at [602, 316] on image "Main content" at bounding box center [602, 317] width 5 height 5
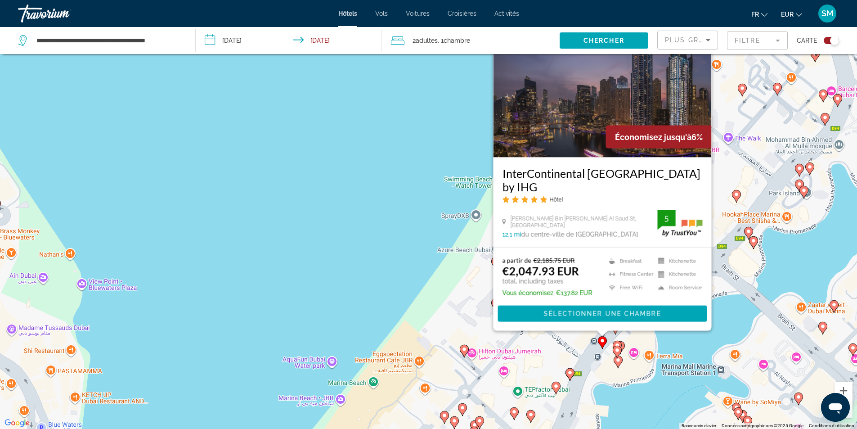
click at [351, 194] on div "Pour activer le glissement avec le clavier, appuyez sur Alt+Entrée. Une fois ce…" at bounding box center [428, 214] width 857 height 429
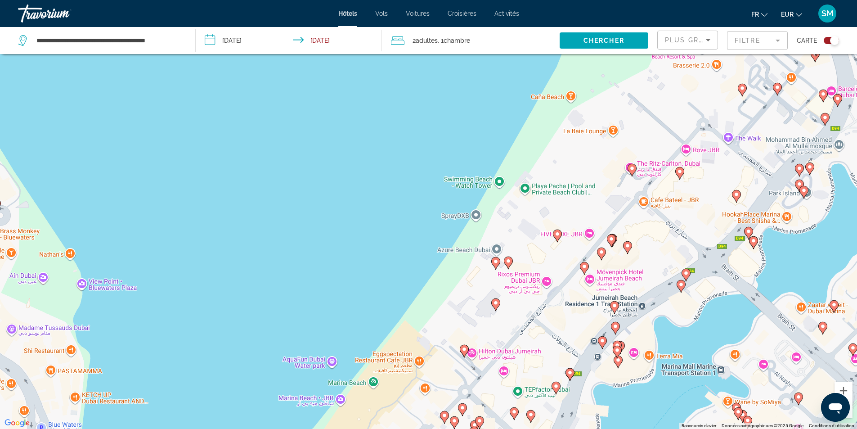
click at [614, 305] on image "Main content" at bounding box center [614, 305] width 5 height 5
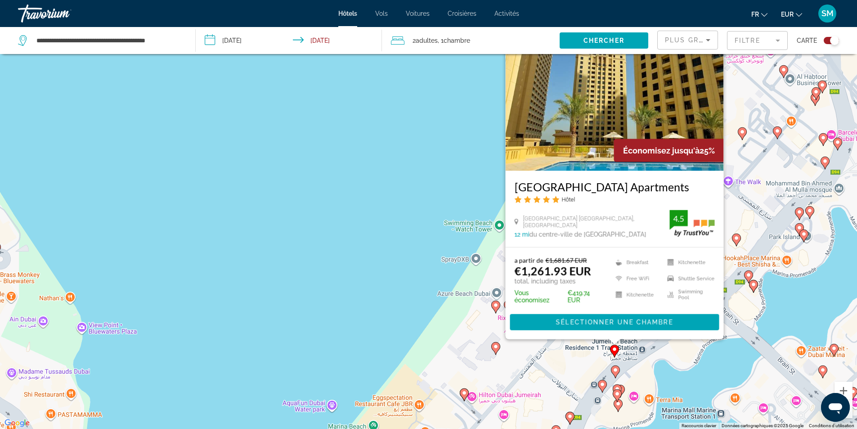
click at [356, 196] on div "Pour activer le glissement avec le clavier, appuyez sur Alt+Entrée. Une fois ce…" at bounding box center [428, 214] width 857 height 429
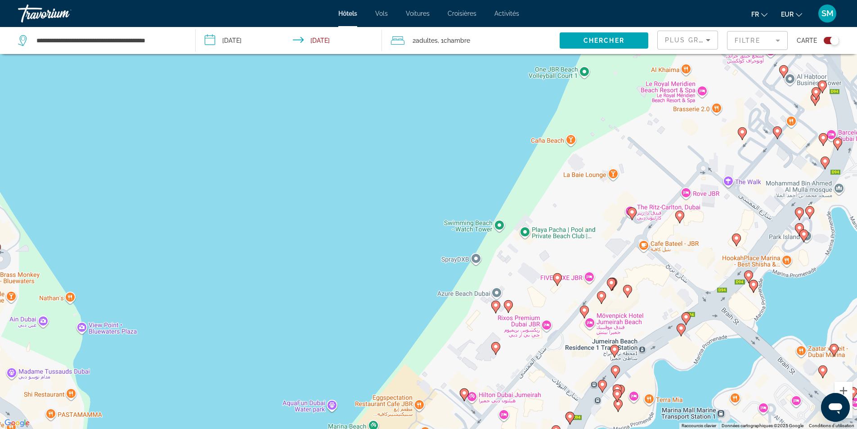
click at [682, 328] on image "Main content" at bounding box center [681, 327] width 5 height 5
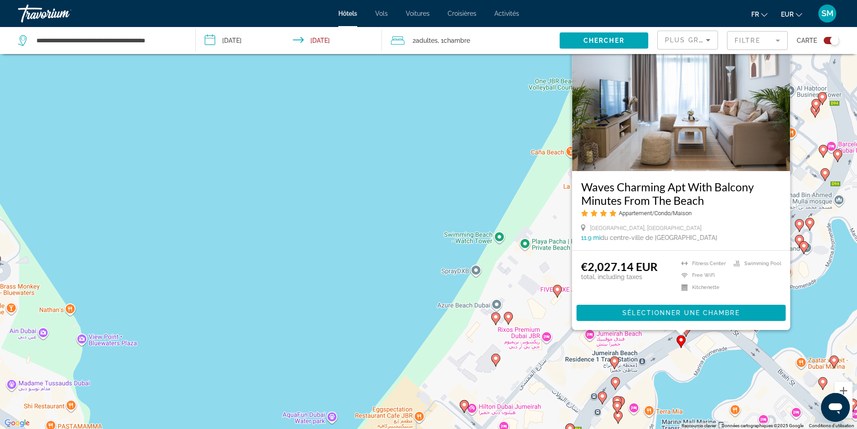
click at [347, 205] on div "Pour activer le glissement avec le clavier, appuyez sur Alt+Entrée. Une fois ce…" at bounding box center [428, 214] width 857 height 429
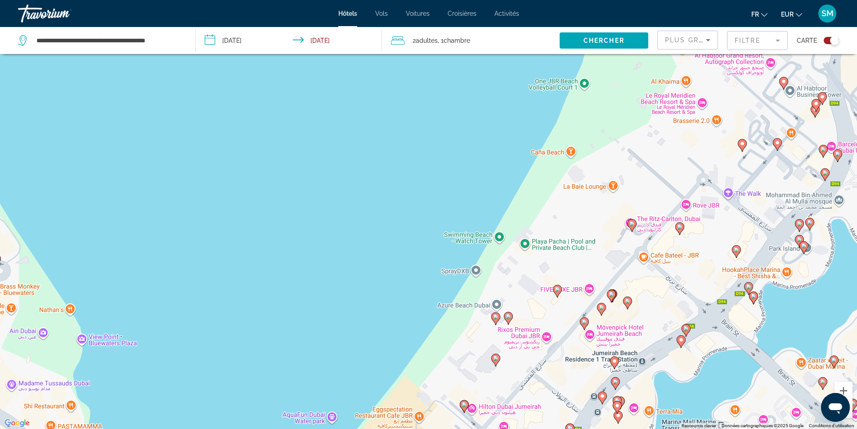
click at [686, 327] on image "Main content" at bounding box center [686, 328] width 5 height 5
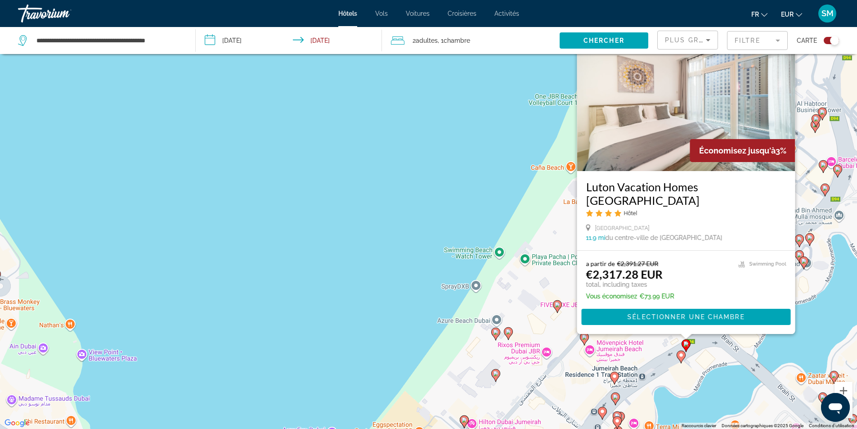
click at [316, 140] on div "Pour activer le glissement avec le clavier, appuyez sur Alt+Entrée. Une fois ce…" at bounding box center [428, 214] width 857 height 429
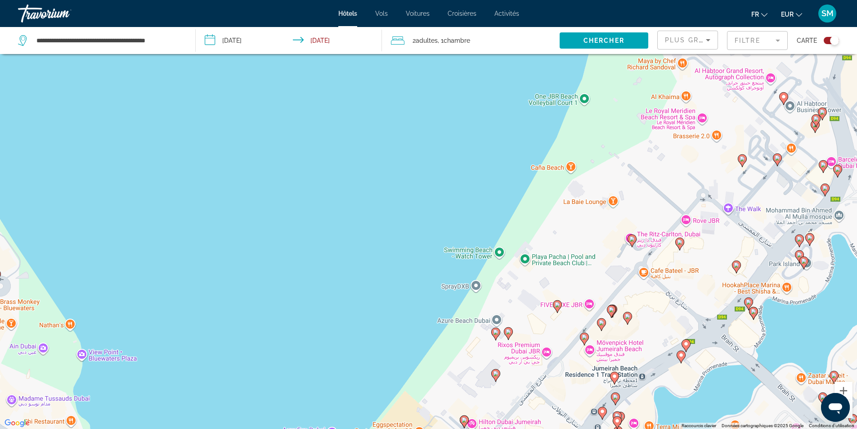
click at [626, 315] on image "Main content" at bounding box center [627, 316] width 5 height 5
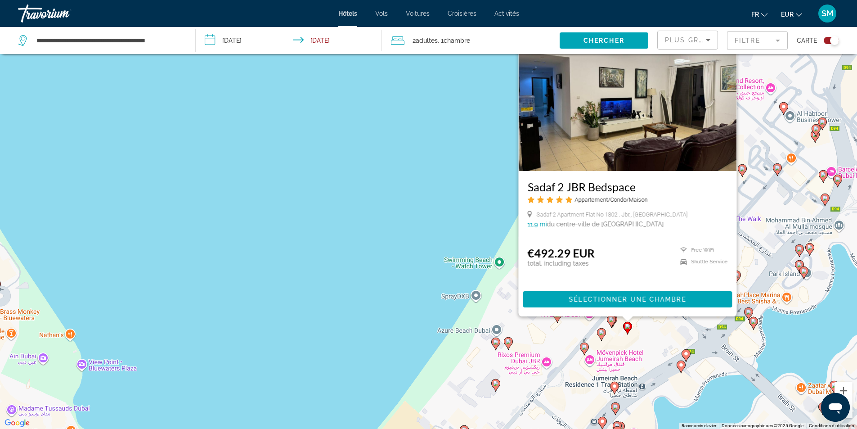
click at [456, 194] on div "Pour activer le glissement avec le clavier, appuyez sur Alt+Entrée. Une fois ce…" at bounding box center [428, 214] width 857 height 429
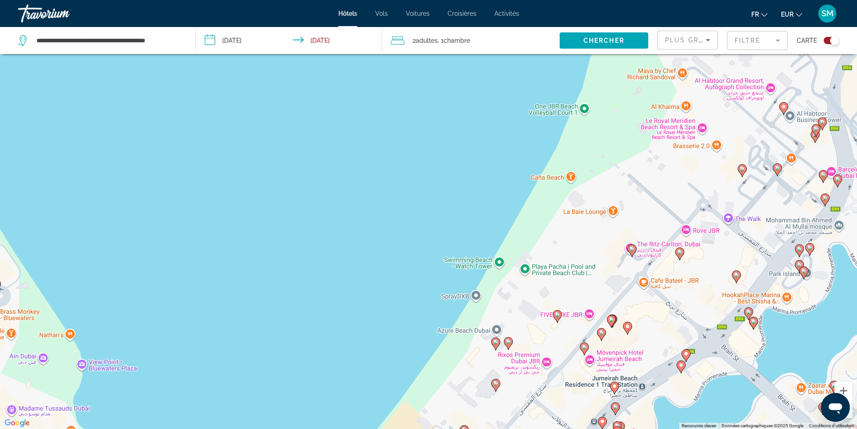
click at [508, 341] on image "Main content" at bounding box center [508, 341] width 5 height 5
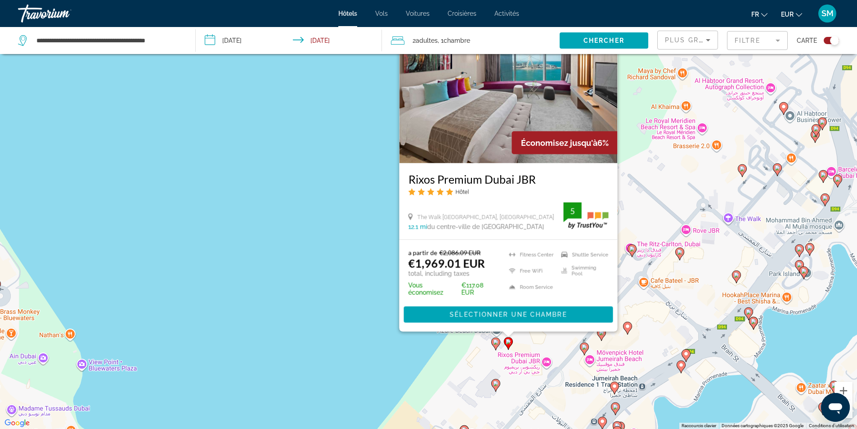
click at [344, 225] on div "Pour activer le glissement avec le clavier, appuyez sur Alt+Entrée. Une fois ce…" at bounding box center [428, 214] width 857 height 429
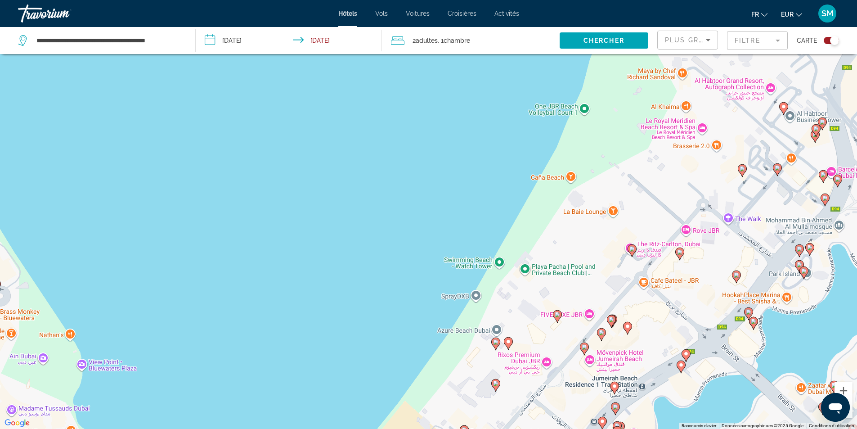
click at [496, 342] on image "Main content" at bounding box center [495, 341] width 5 height 5
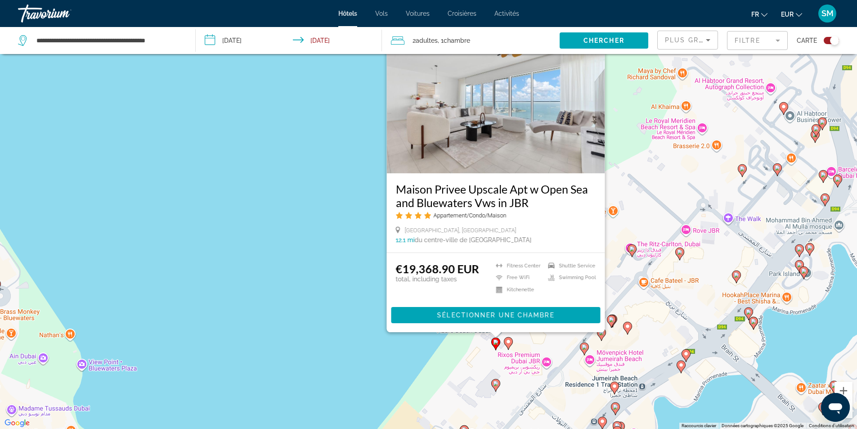
click at [301, 204] on div "Pour activer le glissement avec le clavier, appuyez sur Alt+Entrée. Une fois ce…" at bounding box center [428, 214] width 857 height 429
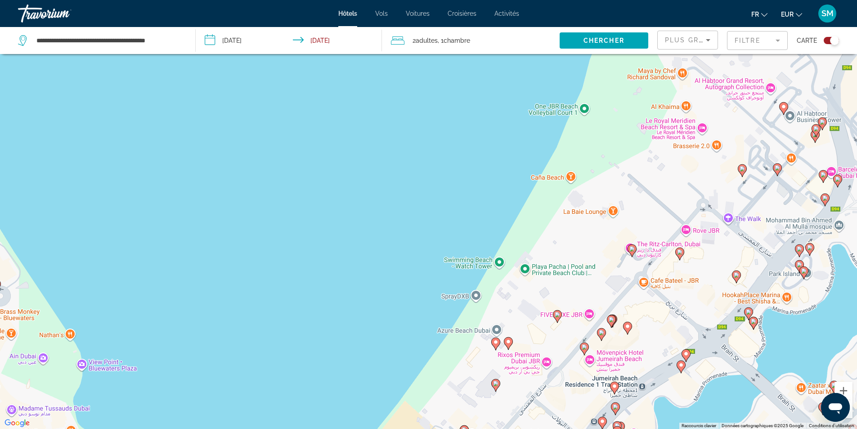
click at [496, 383] on image "Main content" at bounding box center [495, 383] width 5 height 5
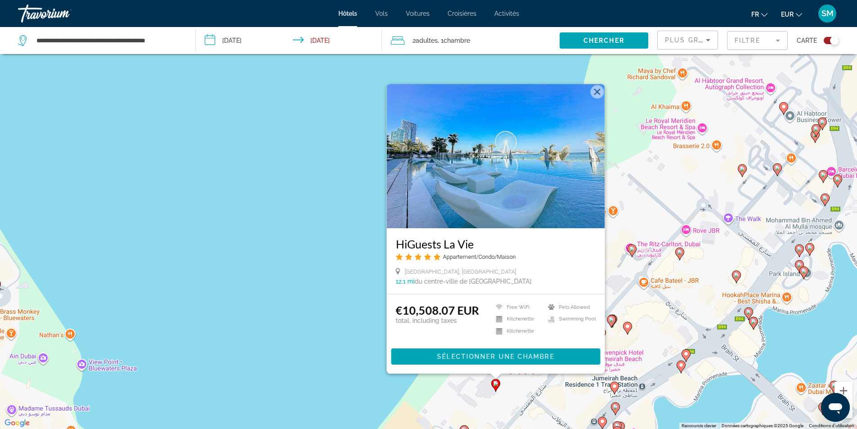
click at [311, 241] on div "Pour activer le glissement avec le clavier, appuyez sur Alt+Entrée. Une fois ce…" at bounding box center [428, 214] width 857 height 429
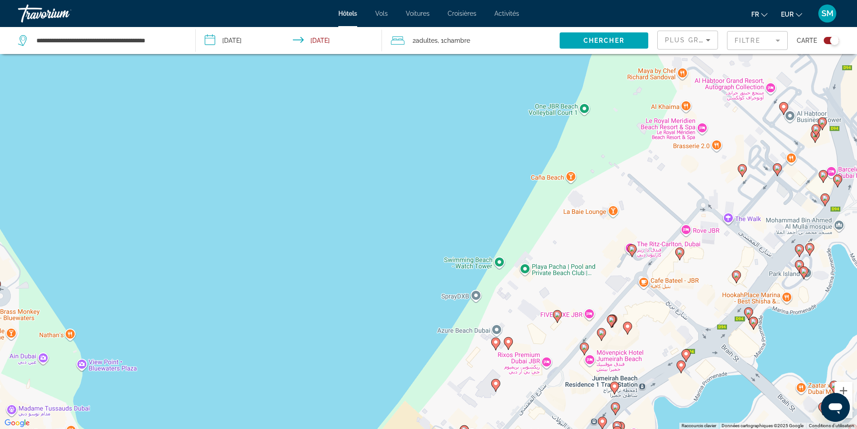
click at [558, 315] on image "Main content" at bounding box center [557, 314] width 5 height 5
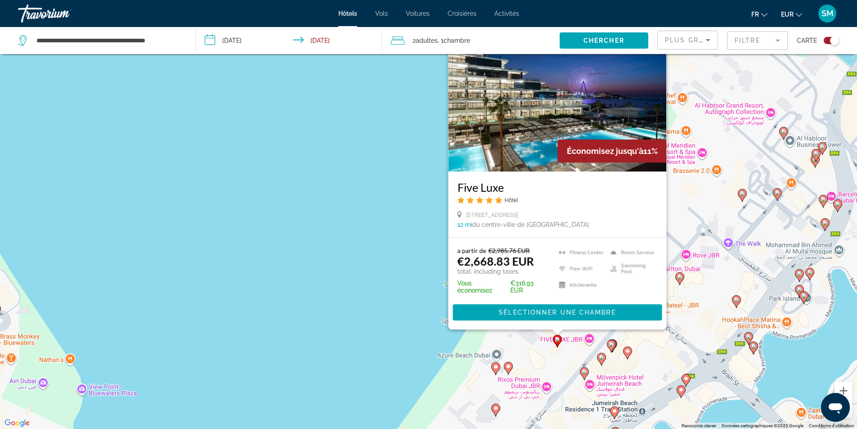
click at [320, 188] on div "Pour activer le glissement avec le clavier, appuyez sur Alt+Entrée. Une fois ce…" at bounding box center [428, 214] width 857 height 429
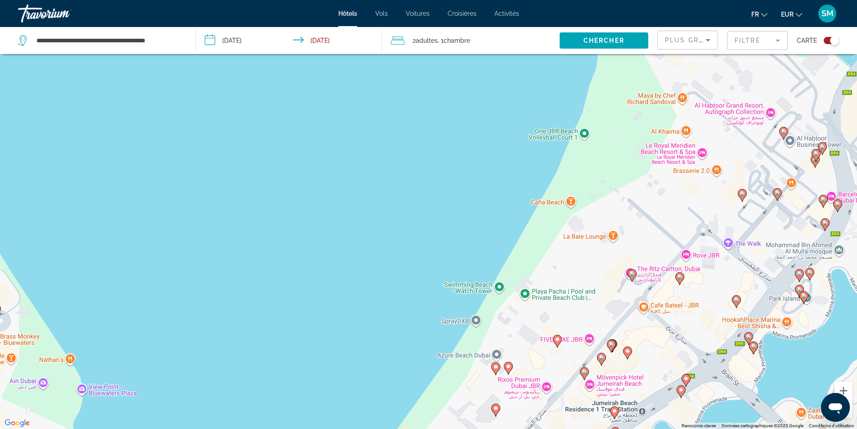
click at [611, 344] on image "Main content" at bounding box center [611, 344] width 5 height 5
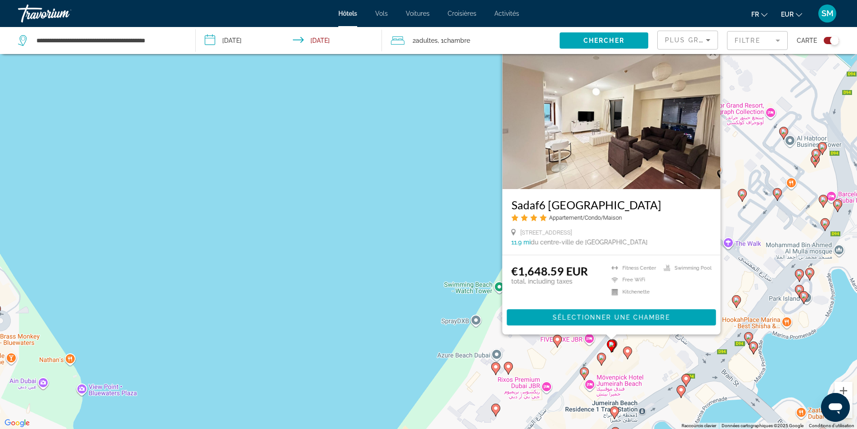
click at [447, 212] on div "Pour activer le glissement avec le clavier, appuyez sur Alt+Entrée. Une fois ce…" at bounding box center [428, 214] width 857 height 429
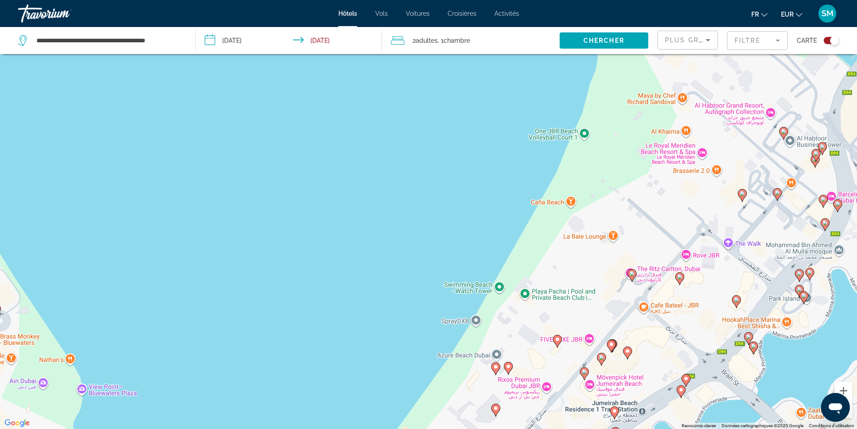
click at [632, 272] on image "Main content" at bounding box center [632, 273] width 5 height 5
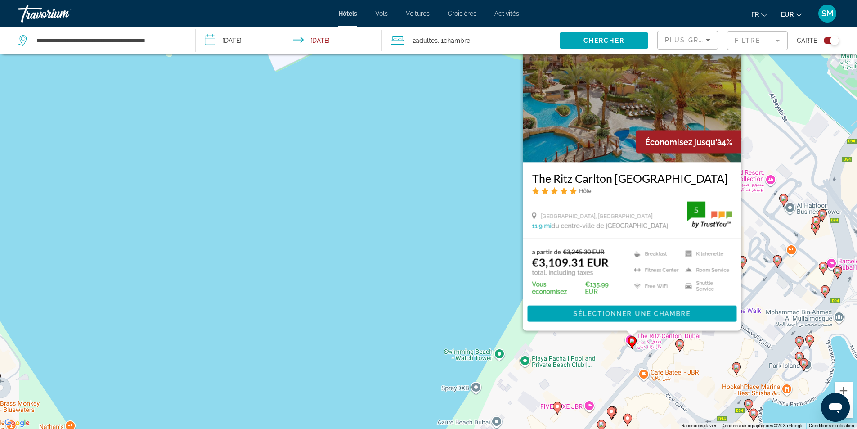
click at [399, 244] on div "Pour activer le glissement avec le clavier, appuyez sur Alt+Entrée. Une fois ce…" at bounding box center [428, 214] width 857 height 429
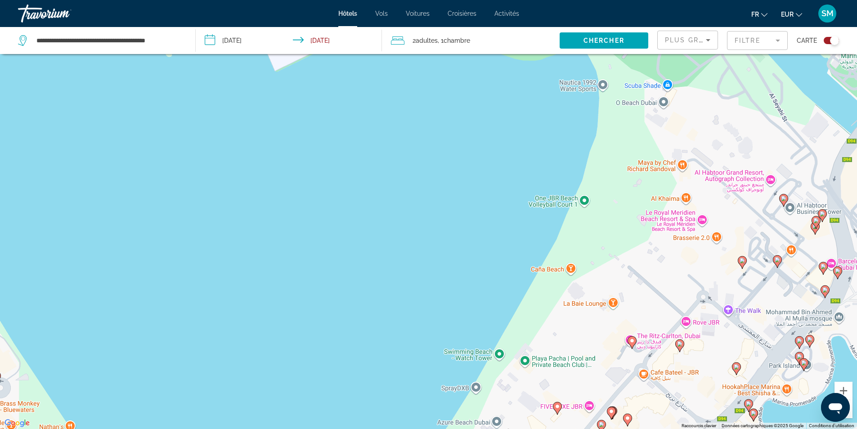
click at [679, 343] on image "Main content" at bounding box center [679, 343] width 5 height 5
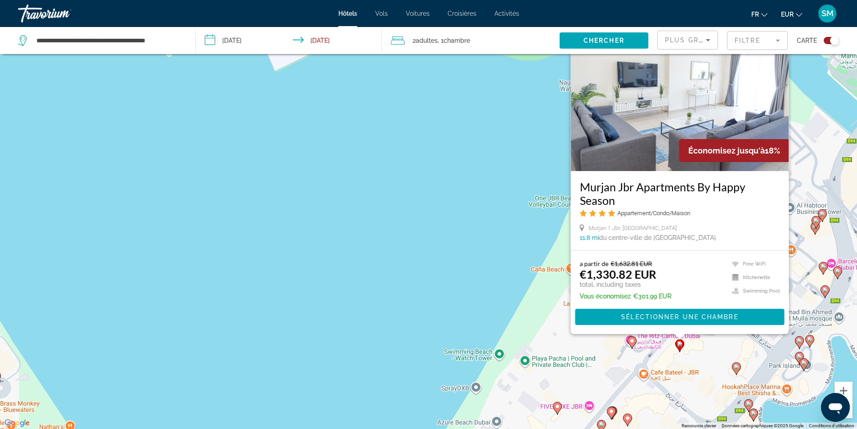
click at [479, 225] on div "Pour activer le glissement avec le clavier, appuyez sur Alt+Entrée. Une fois ce…" at bounding box center [428, 214] width 857 height 429
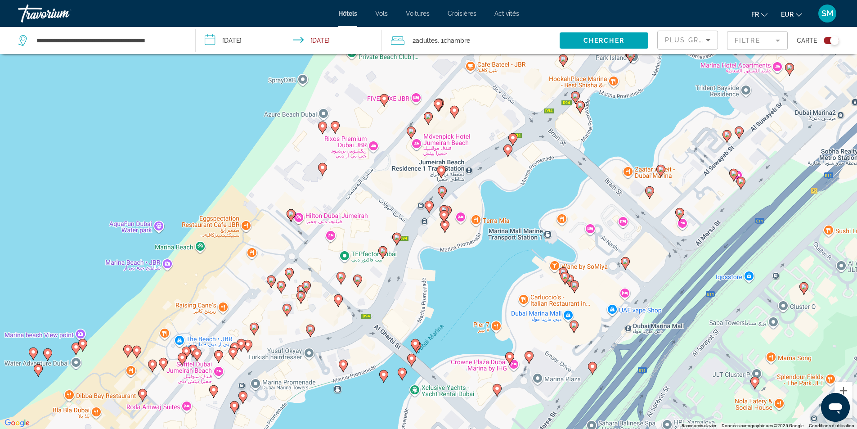
drag, startPoint x: 681, startPoint y: 269, endPoint x: 508, endPoint y: -38, distance: 352.7
click at [508, 0] on html "**********" at bounding box center [428, 160] width 857 height 429
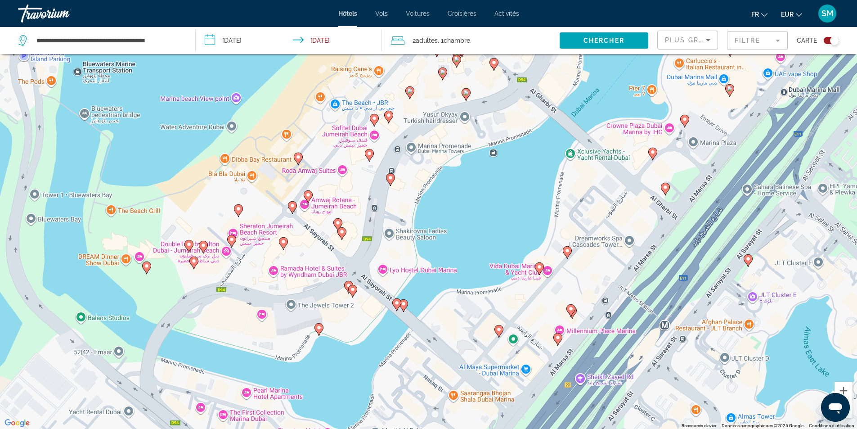
drag, startPoint x: 472, startPoint y: 286, endPoint x: 624, endPoint y: 56, distance: 276.1
click at [624, 56] on div "Pour activer le glissement avec le clavier, appuyez sur Alt+Entrée. Une fois ce…" at bounding box center [428, 214] width 857 height 429
click at [147, 266] on image "Main content" at bounding box center [146, 265] width 5 height 5
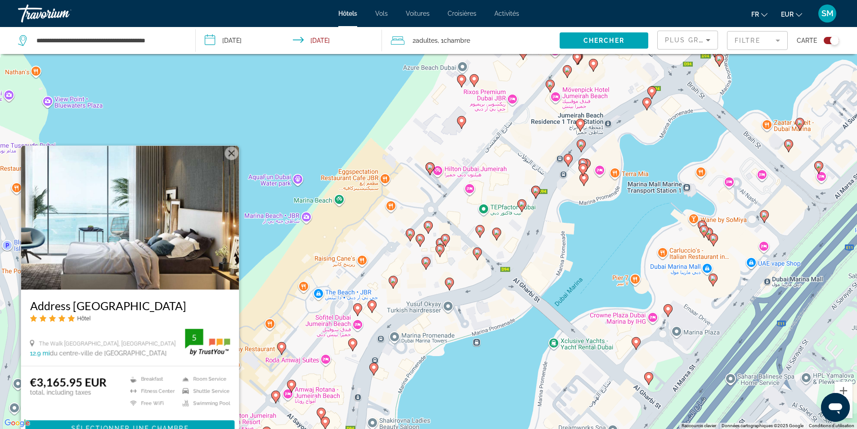
drag, startPoint x: 296, startPoint y: 147, endPoint x: 270, endPoint y: 228, distance: 85.4
click at [279, 261] on div "Pour activer le glissement avec le clavier, appuyez sur Alt+Entrée. Une fois ce…" at bounding box center [428, 214] width 857 height 429
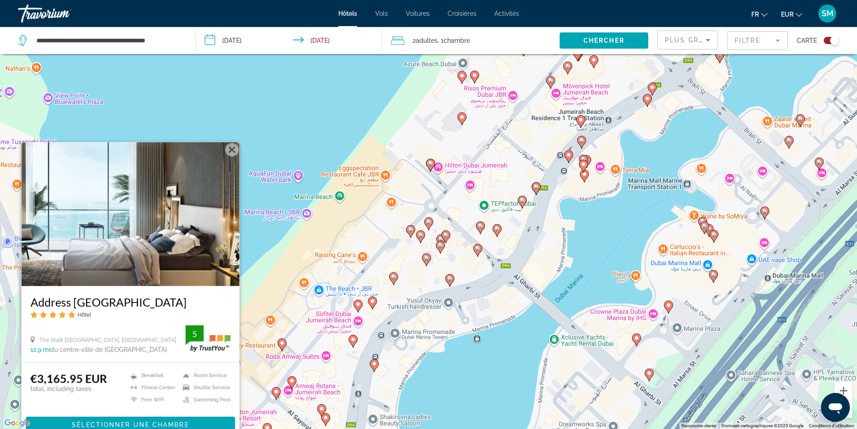
click at [232, 149] on button "Fermer" at bounding box center [232, 150] width 14 height 14
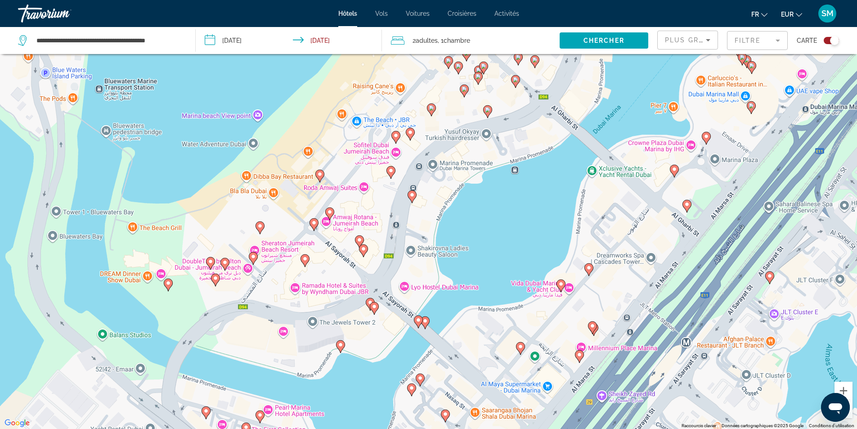
drag, startPoint x: 282, startPoint y: 277, endPoint x: 320, endPoint y: 104, distance: 177.0
click at [320, 104] on div "Pour activer le glissement avec le clavier, appuyez sur Alt+Entrée. Une fois ce…" at bounding box center [428, 214] width 857 height 429
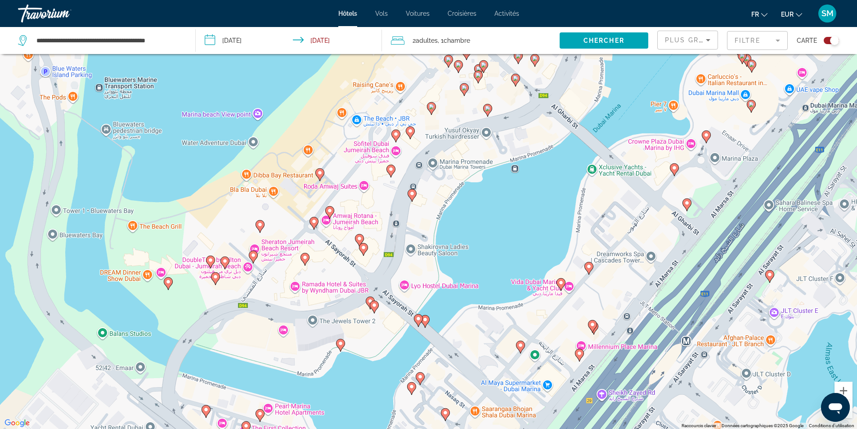
click at [216, 275] on image "Main content" at bounding box center [215, 276] width 5 height 5
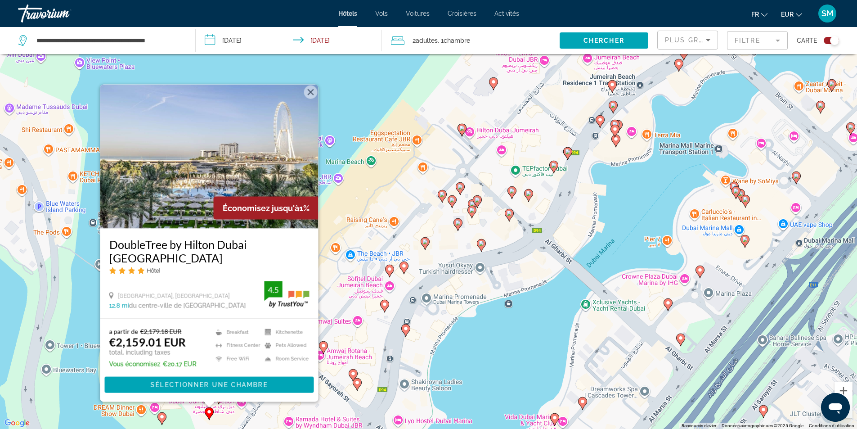
drag, startPoint x: 369, startPoint y: 142, endPoint x: 364, endPoint y: 200, distance: 58.8
click at [364, 200] on div "Pour activer le glissement avec le clavier, appuyez sur Alt+Entrée. Une fois ce…" at bounding box center [428, 214] width 857 height 429
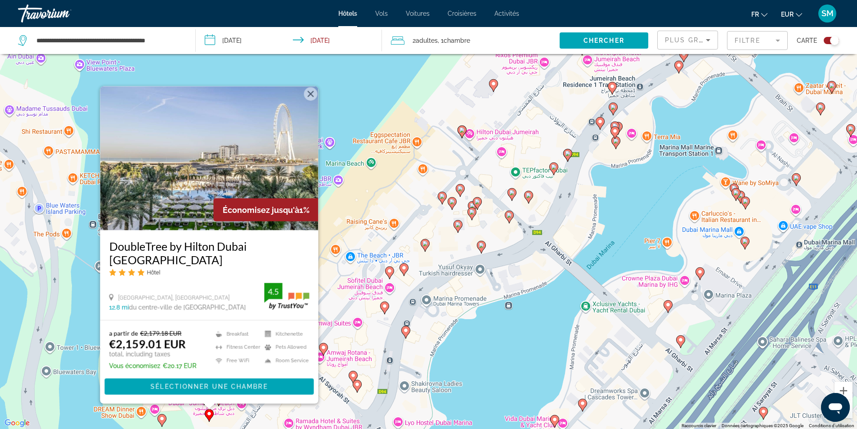
click at [312, 91] on button "Fermer" at bounding box center [311, 94] width 14 height 14
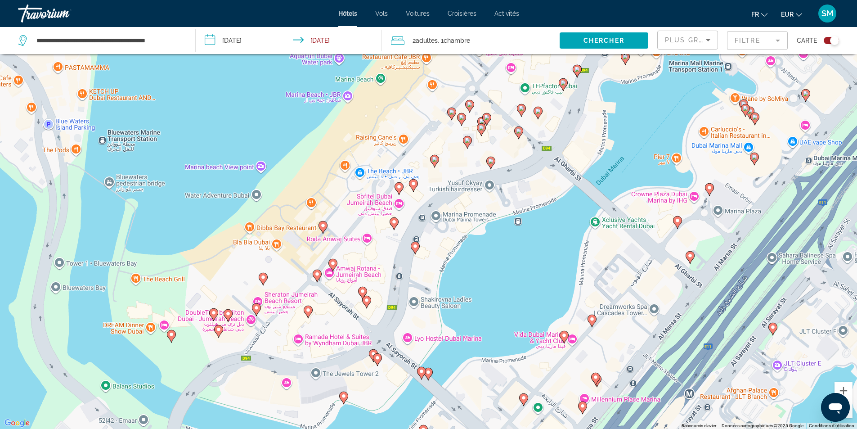
drag, startPoint x: 344, startPoint y: 253, endPoint x: 350, endPoint y: 186, distance: 67.3
click at [350, 186] on div "Pour activer le glissement avec le clavier, appuyez sur Alt+Entrée. Une fois ce…" at bounding box center [428, 214] width 857 height 429
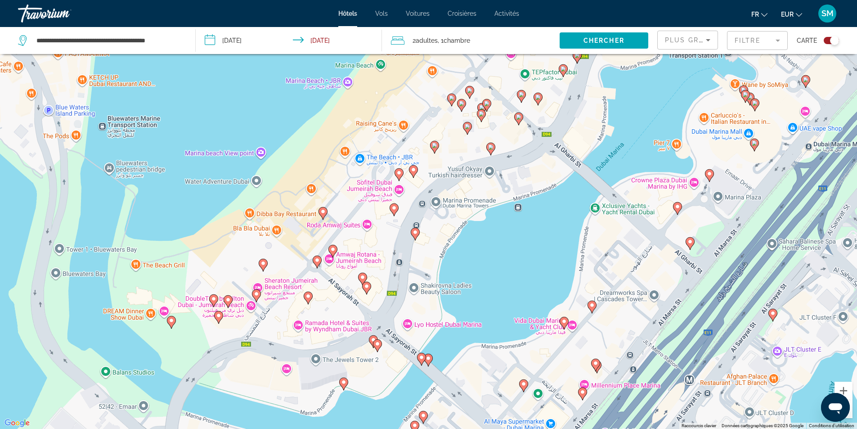
click at [213, 298] on image "Main content" at bounding box center [213, 298] width 5 height 5
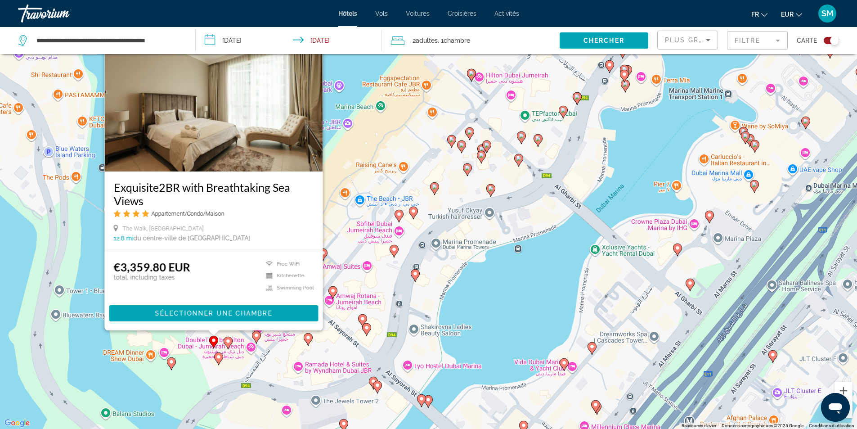
click at [227, 339] on image "Main content" at bounding box center [227, 340] width 5 height 5
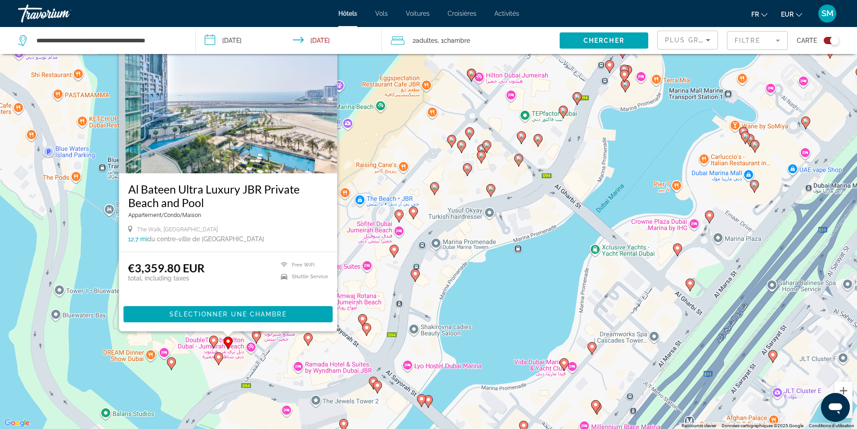
click at [256, 334] on image "Main content" at bounding box center [256, 335] width 5 height 5
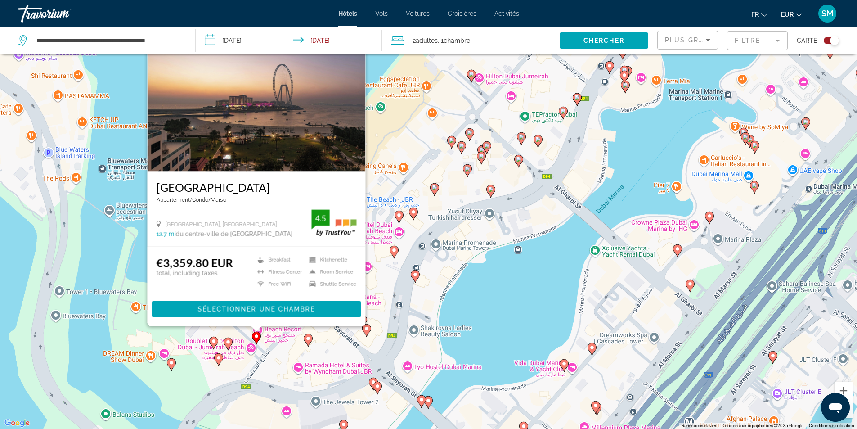
click at [307, 338] on image "Main content" at bounding box center [308, 338] width 5 height 5
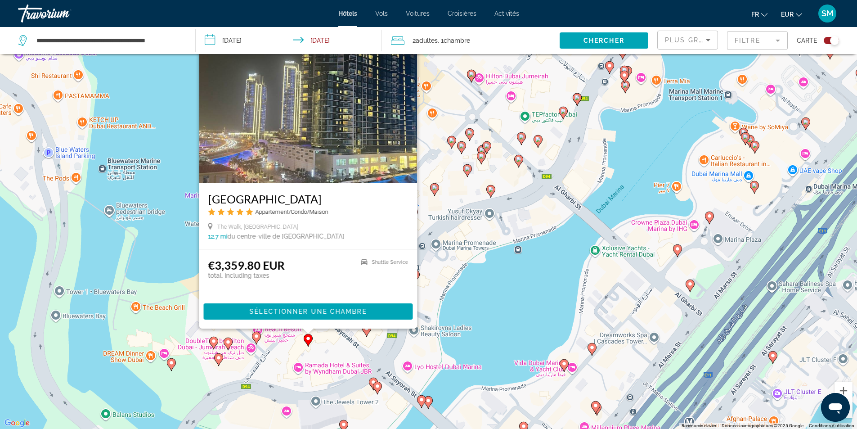
click at [159, 246] on div "Pour activer le glissement avec le clavier, appuyez sur Alt+Entrée. Une fois ce…" at bounding box center [428, 214] width 857 height 429
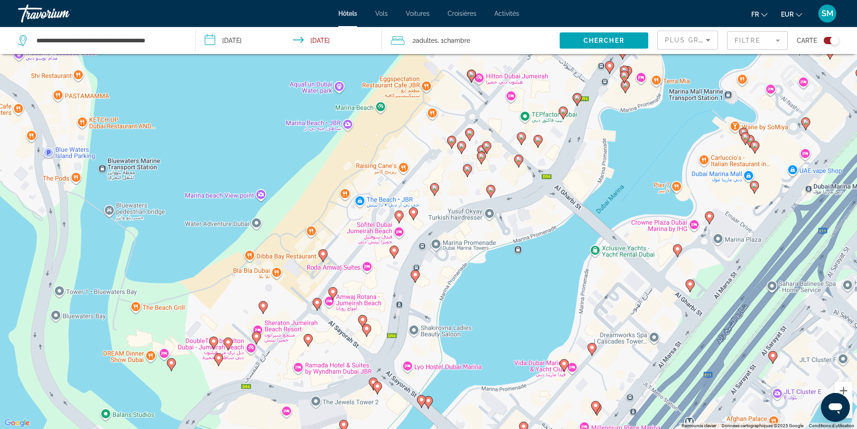
click at [263, 306] on image "Main content" at bounding box center [263, 305] width 5 height 5
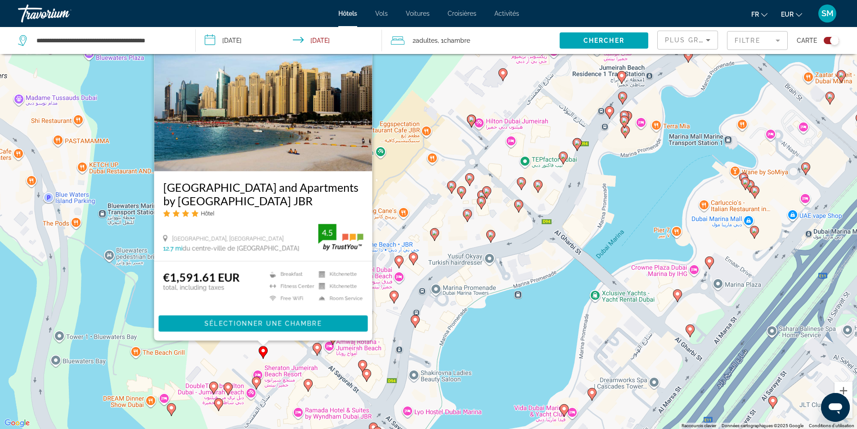
click at [102, 233] on div "Pour activer le glissement avec le clavier, appuyez sur Alt+Entrée. Une fois ce…" at bounding box center [428, 214] width 857 height 429
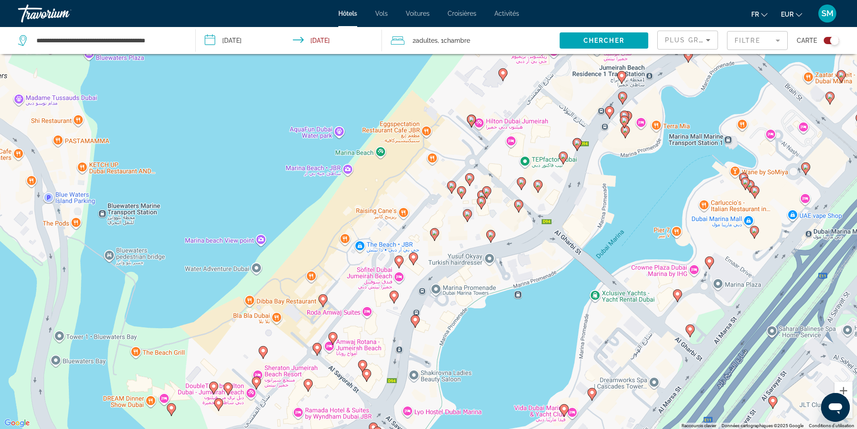
click at [317, 347] on image "Main content" at bounding box center [317, 347] width 5 height 5
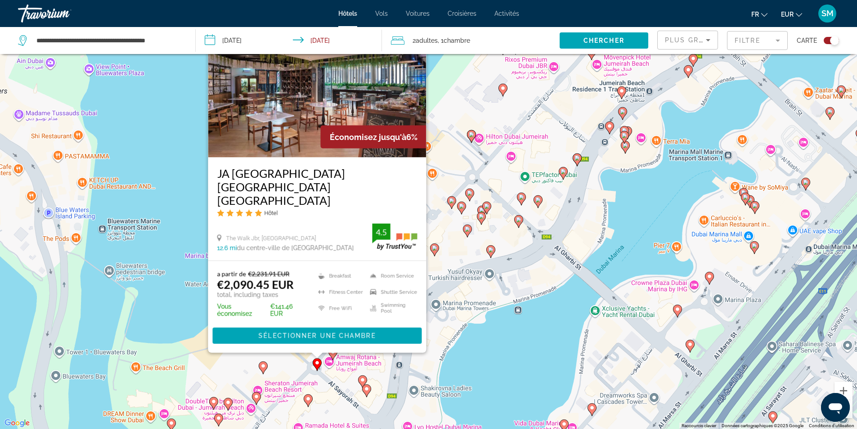
click at [181, 212] on div "Pour activer le glissement avec le clavier, appuyez sur Alt+Entrée. Une fois ce…" at bounding box center [428, 214] width 857 height 429
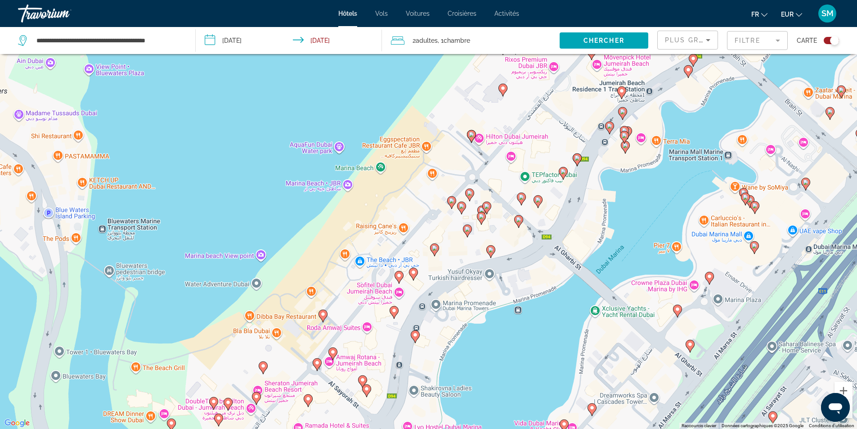
click at [333, 351] on image "Main content" at bounding box center [332, 351] width 5 height 5
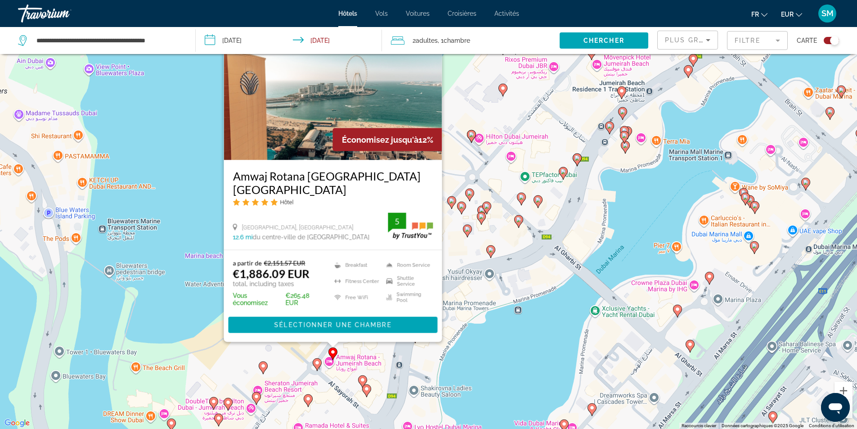
click at [190, 157] on div "Pour activer le glissement avec le clavier, appuyez sur Alt+Entrée. Une fois ce…" at bounding box center [428, 214] width 857 height 429
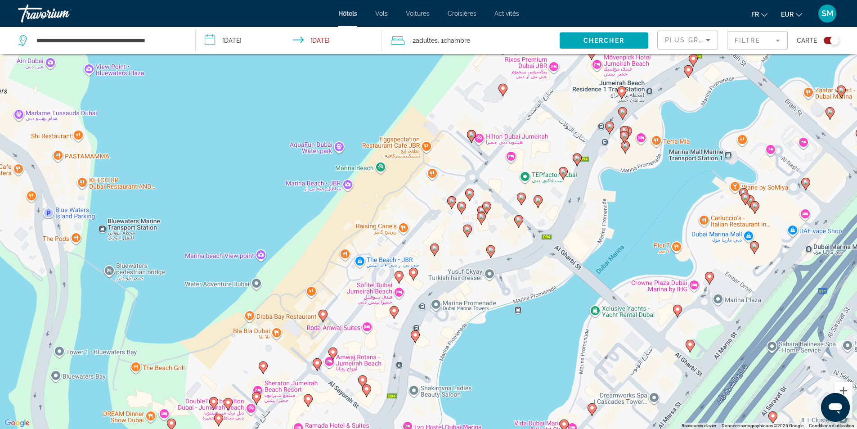
click at [323, 315] on image "Main content" at bounding box center [322, 313] width 5 height 5
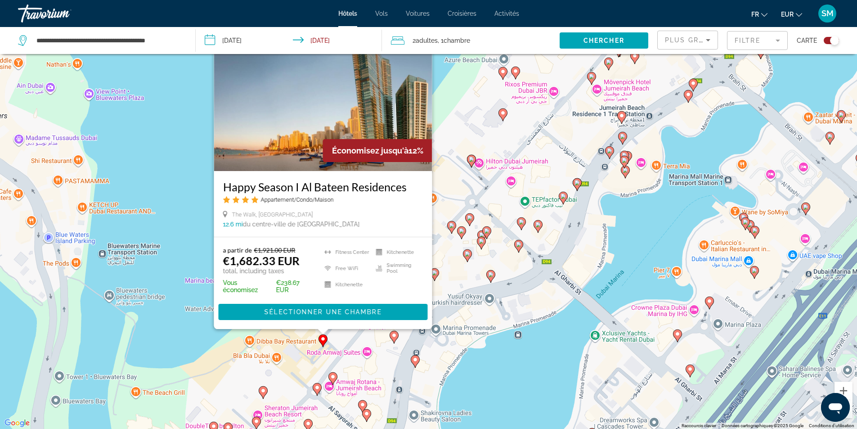
click at [190, 160] on div "Pour activer le glissement avec le clavier, appuyez sur Alt+Entrée. Une fois ce…" at bounding box center [428, 214] width 857 height 429
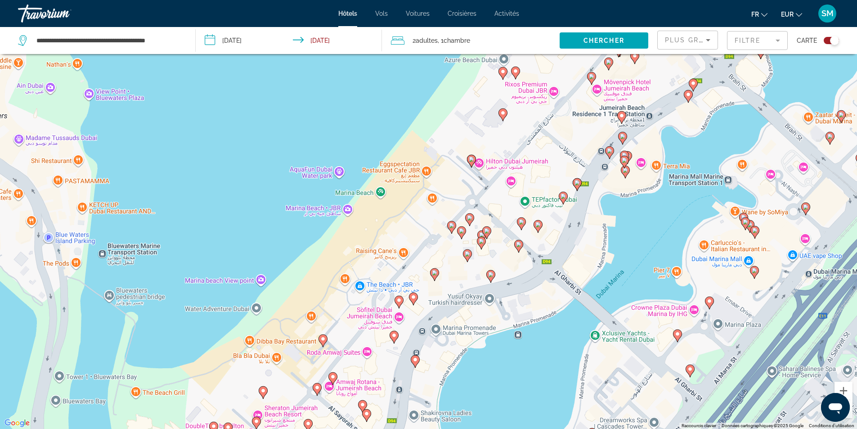
click at [394, 333] on image "Main content" at bounding box center [394, 335] width 5 height 5
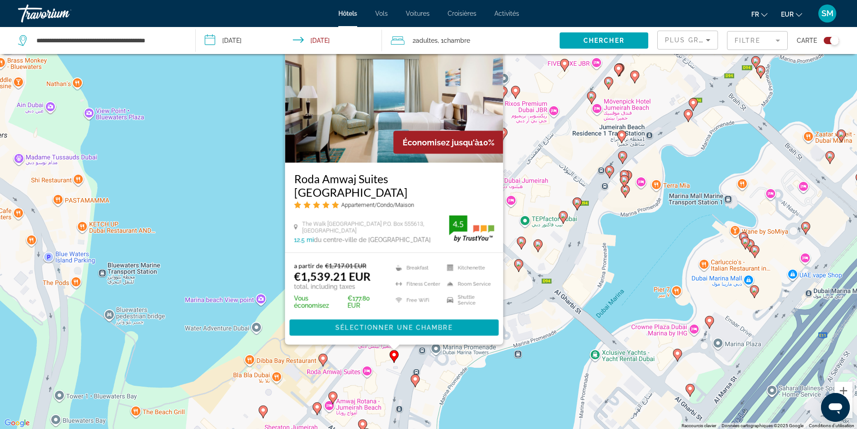
click at [256, 201] on div "Pour activer le glissement avec le clavier, appuyez sur Alt+Entrée. Une fois ce…" at bounding box center [428, 214] width 857 height 429
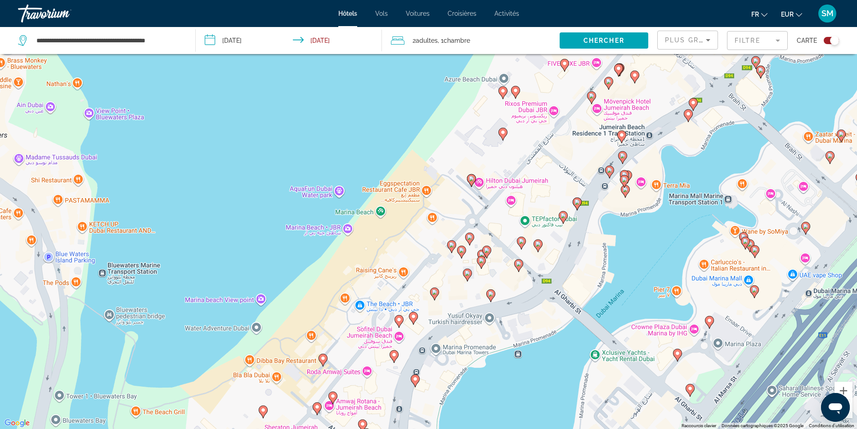
click at [363, 423] on image "Main content" at bounding box center [362, 423] width 5 height 5
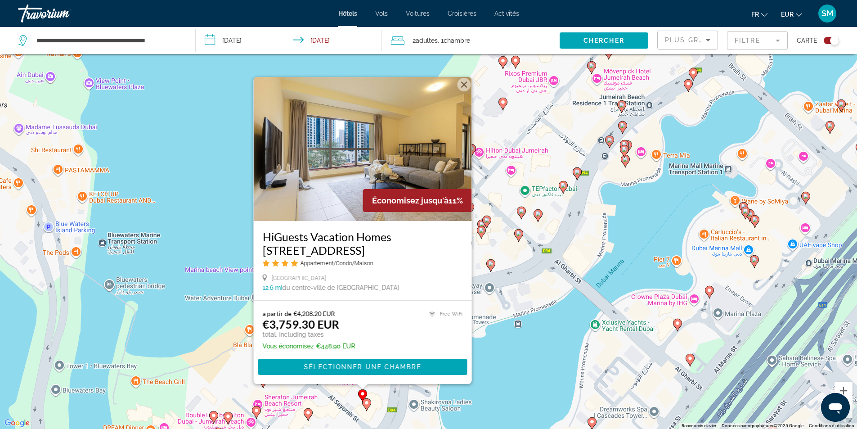
click at [205, 190] on div "Pour activer le glissement avec le clavier, appuyez sur Alt+Entrée. Une fois ce…" at bounding box center [428, 214] width 857 height 429
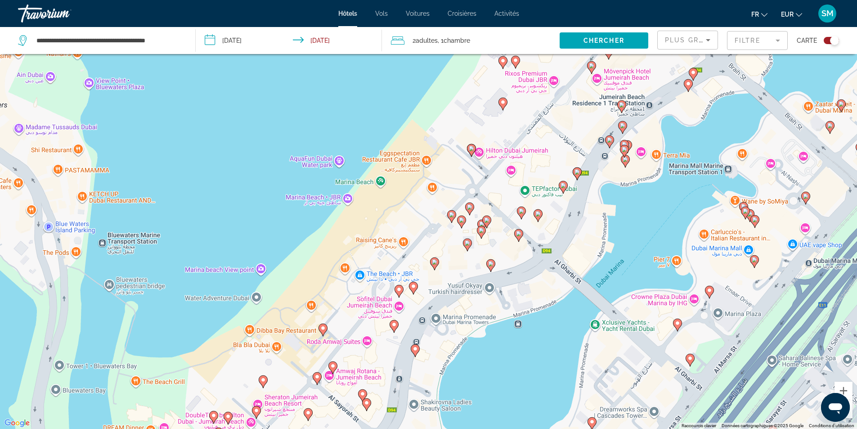
click at [415, 348] on image "Main content" at bounding box center [415, 348] width 5 height 5
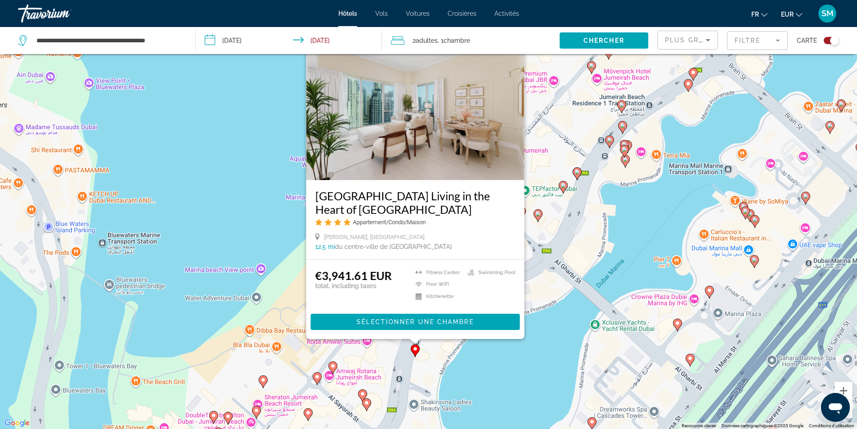
click at [246, 203] on div "Pour activer le glissement avec le clavier, appuyez sur Alt+Entrée. Une fois ce…" at bounding box center [428, 214] width 857 height 429
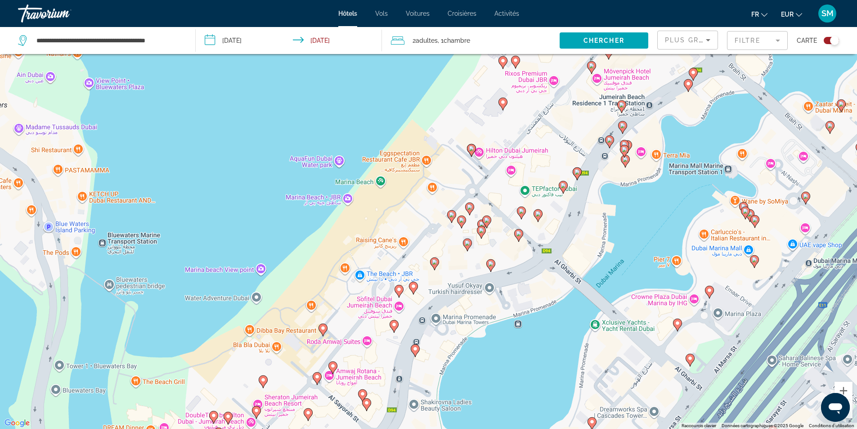
click at [395, 324] on image "Main content" at bounding box center [394, 324] width 5 height 5
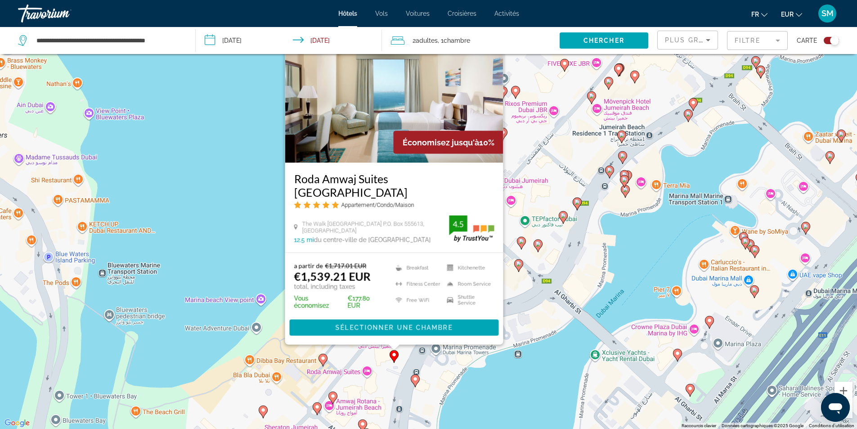
click at [232, 192] on div "Pour activer le glissement avec le clavier, appuyez sur Alt+Entrée. Une fois ce…" at bounding box center [428, 214] width 857 height 429
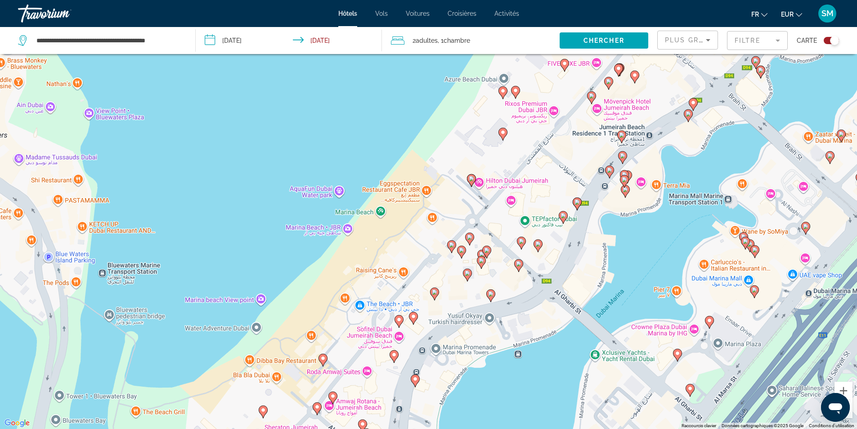
click at [414, 315] on image "Main content" at bounding box center [413, 316] width 5 height 5
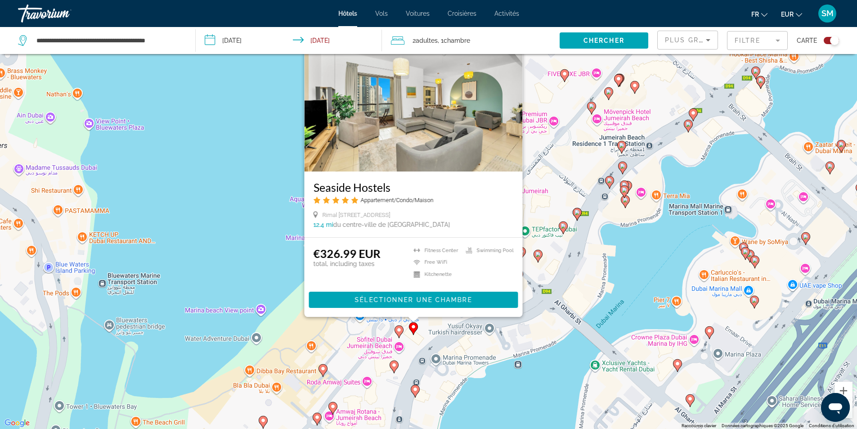
click at [188, 207] on div "Pour activer le glissement avec le clavier, appuyez sur Alt+Entrée. Une fois ce…" at bounding box center [428, 214] width 857 height 429
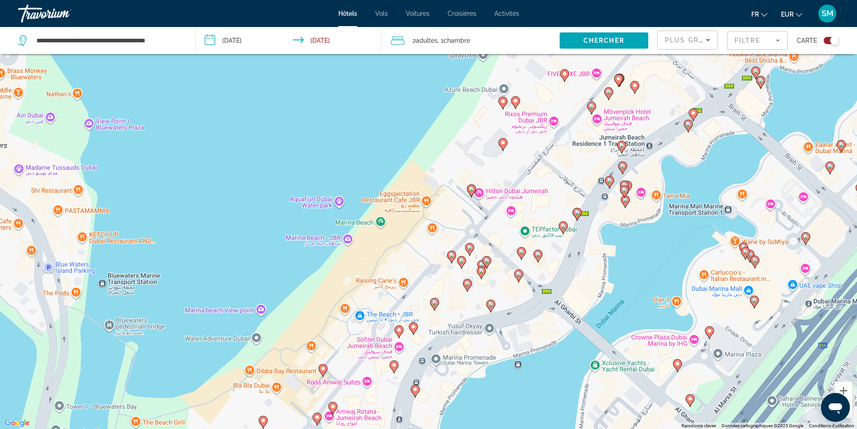
click at [626, 202] on image "Main content" at bounding box center [625, 199] width 5 height 5
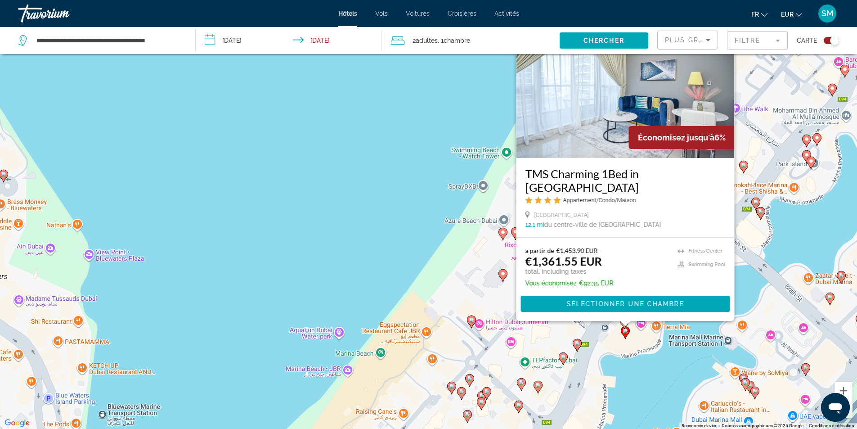
click at [406, 197] on div "Pour activer le glissement avec le clavier, appuyez sur Alt+Entrée. Une fois ce…" at bounding box center [428, 214] width 857 height 429
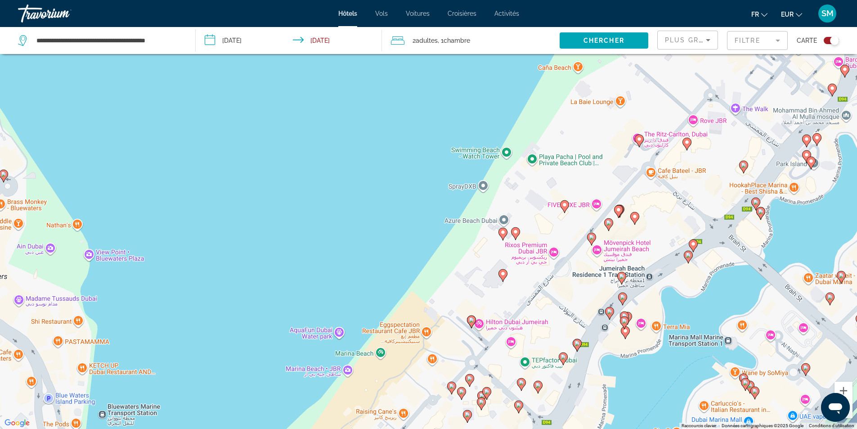
click at [623, 322] on image "Main content" at bounding box center [624, 320] width 5 height 5
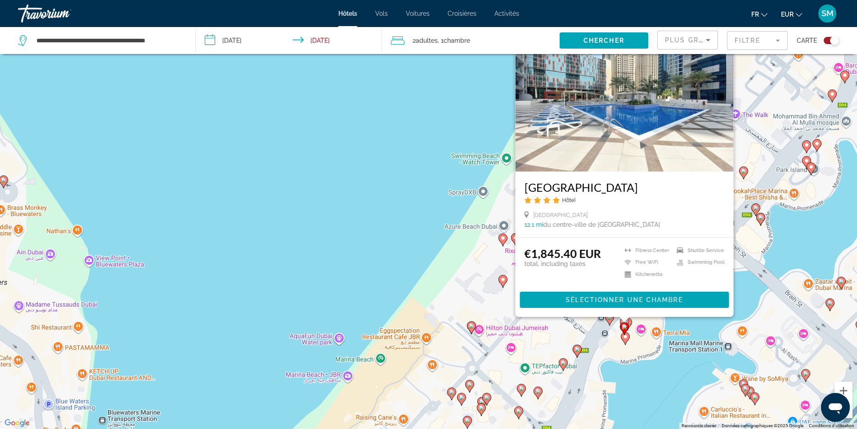
click at [313, 204] on div "Pour activer le glissement avec le clavier, appuyez sur Alt+Entrée. Une fois ce…" at bounding box center [428, 214] width 857 height 429
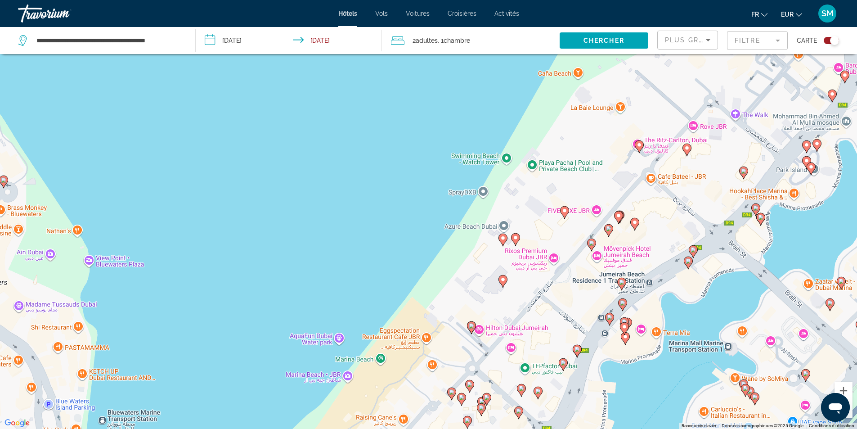
click at [609, 317] on image "Main content" at bounding box center [609, 317] width 5 height 5
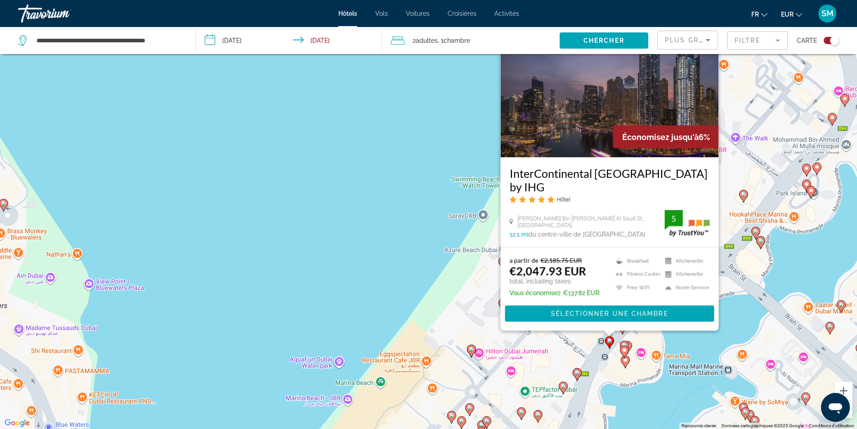
click at [434, 211] on div "Pour activer le glissement avec le clavier, appuyez sur Alt+Entrée. Une fois ce…" at bounding box center [428, 214] width 857 height 429
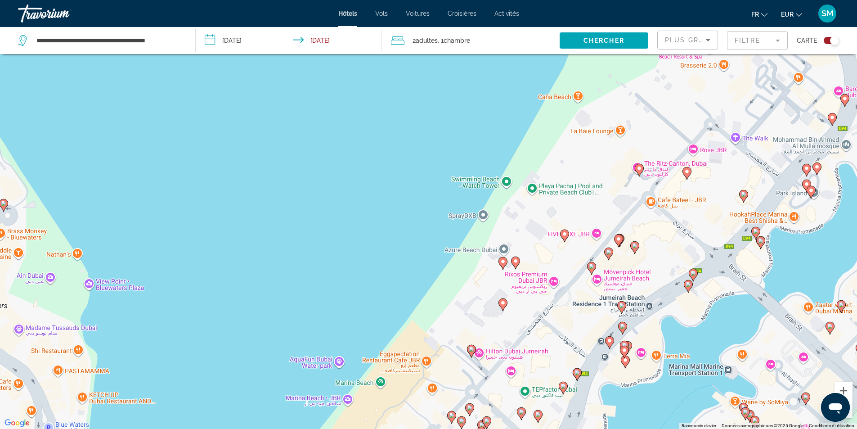
click at [624, 343] on image "Main content" at bounding box center [624, 344] width 5 height 5
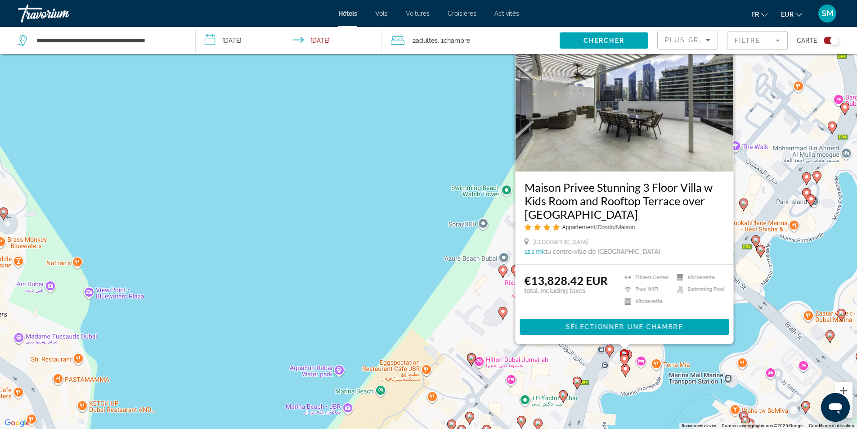
click at [385, 211] on div "Pour activer le glissement avec le clavier, appuyez sur Alt+Entrée. Une fois ce…" at bounding box center [428, 214] width 857 height 429
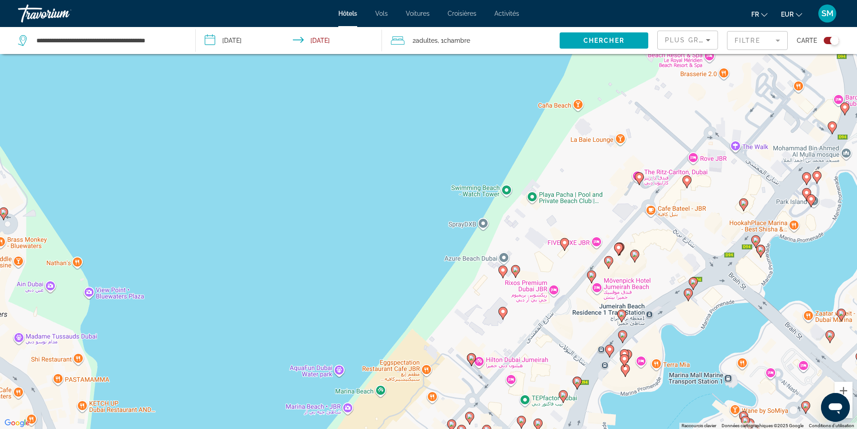
click at [623, 334] on image "Main content" at bounding box center [622, 334] width 5 height 5
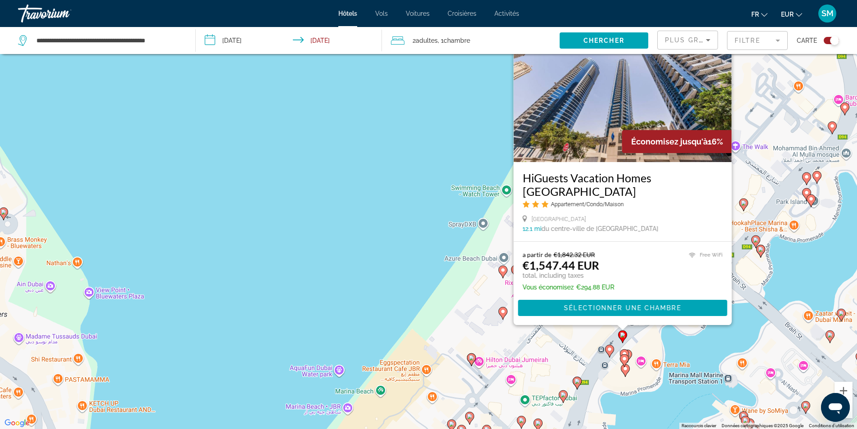
click at [387, 201] on div "Pour activer le glissement avec le clavier, appuyez sur Alt+Entrée. Une fois ce…" at bounding box center [428, 214] width 857 height 429
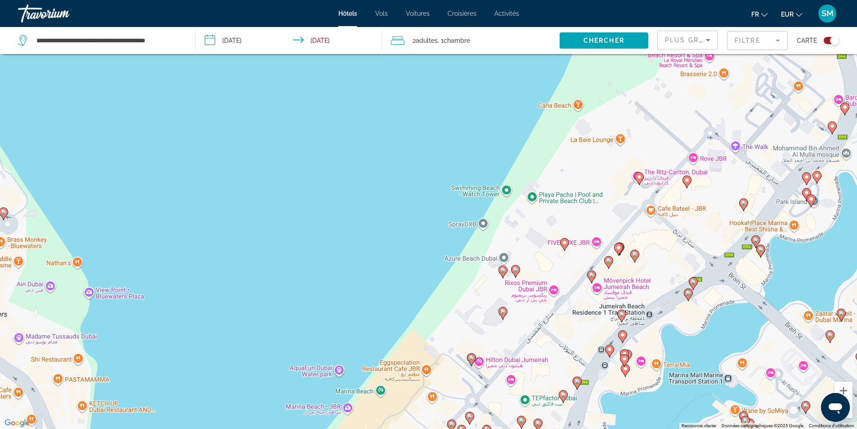
click at [622, 315] on image "Main content" at bounding box center [621, 313] width 5 height 5
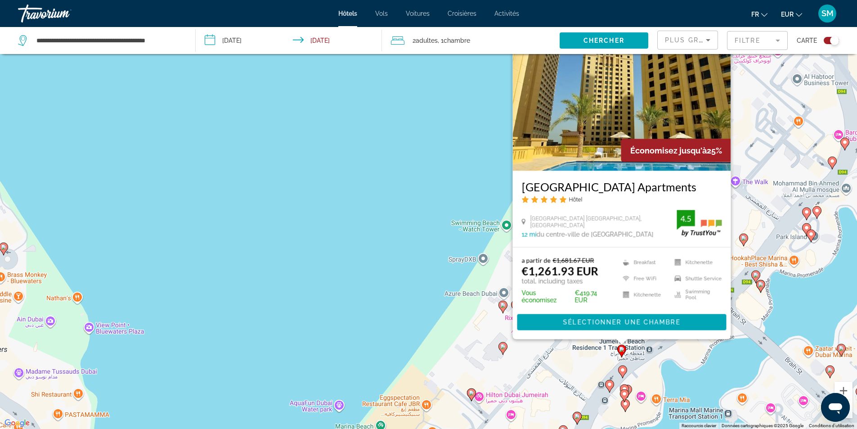
click at [397, 244] on div "Pour activer le glissement avec le clavier, appuyez sur Alt+Entrée. Une fois ce…" at bounding box center [428, 214] width 857 height 429
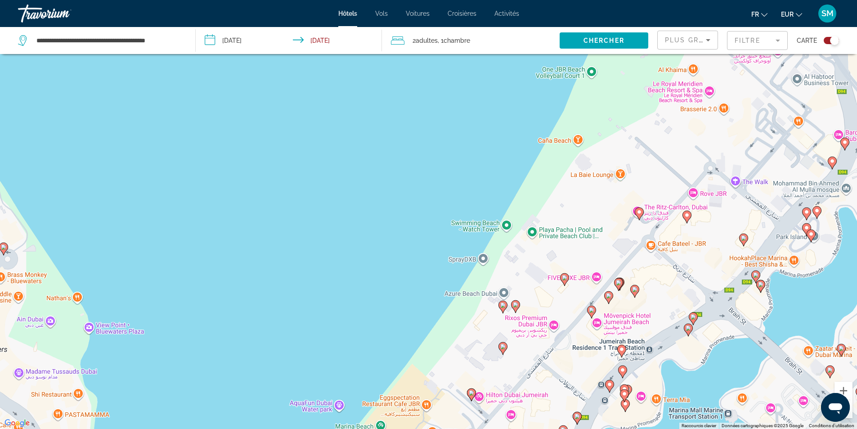
click at [563, 277] on image "Main content" at bounding box center [564, 277] width 5 height 5
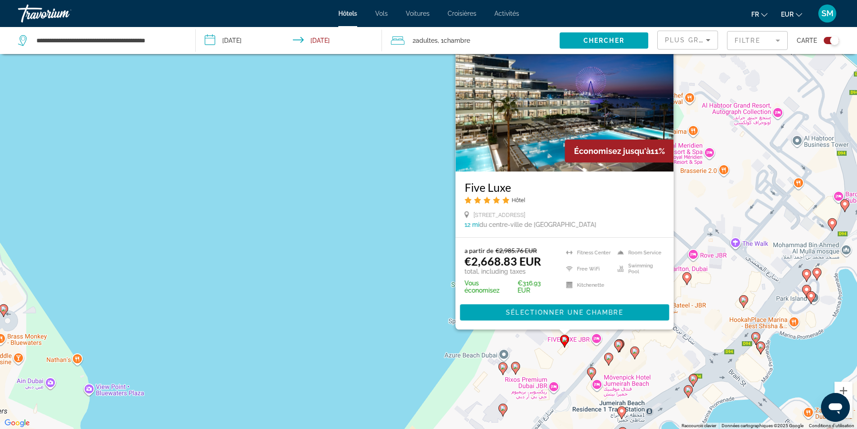
click at [338, 229] on div "Pour activer le glissement avec le clavier, appuyez sur Alt+Entrée. Une fois ce…" at bounding box center [428, 214] width 857 height 429
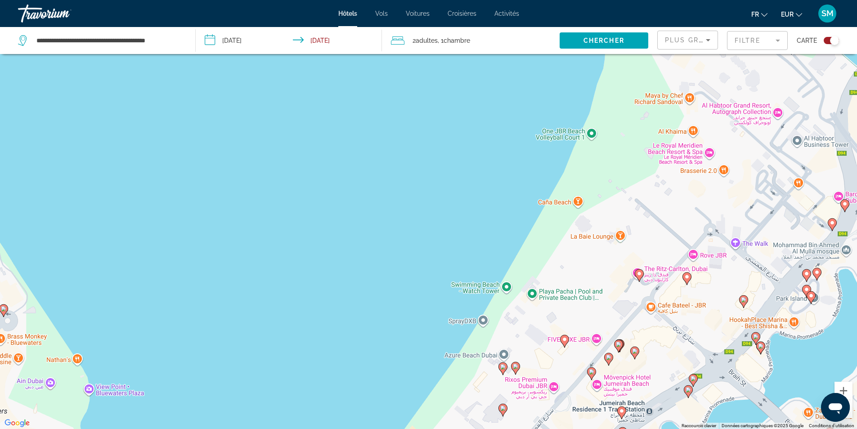
click at [620, 346] on image "Main content" at bounding box center [618, 344] width 5 height 5
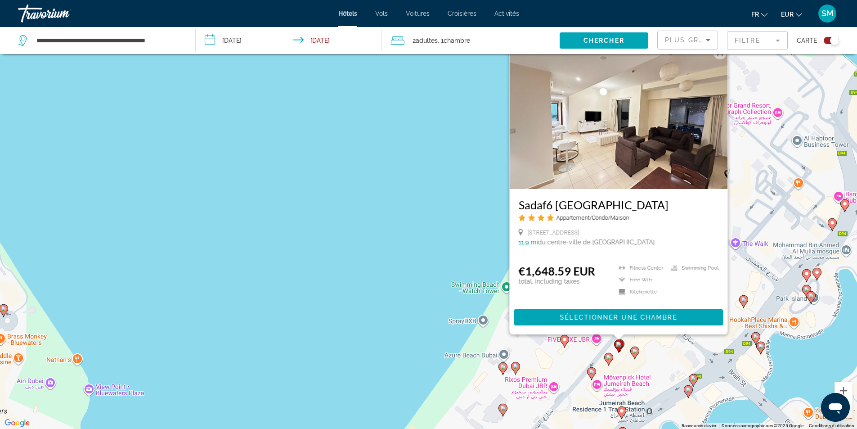
click at [385, 225] on div "Pour activer le glissement avec le clavier, appuyez sur Alt+Entrée. Une fois ce…" at bounding box center [428, 214] width 857 height 429
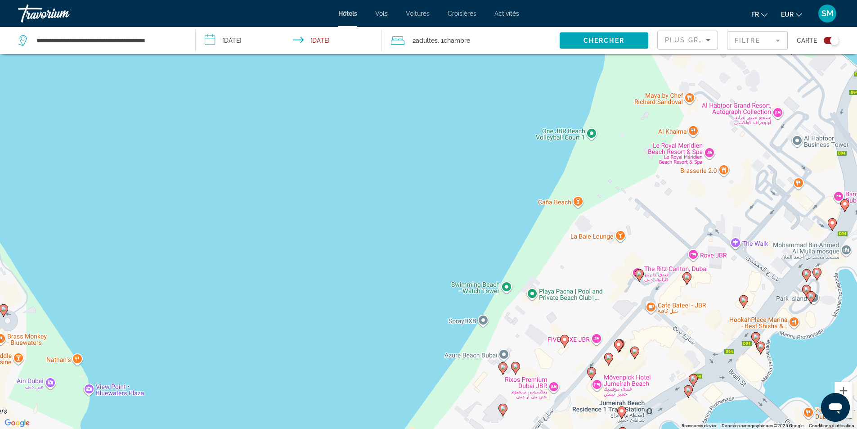
click at [685, 276] on image "Main content" at bounding box center [687, 276] width 5 height 5
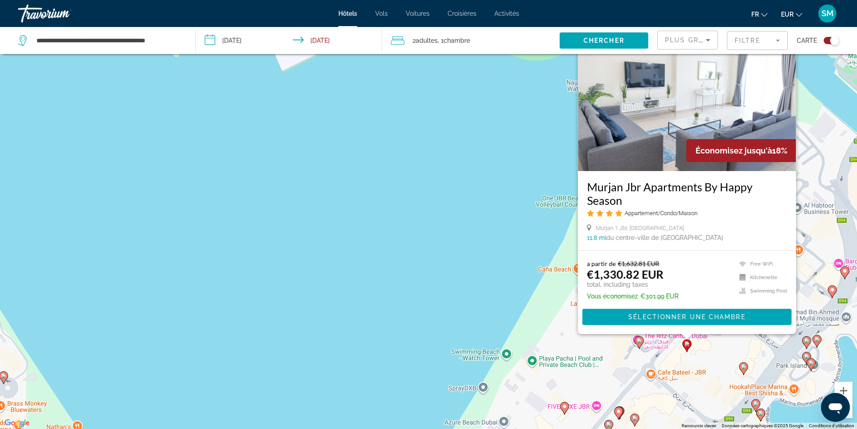
click at [480, 239] on div "Pour activer le glissement avec le clavier, appuyez sur Alt+Entrée. Une fois ce…" at bounding box center [428, 214] width 857 height 429
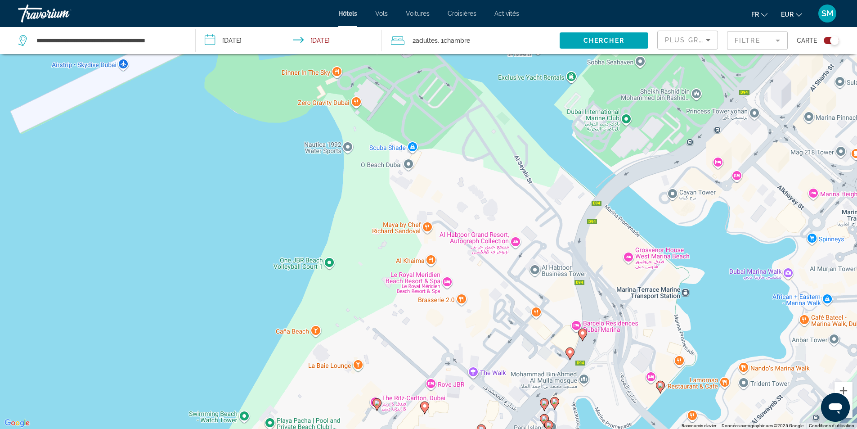
drag, startPoint x: 712, startPoint y: 232, endPoint x: 448, endPoint y: 296, distance: 271.4
click at [448, 296] on div "Pour activer le glissement avec le clavier, appuyez sur Alt+Entrée. Une fois ce…" at bounding box center [428, 214] width 857 height 429
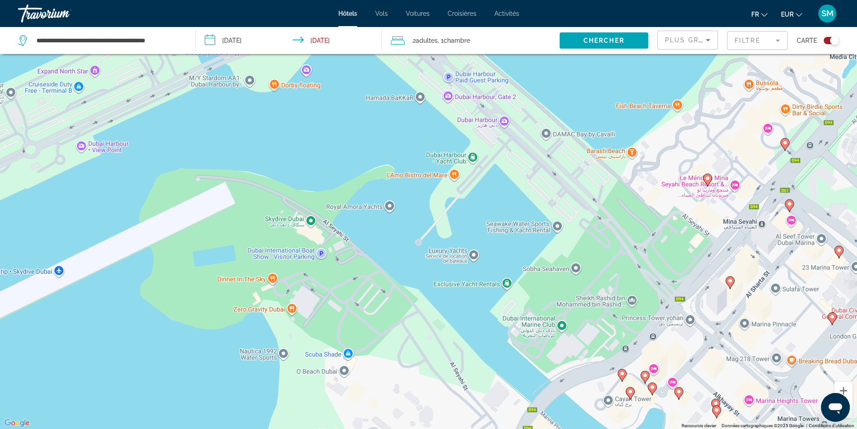
drag, startPoint x: 556, startPoint y: 210, endPoint x: 492, endPoint y: 417, distance: 217.2
click at [492, 417] on div "Pour activer le glissement avec le clavier, appuyez sur Alt+Entrée. Une fois ce…" at bounding box center [428, 214] width 857 height 429
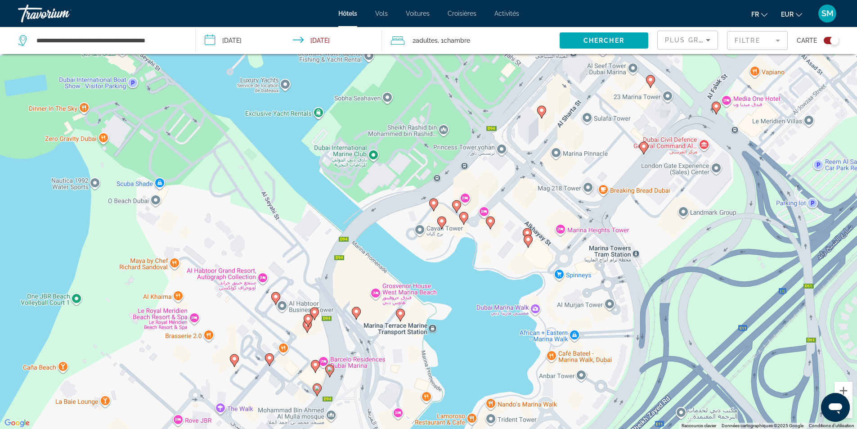
drag, startPoint x: 603, startPoint y: 249, endPoint x: 415, endPoint y: 80, distance: 253.0
click at [415, 80] on div "Pour activer le glissement avec le clavier, appuyez sur Alt+Entrée. Une fois ce…" at bounding box center [428, 214] width 857 height 429
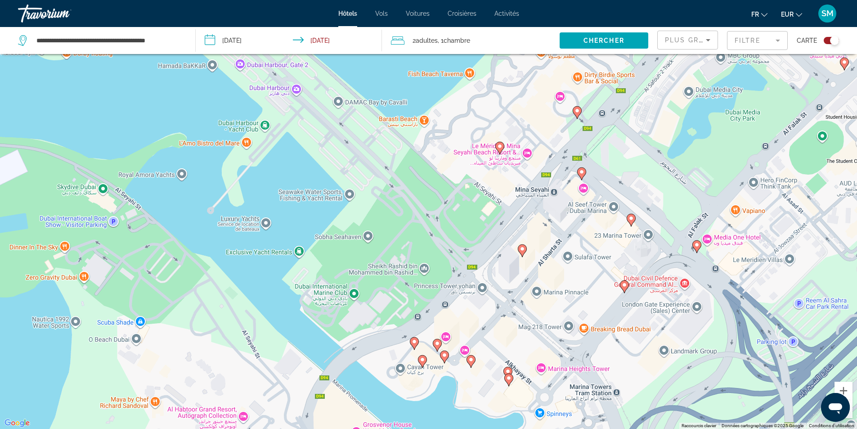
drag, startPoint x: 540, startPoint y: 141, endPoint x: 522, endPoint y: 282, distance: 142.1
click at [522, 282] on div "Pour activer le glissement avec le clavier, appuyez sur Alt+Entrée. Une fois ce…" at bounding box center [428, 214] width 857 height 429
click at [414, 342] on image "Main content" at bounding box center [414, 341] width 5 height 5
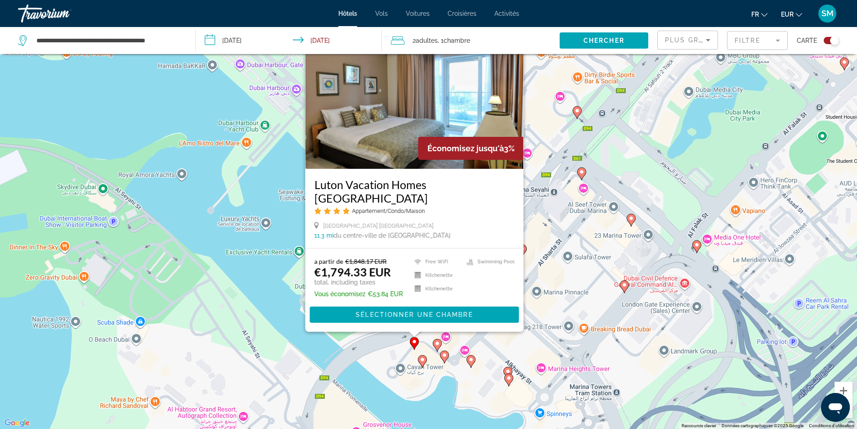
click at [423, 360] on image "Main content" at bounding box center [422, 359] width 5 height 5
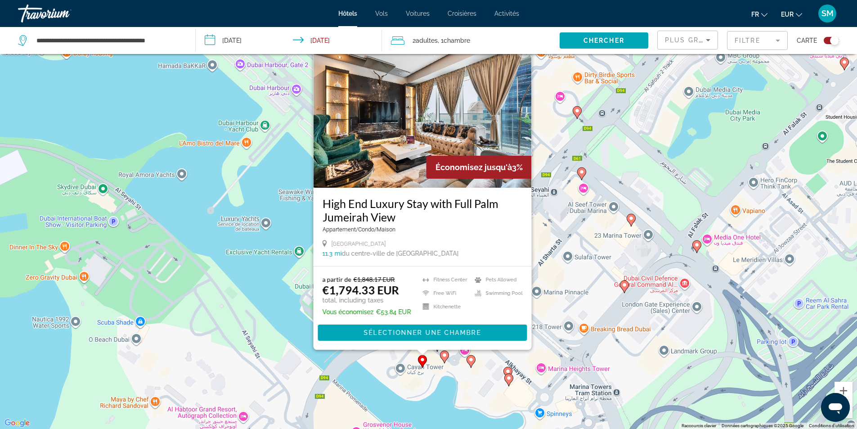
click at [256, 265] on div "Pour activer le glissement avec le clavier, appuyez sur Alt+Entrée. Une fois ce…" at bounding box center [428, 214] width 857 height 429
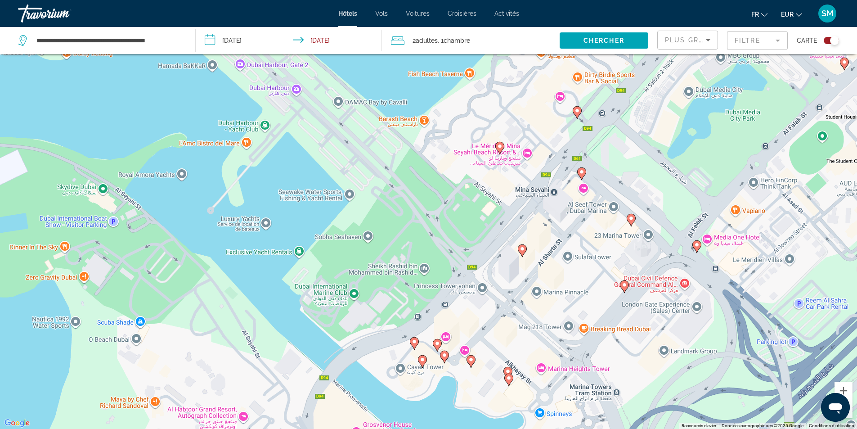
click at [437, 342] on image "Main content" at bounding box center [437, 343] width 5 height 5
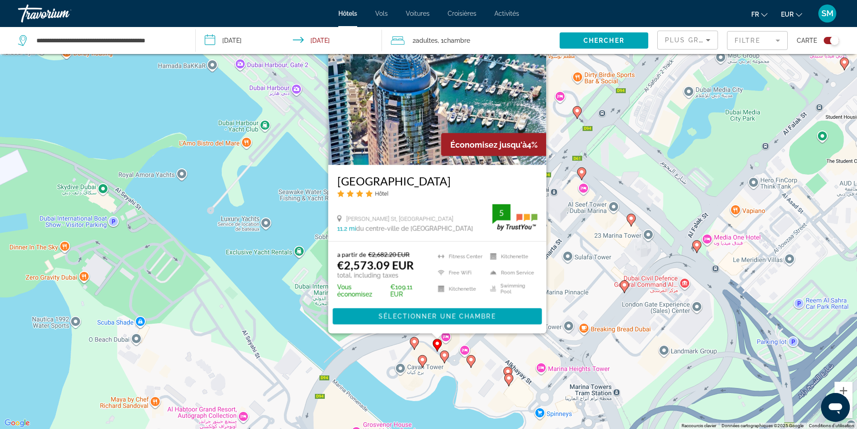
click at [444, 355] on image "Main content" at bounding box center [444, 354] width 5 height 5
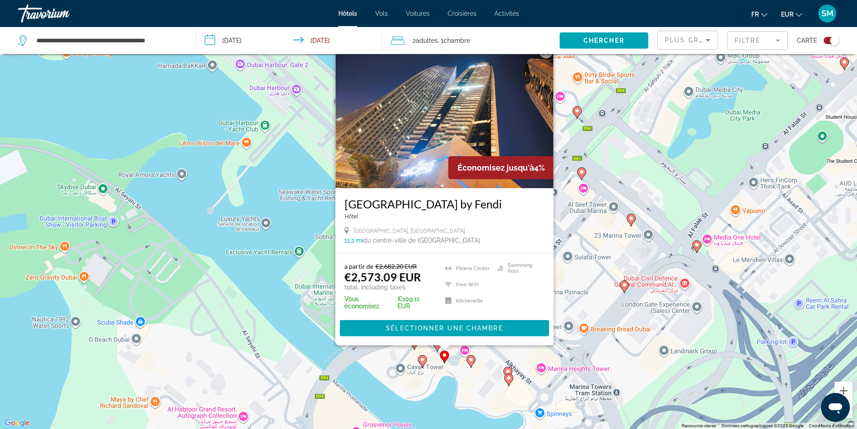
click at [470, 359] on image "Main content" at bounding box center [470, 359] width 5 height 5
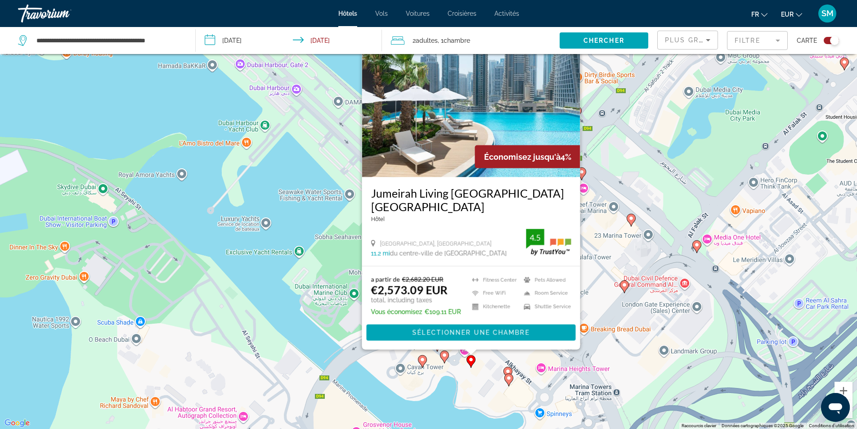
click at [507, 379] on image "Main content" at bounding box center [508, 377] width 5 height 5
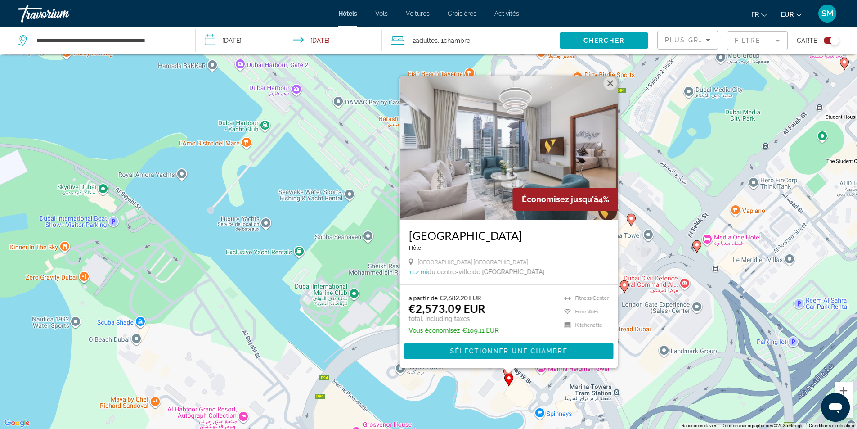
click at [233, 226] on div "Pour activer le glissement avec le clavier, appuyez sur Alt+Entrée. Une fois ce…" at bounding box center [428, 214] width 857 height 429
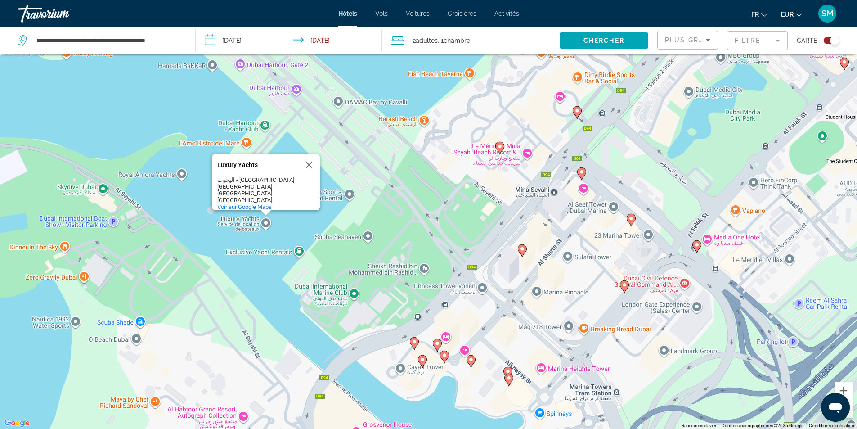
click at [288, 230] on div "Pour activer le glissement avec le clavier, appuyez sur Alt+Entrée. Une fois ce…" at bounding box center [428, 214] width 857 height 429
click at [509, 369] on image "Main content" at bounding box center [507, 371] width 5 height 5
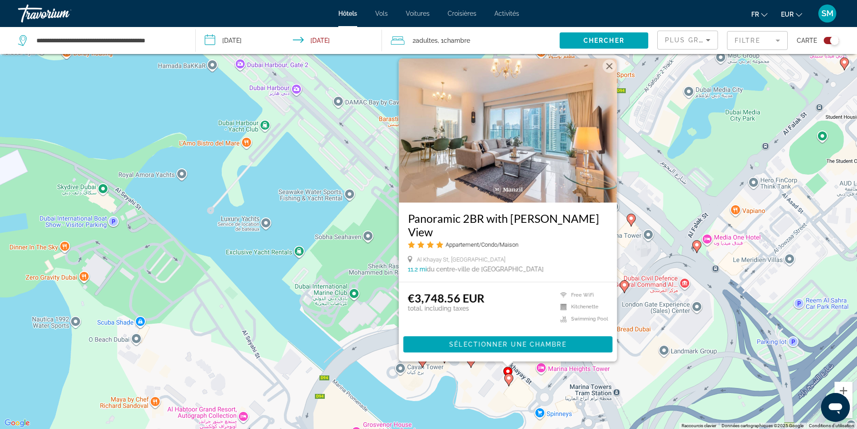
click at [161, 94] on div "Pour activer le glissement avec le clavier, appuyez sur Alt+Entrée. Une fois ce…" at bounding box center [428, 214] width 857 height 429
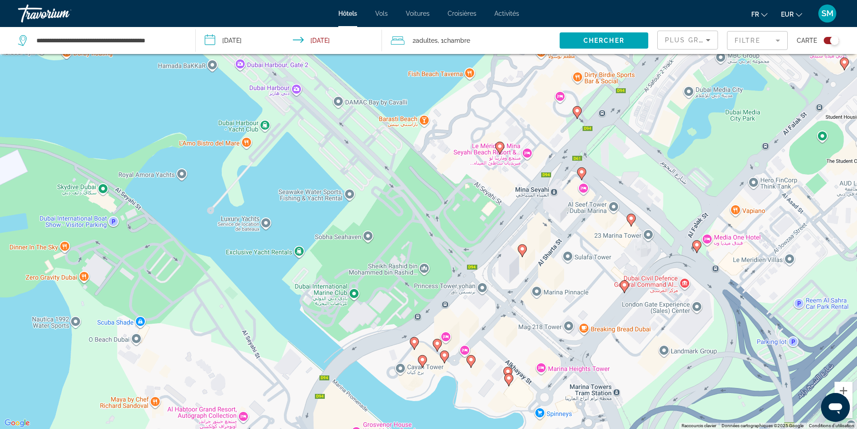
click at [523, 248] on image "Main content" at bounding box center [522, 248] width 5 height 5
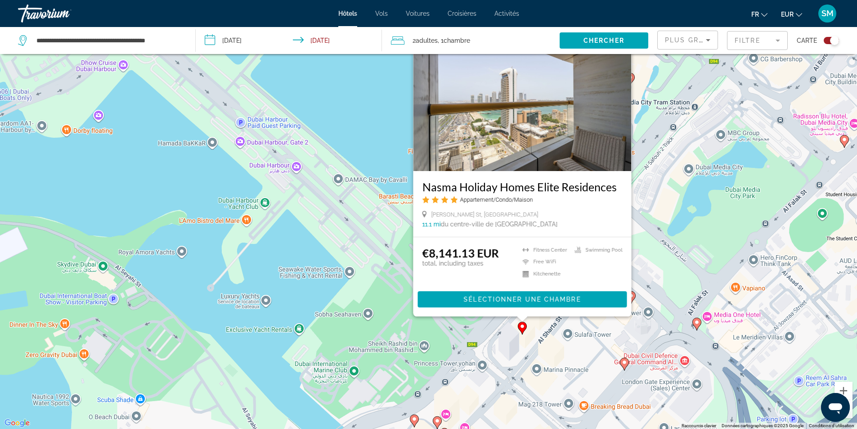
click at [347, 103] on div "Pour activer le glissement avec le clavier, appuyez sur Alt+Entrée. Une fois ce…" at bounding box center [428, 214] width 857 height 429
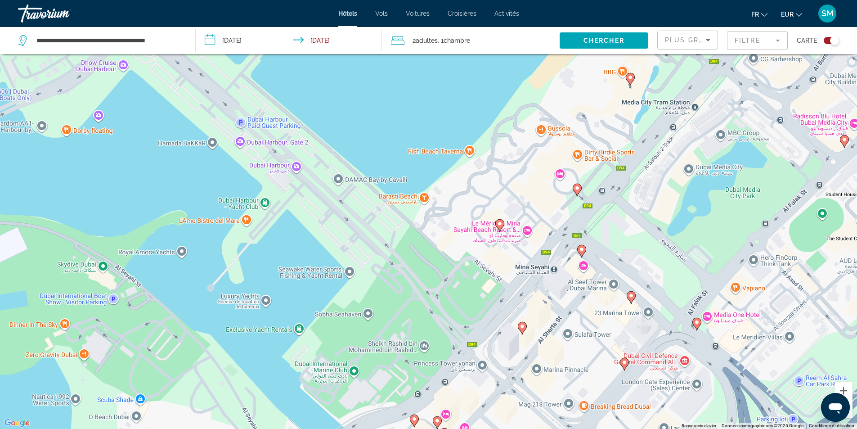
click at [499, 224] on image "Main content" at bounding box center [499, 223] width 5 height 5
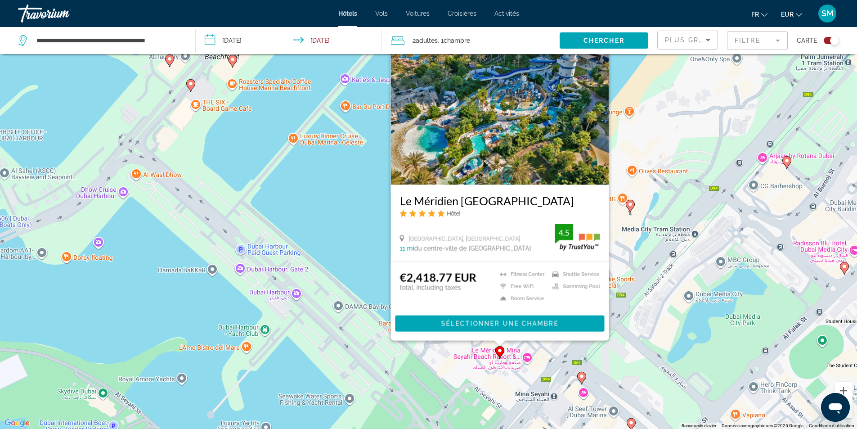
click at [333, 185] on div "Pour activer le glissement avec le clavier, appuyez sur Alt+Entrée. Une fois ce…" at bounding box center [428, 214] width 857 height 429
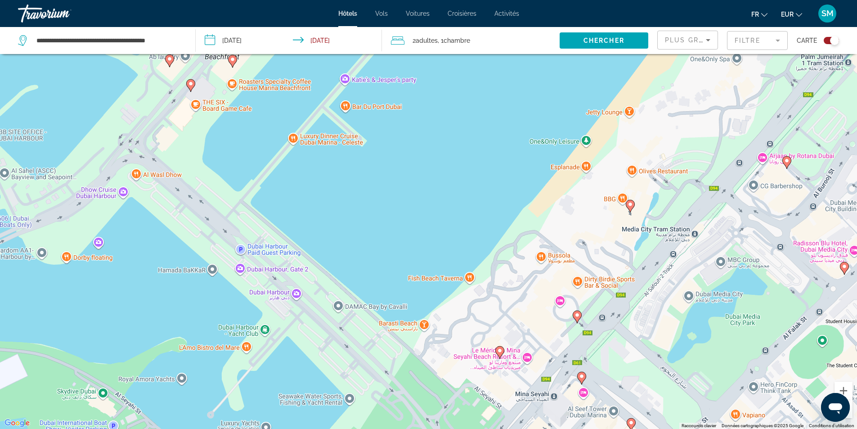
click at [577, 314] on image "Main content" at bounding box center [577, 314] width 5 height 5
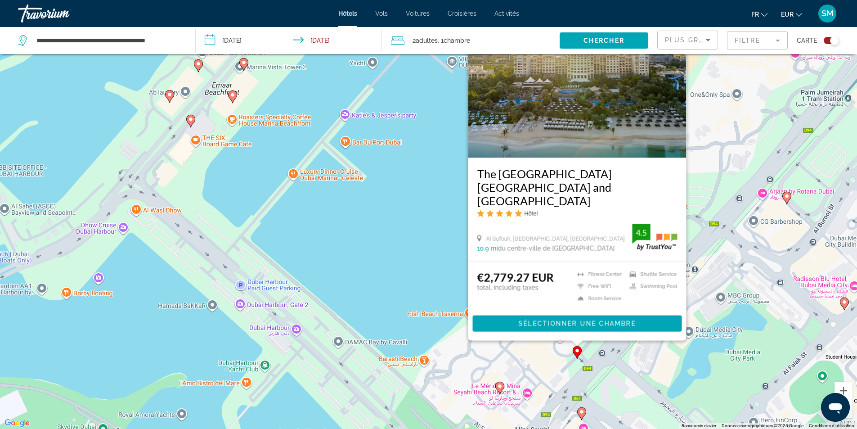
click at [363, 195] on div "Pour activer le glissement avec le clavier, appuyez sur Alt+Entrée. Une fois ce…" at bounding box center [428, 214] width 857 height 429
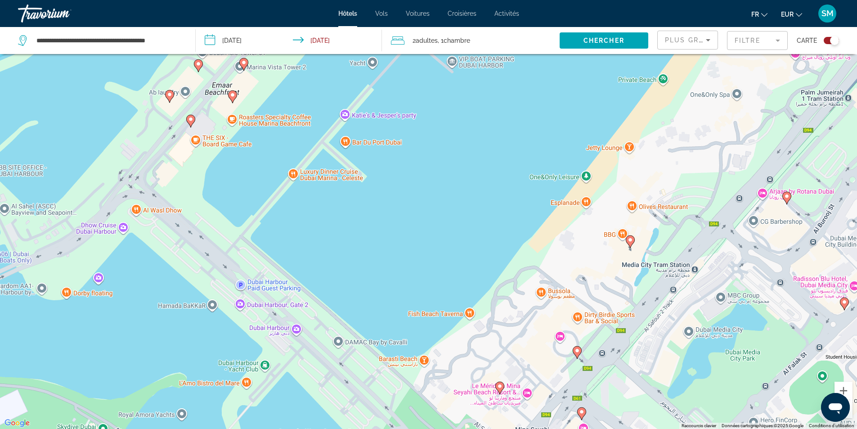
click at [630, 240] on image "Main content" at bounding box center [630, 239] width 5 height 5
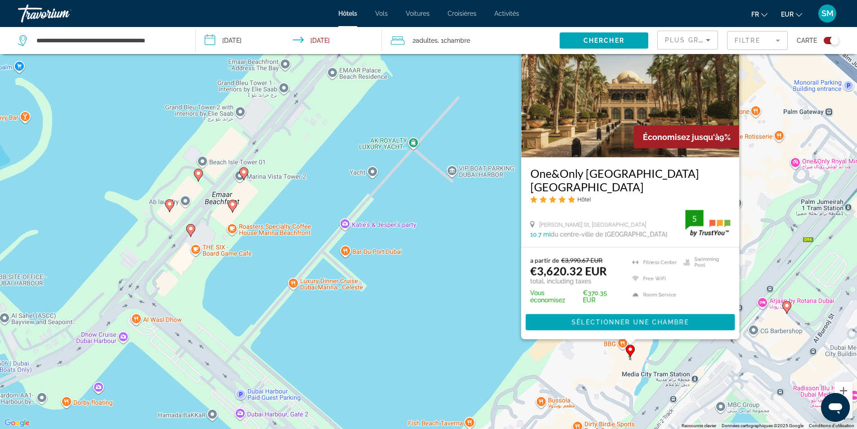
click at [462, 270] on div "Pour activer le glissement avec le clavier, appuyez sur Alt+Entrée. Une fois ce…" at bounding box center [428, 214] width 857 height 429
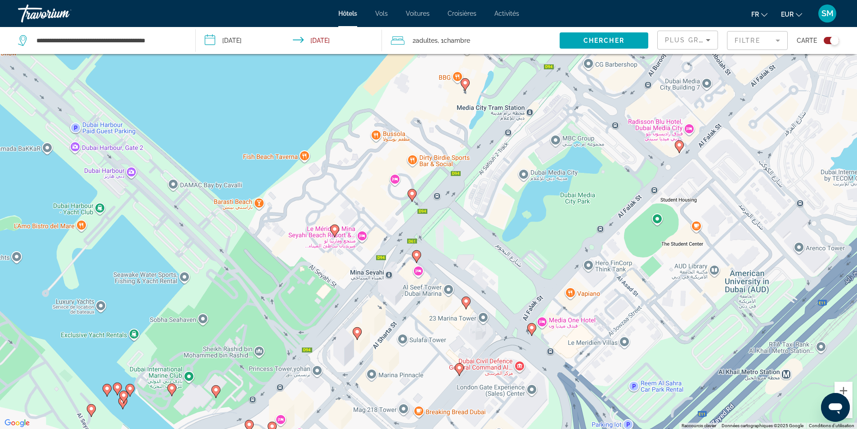
drag, startPoint x: 503, startPoint y: 345, endPoint x: 337, endPoint y: 77, distance: 314.7
click at [337, 77] on div "Pour activer le glissement avec le clavier, appuyez sur Alt+Entrée. Une fois ce…" at bounding box center [428, 214] width 857 height 429
click at [467, 301] on image "Main content" at bounding box center [466, 300] width 5 height 5
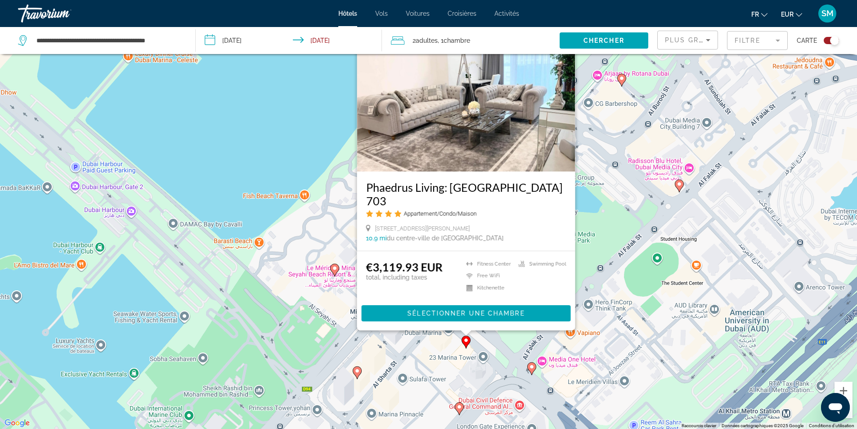
click at [277, 122] on div "Pour activer le glissement avec le clavier, appuyez sur Alt+Entrée. Une fois ce…" at bounding box center [428, 214] width 857 height 429
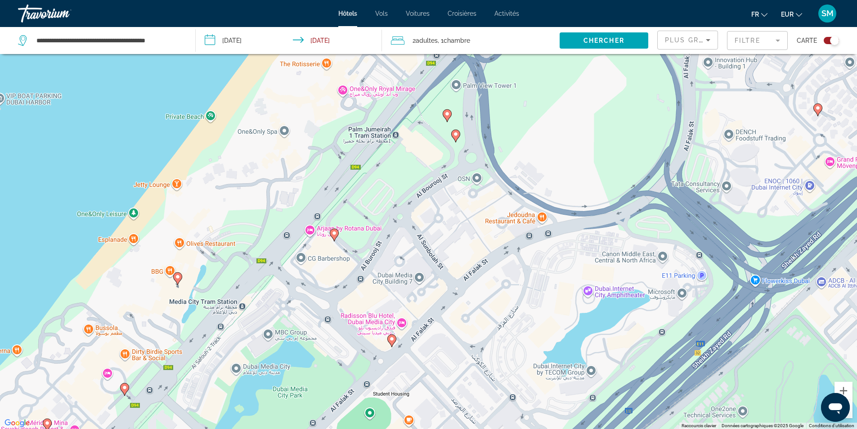
drag, startPoint x: 671, startPoint y: 213, endPoint x: 383, endPoint y: 369, distance: 328.0
click at [383, 369] on div "Pour activer le glissement avec le clavier, appuyez sur Alt+Entrée. Une fois ce…" at bounding box center [428, 214] width 857 height 429
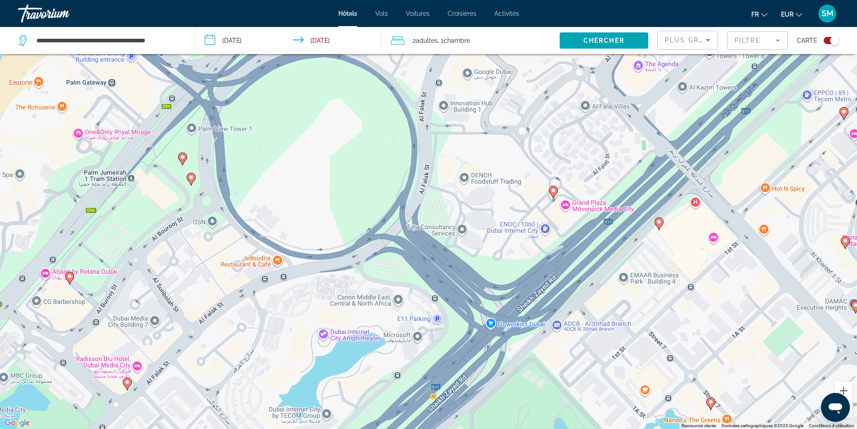
drag, startPoint x: 621, startPoint y: 109, endPoint x: 355, endPoint y: 155, distance: 269.8
click at [355, 155] on div "Pour activer le glissement avec le clavier, appuyez sur Alt+Entrée. Une fois ce…" at bounding box center [428, 214] width 857 height 429
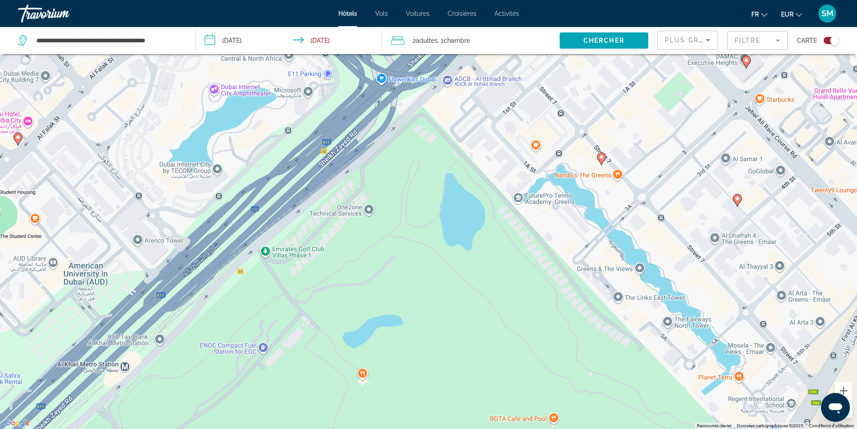
drag, startPoint x: 683, startPoint y: 205, endPoint x: 572, endPoint y: -39, distance: 268.1
click at [572, 0] on html "**********" at bounding box center [428, 160] width 857 height 429
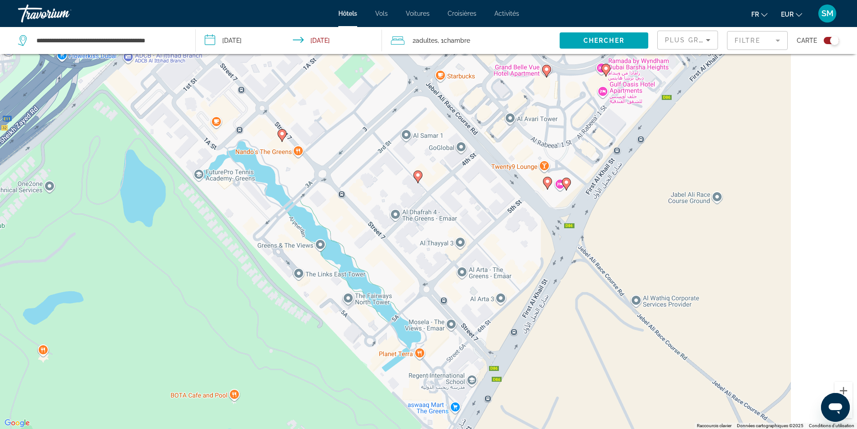
drag, startPoint x: 686, startPoint y: 190, endPoint x: 365, endPoint y: 167, distance: 321.7
click at [365, 167] on div "Pour activer le glissement avec le clavier, appuyez sur Alt+Entrée. Une fois ce…" at bounding box center [428, 214] width 857 height 429
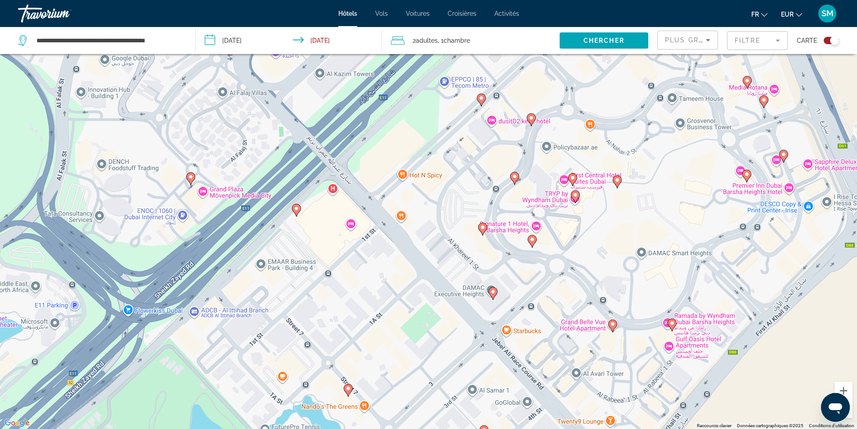
drag, startPoint x: 458, startPoint y: 143, endPoint x: 507, endPoint y: 347, distance: 210.6
click at [497, 367] on div "Pour activer le glissement avec le clavier, appuyez sur Alt+Entrée. Une fois ce…" at bounding box center [428, 214] width 857 height 429
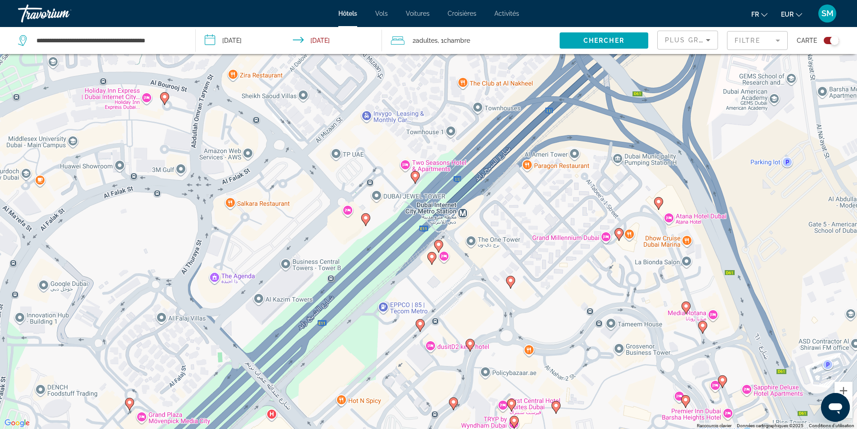
drag, startPoint x: 609, startPoint y: 130, endPoint x: 559, endPoint y: 343, distance: 219.6
click at [559, 343] on div "Pour activer le glissement avec le clavier, appuyez sur Alt+Entrée. Une fois ce…" at bounding box center [428, 214] width 857 height 429
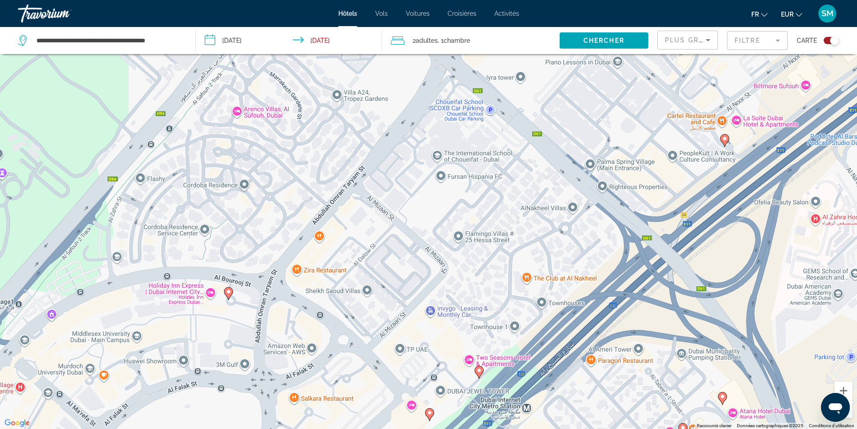
drag, startPoint x: 608, startPoint y: 153, endPoint x: 687, endPoint y: 377, distance: 237.6
click at [687, 377] on div "Pour activer le glissement avec le clavier, appuyez sur Alt+Entrée. Une fois ce…" at bounding box center [428, 214] width 857 height 429
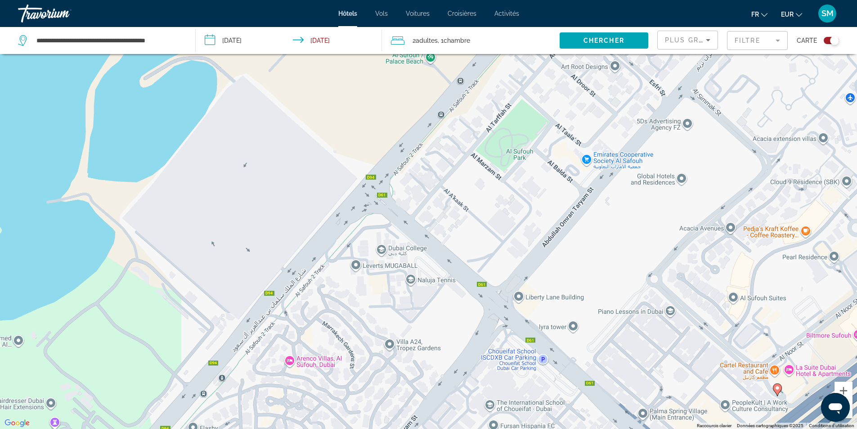
drag, startPoint x: 657, startPoint y: 137, endPoint x: 694, endPoint y: 356, distance: 222.7
click at [694, 356] on div "Pour activer le glissement avec le clavier, appuyez sur Alt+Entrée. Une fois ce…" at bounding box center [428, 214] width 857 height 429
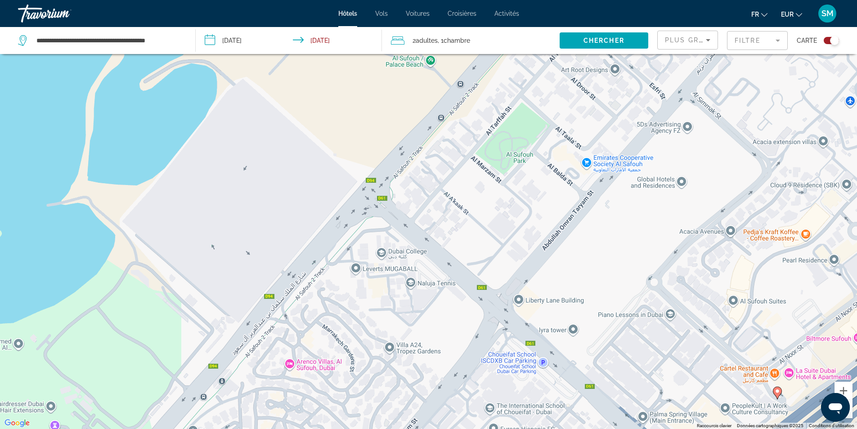
click at [848, 414] on button "Zoom arrière" at bounding box center [844, 409] width 18 height 18
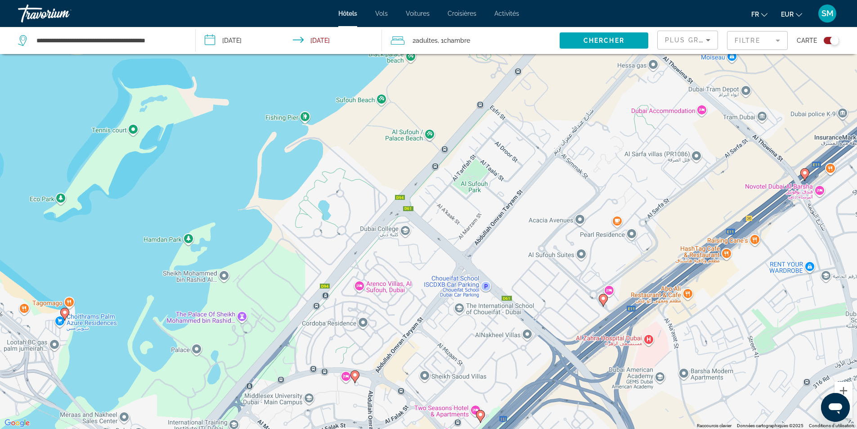
click at [849, 414] on button "Zoom arrière" at bounding box center [844, 409] width 18 height 18
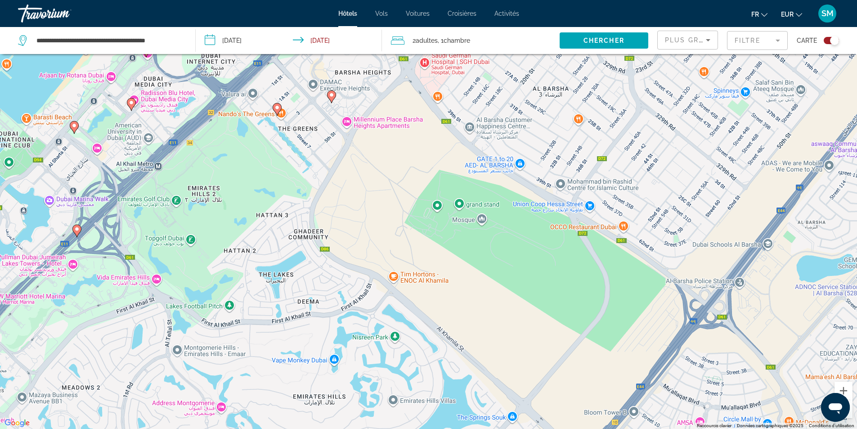
drag, startPoint x: 680, startPoint y: 273, endPoint x: 534, endPoint y: -39, distance: 344.9
click at [534, 0] on html "**********" at bounding box center [428, 160] width 857 height 429
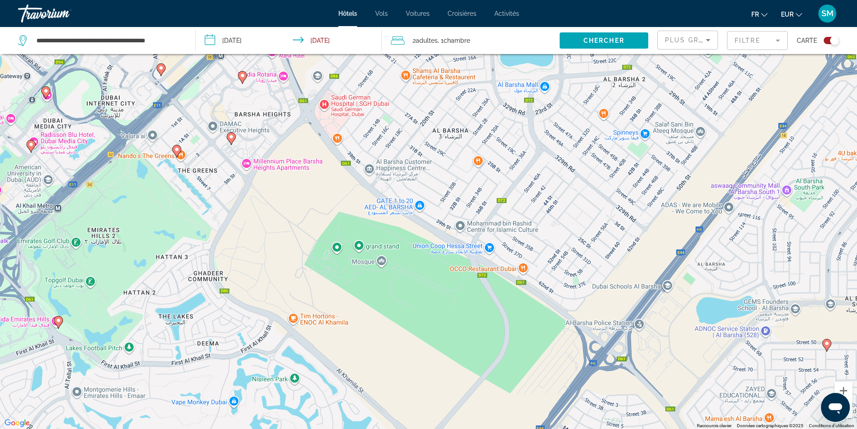
drag, startPoint x: 341, startPoint y: 375, endPoint x: 242, endPoint y: 415, distance: 107.2
click at [242, 415] on div "Pour activer le glissement avec le clavier, appuyez sur Alt+Entrée. Une fois ce…" at bounding box center [428, 214] width 857 height 429
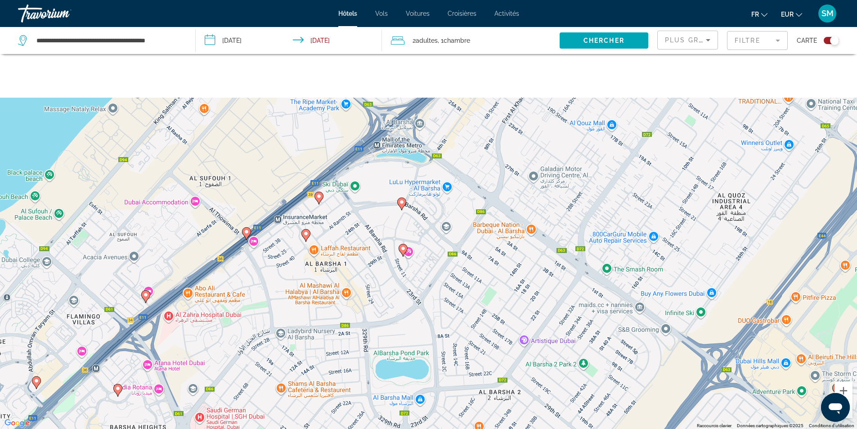
drag, startPoint x: 544, startPoint y: 132, endPoint x: 411, endPoint y: 446, distance: 341.3
click at [411, 375] on html "**********" at bounding box center [428, 160] width 857 height 429
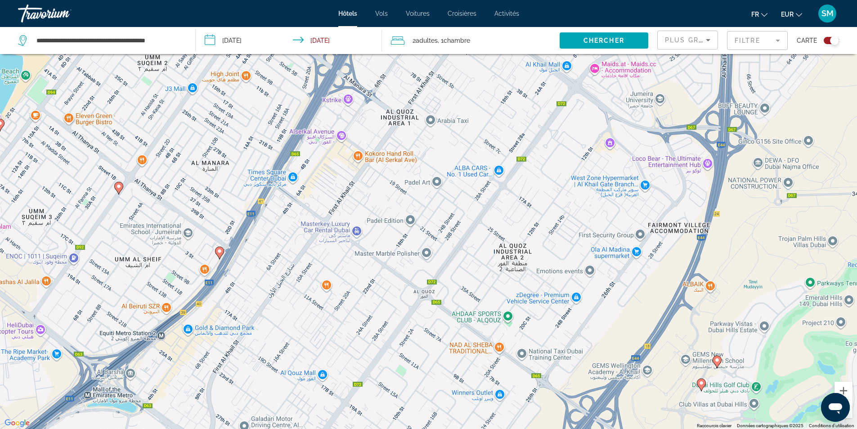
drag, startPoint x: 680, startPoint y: 149, endPoint x: 399, endPoint y: 399, distance: 377.1
click at [399, 399] on div "Pour activer le glissement avec le clavier, appuyez sur Alt+Entrée. Une fois ce…" at bounding box center [428, 214] width 857 height 429
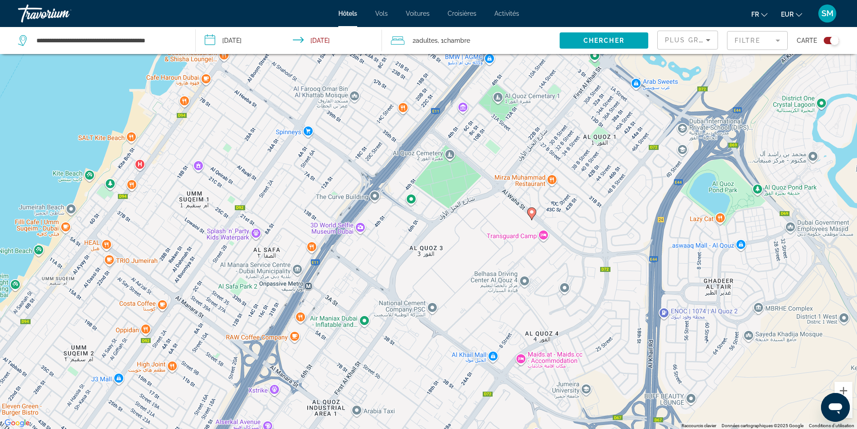
drag, startPoint x: 594, startPoint y: 155, endPoint x: 520, endPoint y: 446, distance: 300.3
click at [520, 375] on html "**********" at bounding box center [428, 160] width 857 height 429
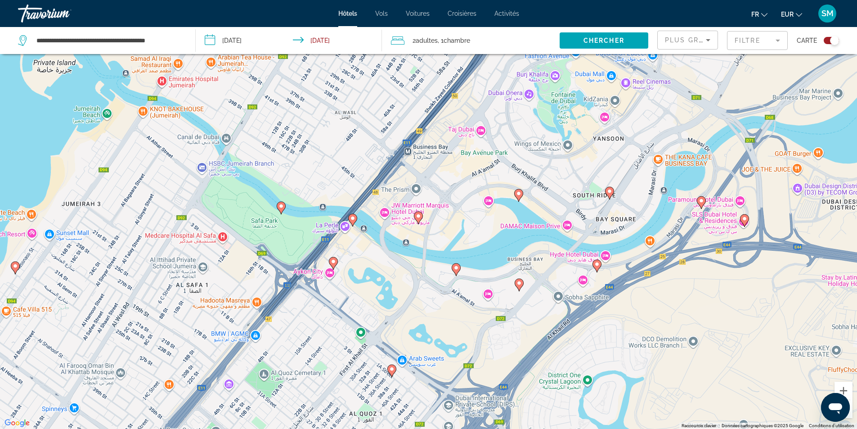
drag, startPoint x: 616, startPoint y: 168, endPoint x: 365, endPoint y: 446, distance: 374.5
click at [365, 375] on html "**********" at bounding box center [428, 160] width 857 height 429
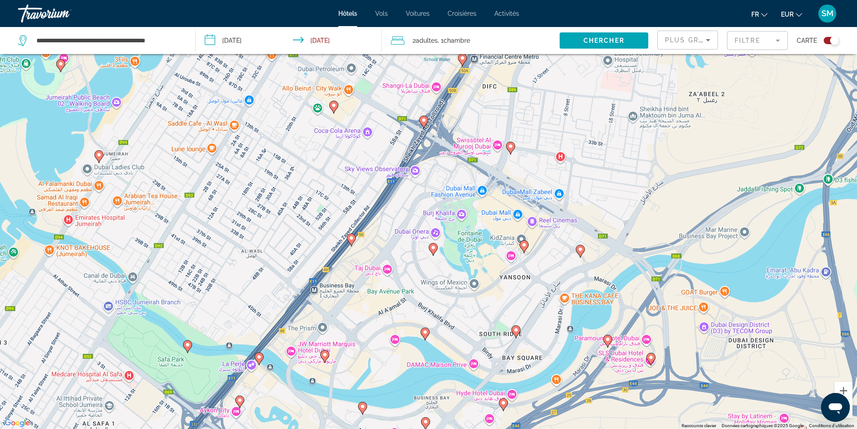
drag, startPoint x: 575, startPoint y: 168, endPoint x: 506, endPoint y: 300, distance: 149.4
click at [506, 300] on div "Pour activer le glissement avec le clavier, appuyez sur Alt+Entrée. Une fois ce…" at bounding box center [428, 214] width 857 height 429
click at [423, 121] on image "Main content" at bounding box center [423, 119] width 5 height 5
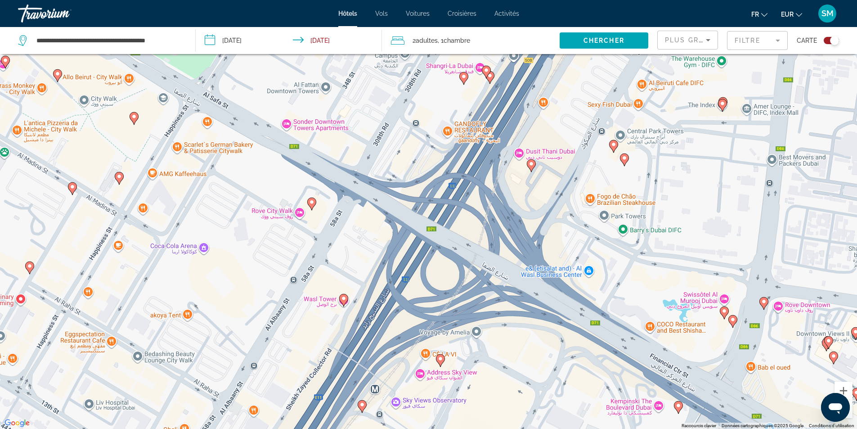
click at [532, 163] on image "Main content" at bounding box center [531, 163] width 5 height 5
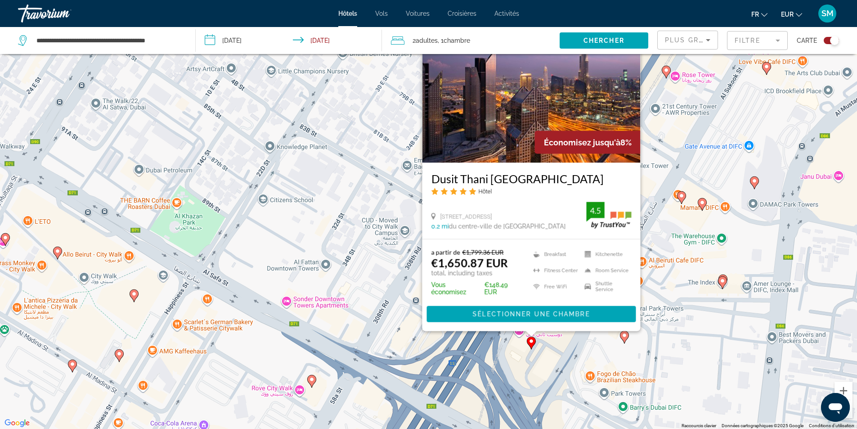
click at [310, 378] on image "Main content" at bounding box center [311, 379] width 5 height 5
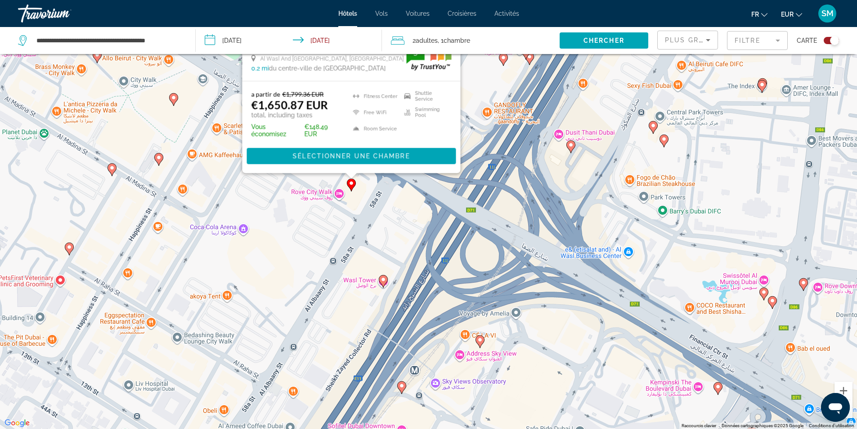
drag, startPoint x: 478, startPoint y: 337, endPoint x: 518, endPoint y: 140, distance: 201.5
click at [518, 140] on div "Pour activer le glissement avec le clavier, appuyez sur Alt+Entrée. Une fois ce…" at bounding box center [428, 214] width 857 height 429
click at [383, 279] on image "Main content" at bounding box center [383, 279] width 5 height 5
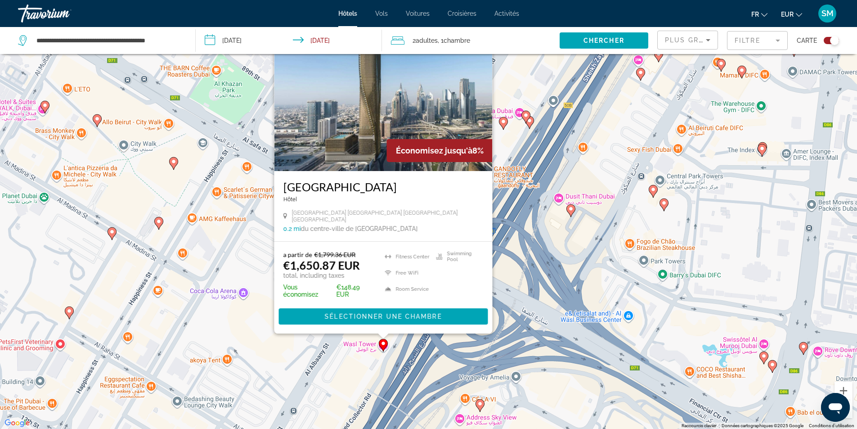
click at [479, 402] on image "Main content" at bounding box center [479, 403] width 5 height 5
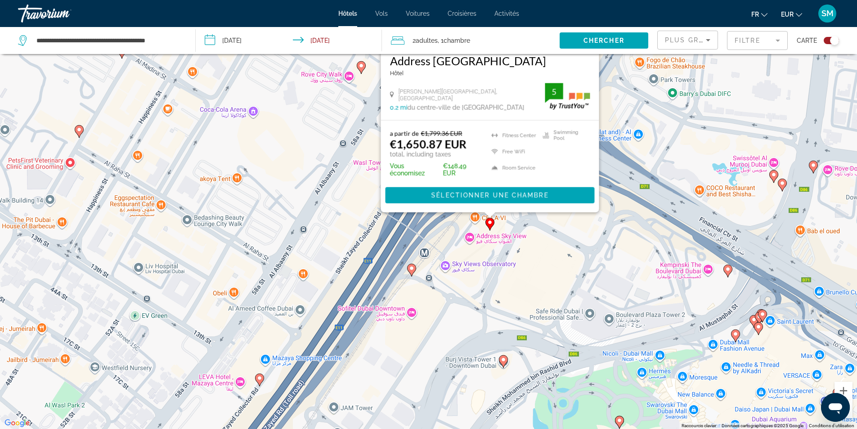
drag, startPoint x: 329, startPoint y: 333, endPoint x: 338, endPoint y: 171, distance: 162.8
click at [338, 171] on div "Pour activer le glissement avec le clavier, appuyez sur Alt+Entrée. Une fois ce…" at bounding box center [428, 214] width 857 height 429
click at [410, 268] on image "Main content" at bounding box center [411, 268] width 5 height 5
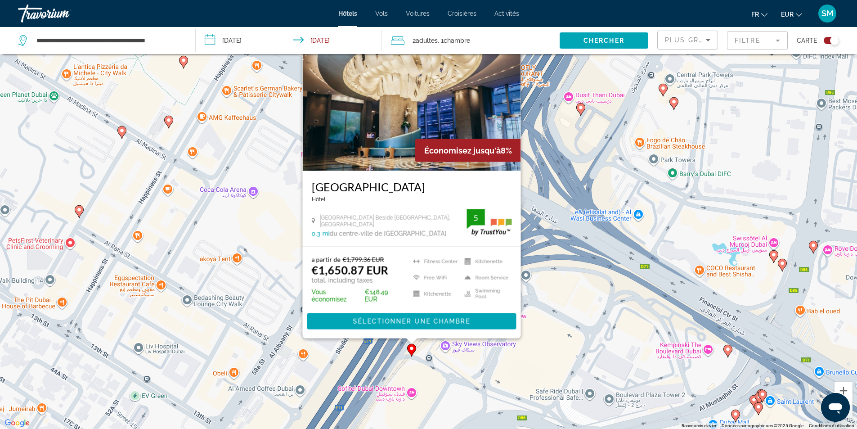
click at [581, 299] on div "Pour activer le glissement avec le clavier, appuyez sur Alt+Entrée. Une fois ce…" at bounding box center [428, 214] width 857 height 429
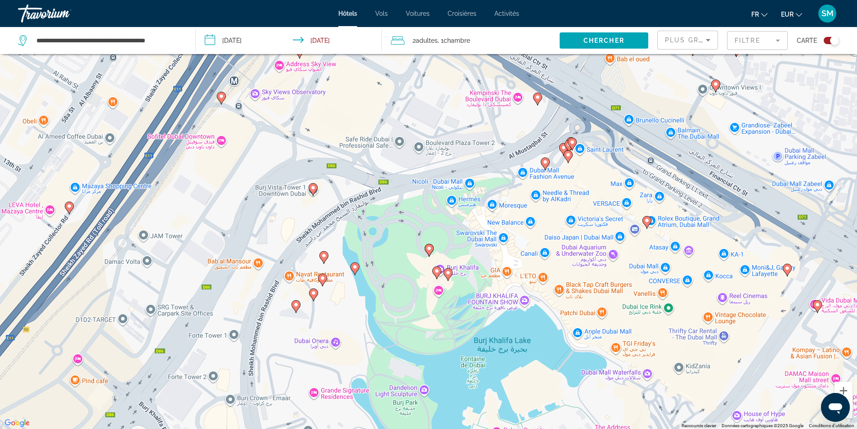
drag, startPoint x: 674, startPoint y: 213, endPoint x: 482, endPoint y: -39, distance: 316.4
click at [482, 0] on html "**********" at bounding box center [428, 160] width 857 height 429
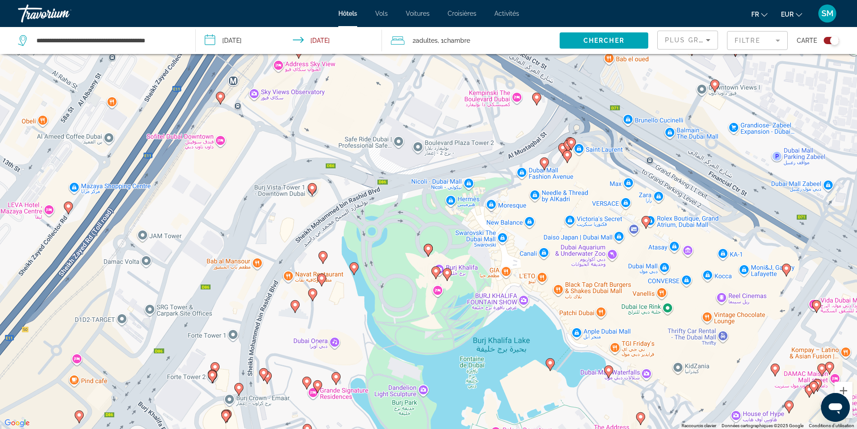
click at [324, 254] on image "Main content" at bounding box center [322, 255] width 5 height 5
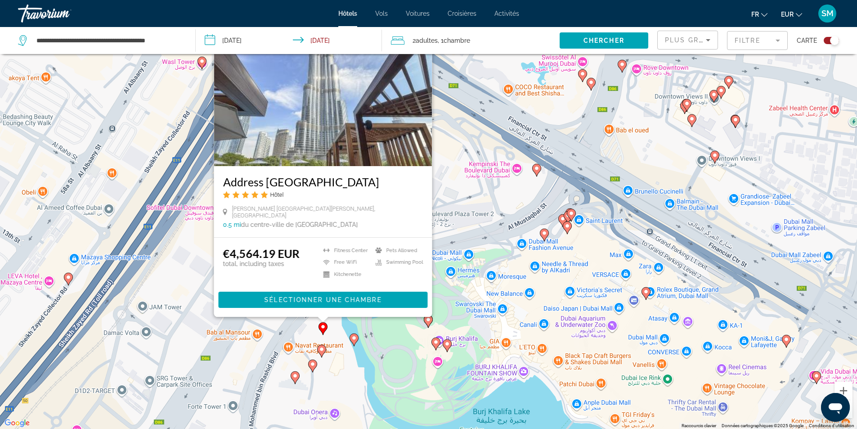
click at [321, 348] on image "Main content" at bounding box center [321, 349] width 5 height 5
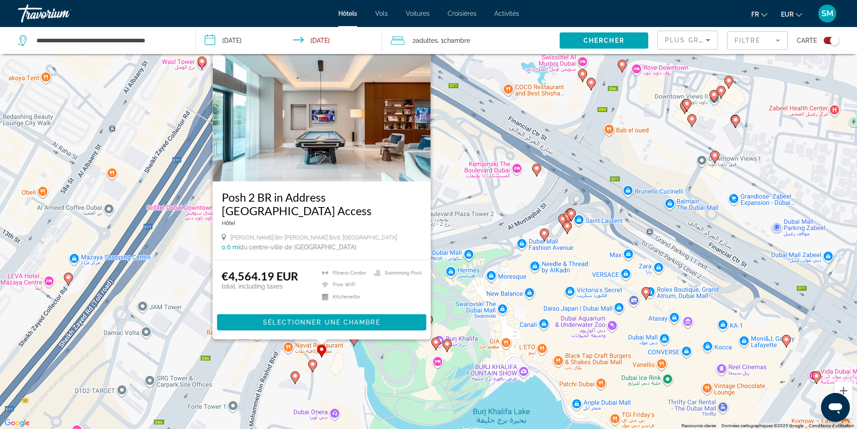
click at [352, 341] on icon "Main content" at bounding box center [354, 339] width 8 height 12
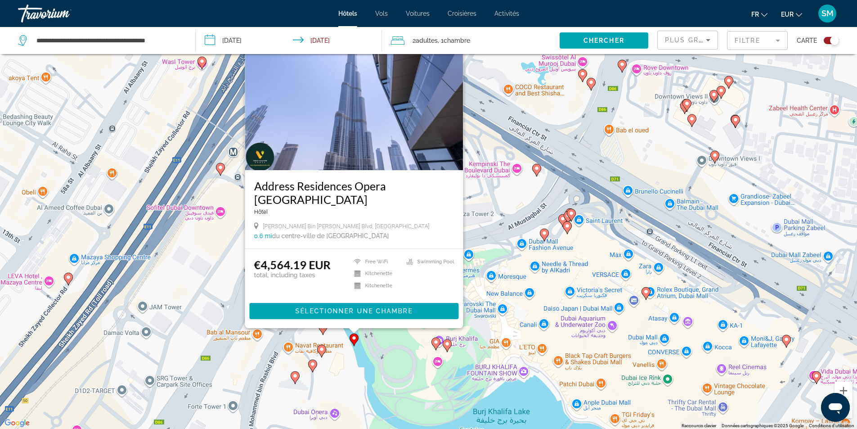
click at [312, 365] on image "Main content" at bounding box center [312, 363] width 5 height 5
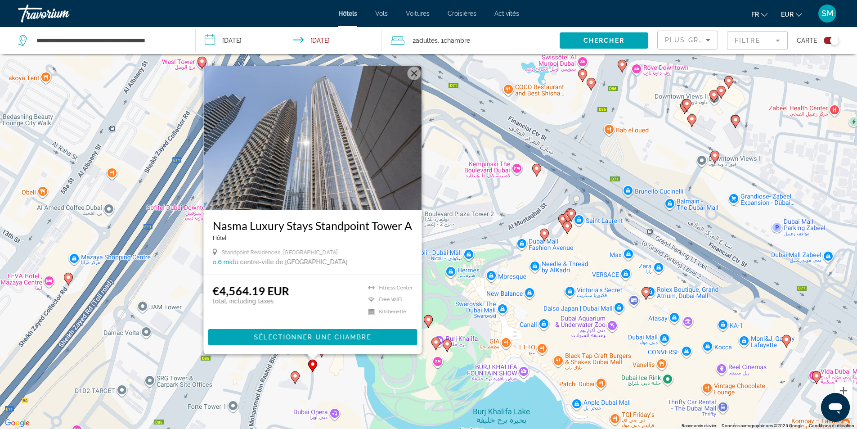
click at [294, 376] on image "Main content" at bounding box center [295, 375] width 5 height 5
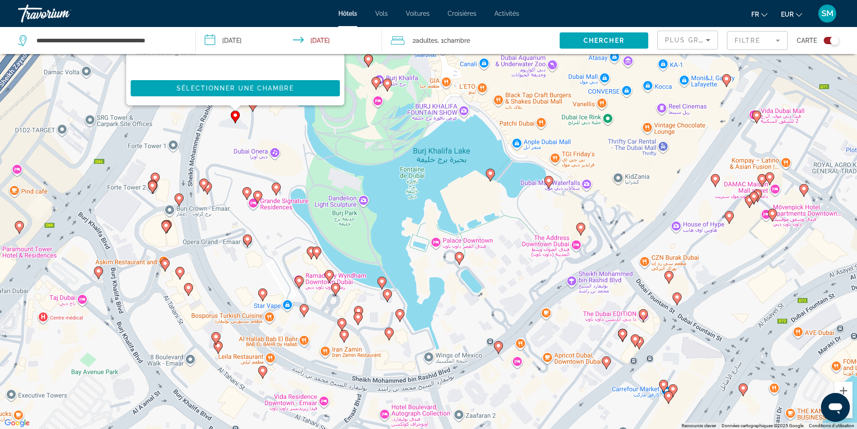
drag, startPoint x: 360, startPoint y: 402, endPoint x: 301, endPoint y: 140, distance: 268.2
click at [301, 140] on div "Pour activer le glissement avec le clavier, appuyez sur Alt+Entrée. Une fois ce…" at bounding box center [428, 214] width 857 height 429
click at [276, 187] on image "Main content" at bounding box center [276, 187] width 5 height 5
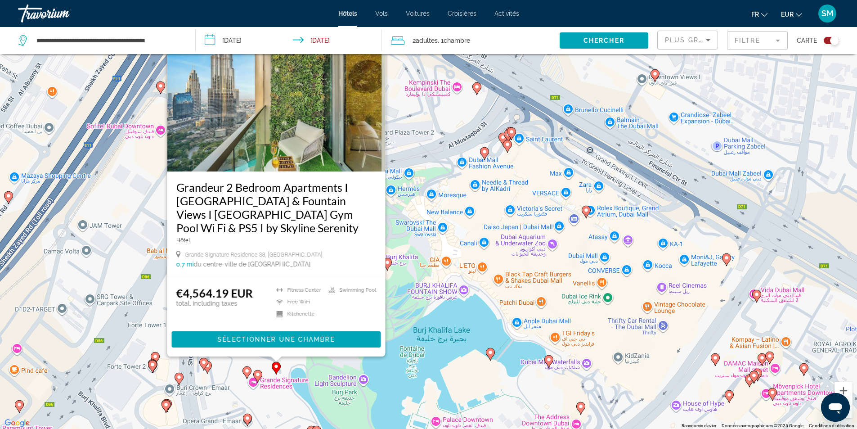
click at [258, 374] on image "Main content" at bounding box center [257, 374] width 5 height 5
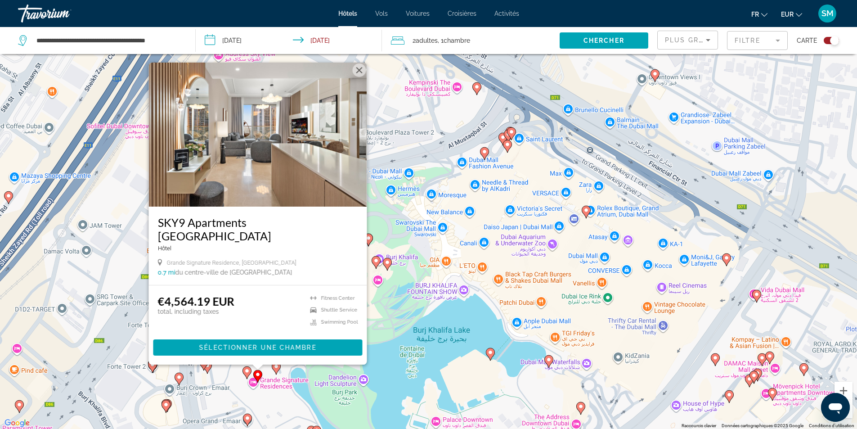
click at [247, 371] on image "Main content" at bounding box center [246, 370] width 5 height 5
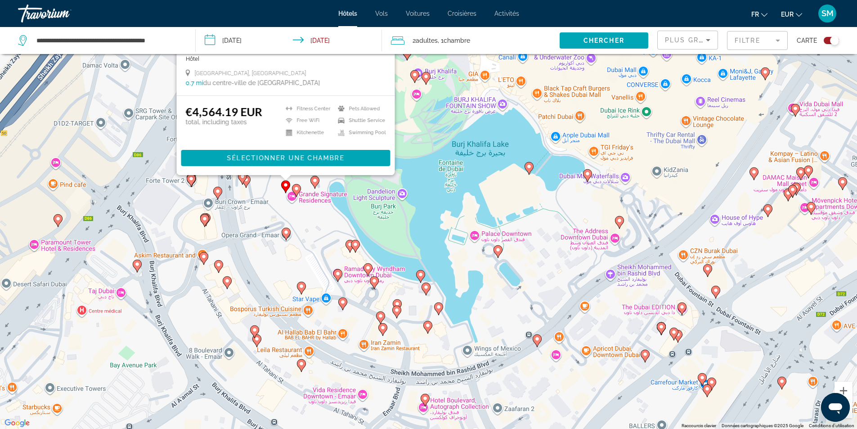
drag, startPoint x: 223, startPoint y: 363, endPoint x: 256, endPoint y: 204, distance: 161.8
click at [256, 204] on div "Pour activer le glissement avec le clavier, appuyez sur Alt+Entrée. Une fois ce…" at bounding box center [428, 214] width 857 height 429
click at [286, 232] on image "Main content" at bounding box center [286, 232] width 5 height 5
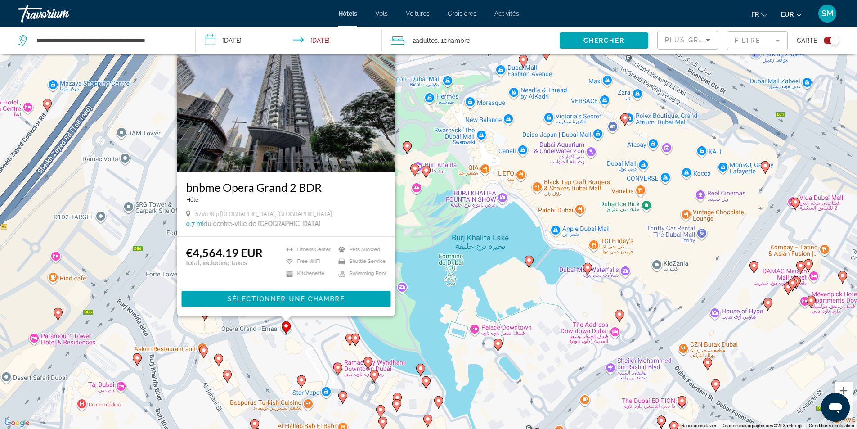
click at [355, 336] on image "Main content" at bounding box center [355, 337] width 5 height 5
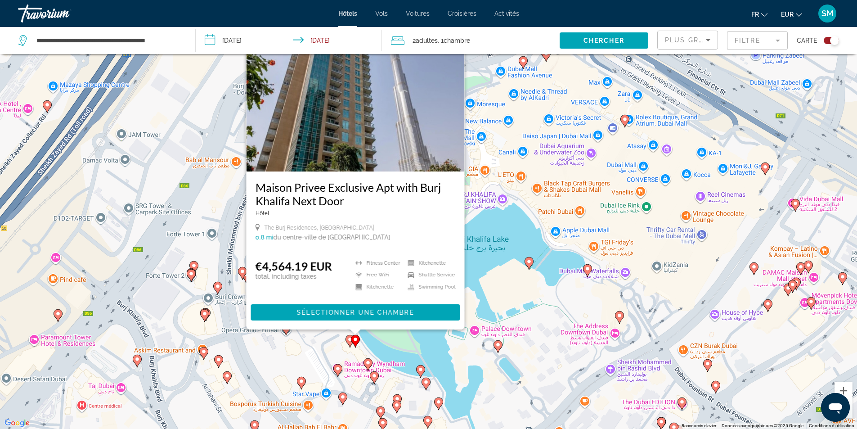
click at [301, 381] on image "Main content" at bounding box center [301, 380] width 5 height 5
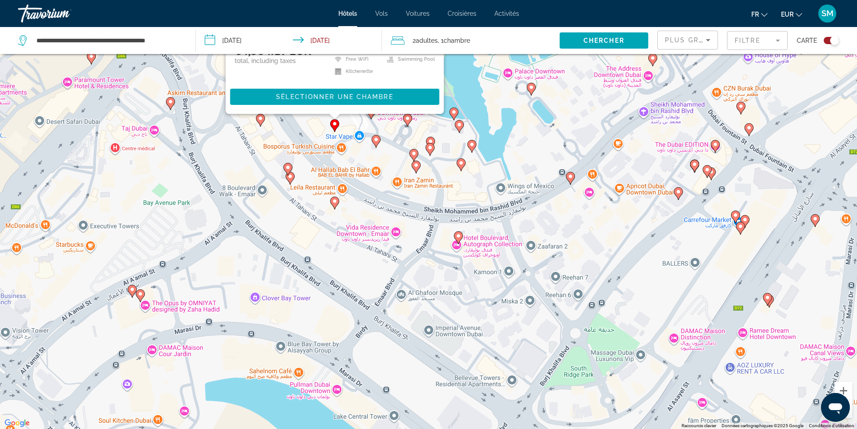
drag, startPoint x: 272, startPoint y: 396, endPoint x: 305, endPoint y: 137, distance: 260.9
click at [305, 137] on div "Pour activer le glissement avec le clavier, appuyez sur Alt+Entrée. Une fois ce…" at bounding box center [428, 214] width 857 height 429
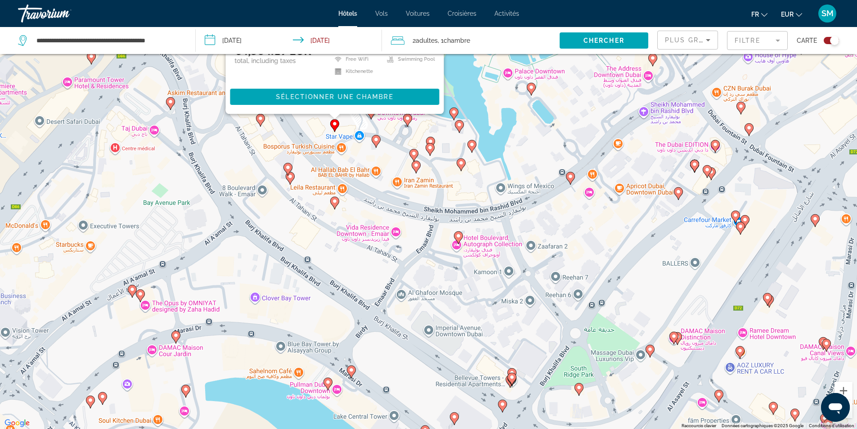
click at [458, 235] on image "Main content" at bounding box center [458, 235] width 5 height 5
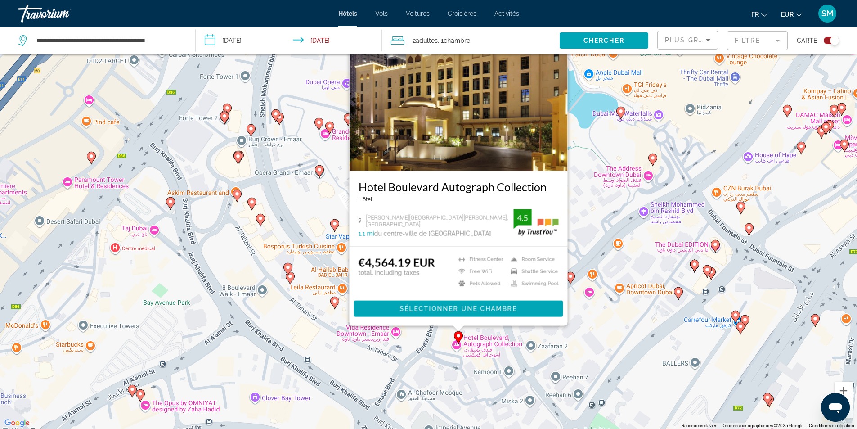
click at [571, 277] on image "Main content" at bounding box center [570, 276] width 5 height 5
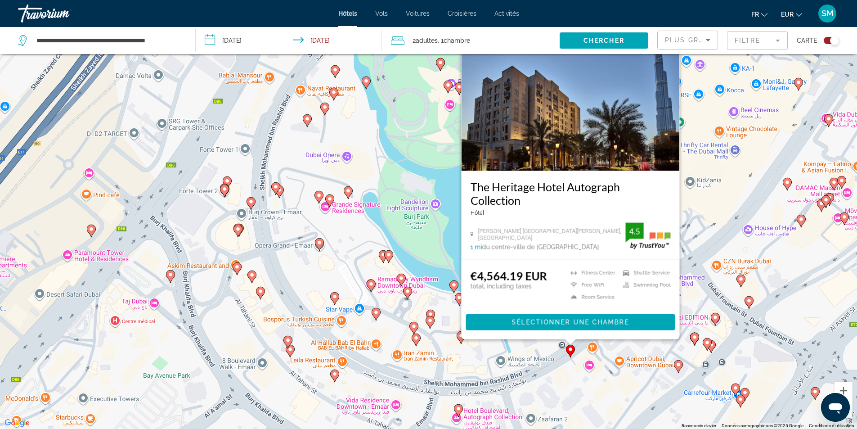
click at [740, 279] on image "Main content" at bounding box center [741, 278] width 5 height 5
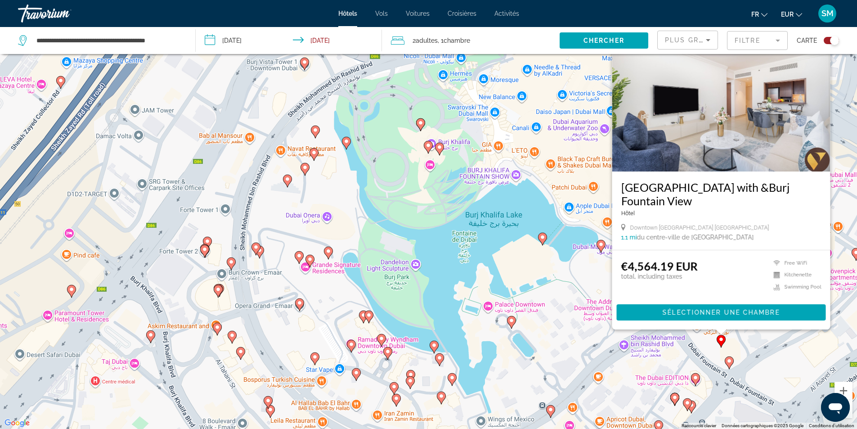
click at [730, 360] on image "Main content" at bounding box center [729, 360] width 5 height 5
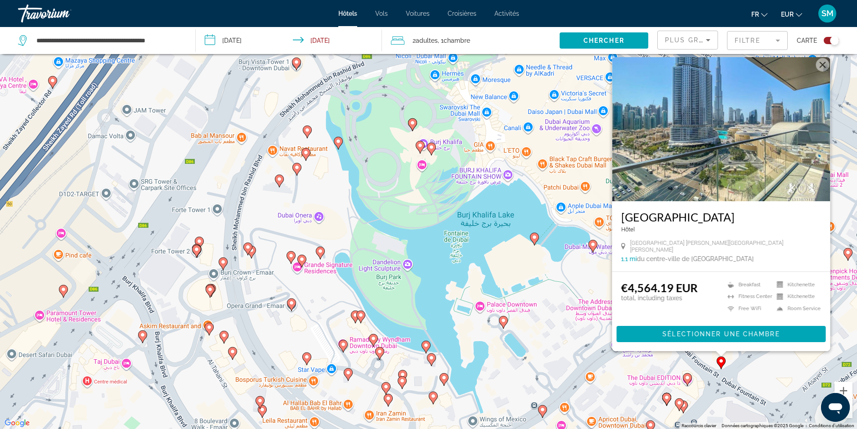
click at [412, 123] on image "Main content" at bounding box center [412, 122] width 5 height 5
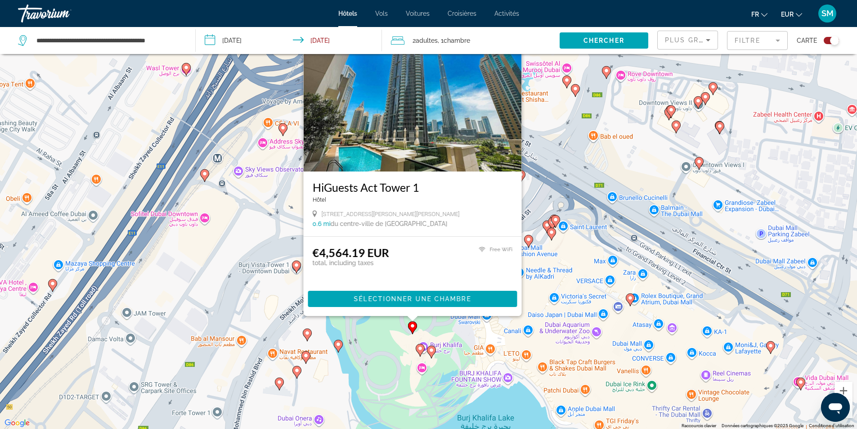
click at [578, 251] on div "Pour activer le glissement avec le clavier, appuyez sur Alt+Entrée. Une fois ce…" at bounding box center [428, 214] width 857 height 429
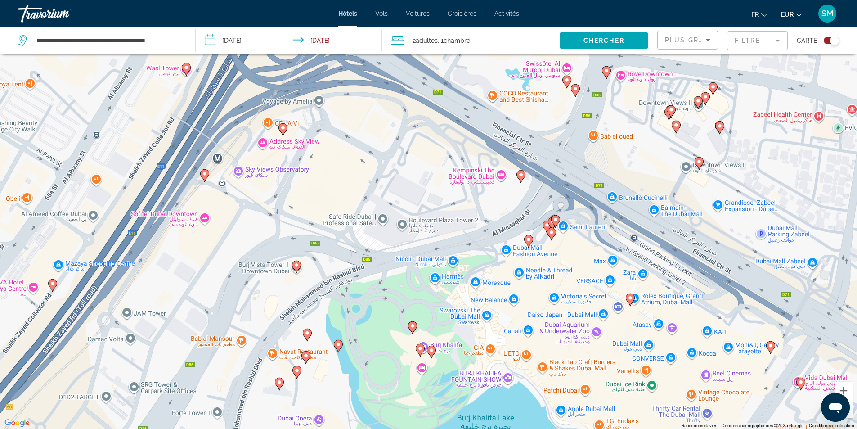
click at [282, 126] on image "Main content" at bounding box center [282, 127] width 5 height 5
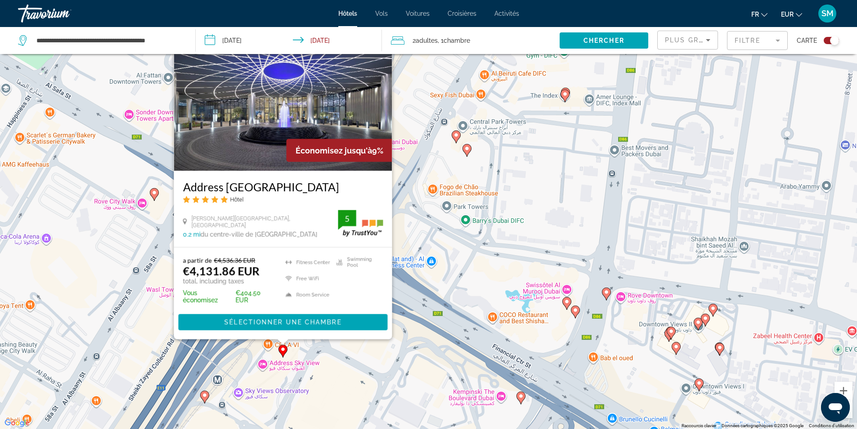
click at [576, 309] on image "Main content" at bounding box center [575, 309] width 5 height 5
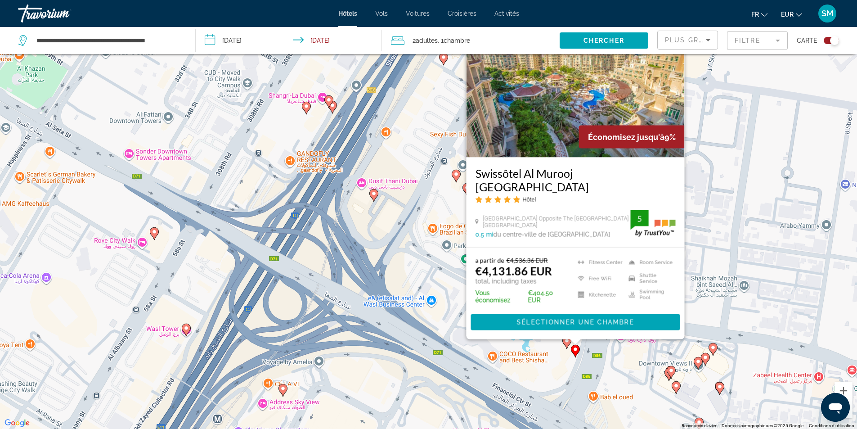
click at [565, 342] on image "Main content" at bounding box center [566, 340] width 5 height 5
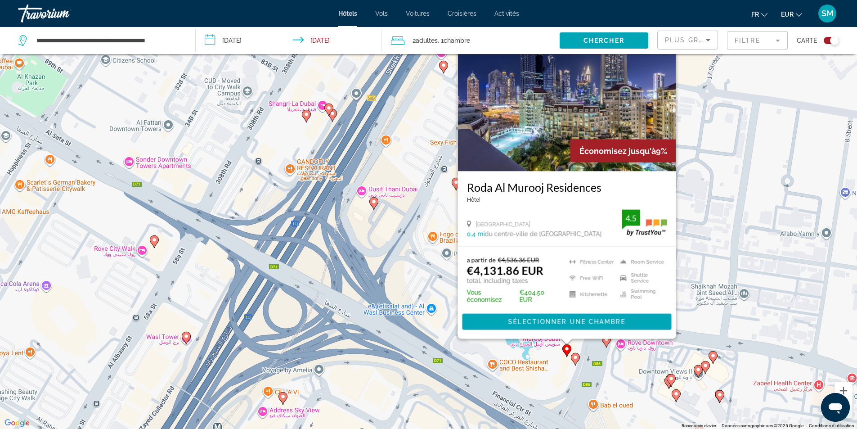
click at [607, 340] on image "Main content" at bounding box center [606, 339] width 5 height 5
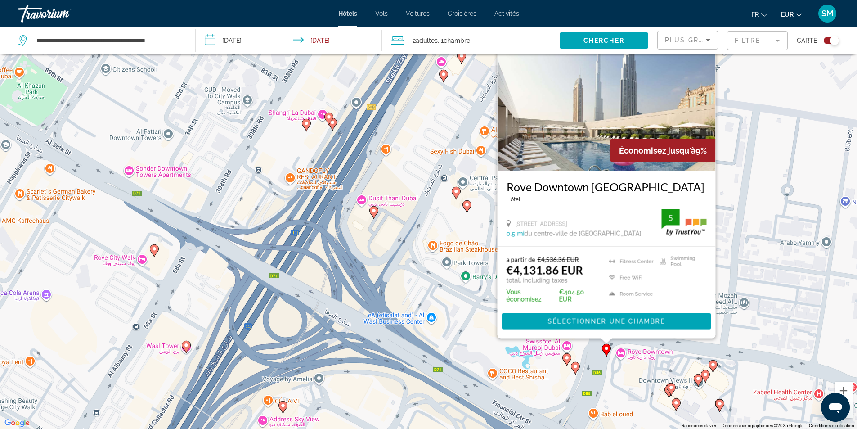
click at [672, 387] on image "Main content" at bounding box center [671, 387] width 5 height 5
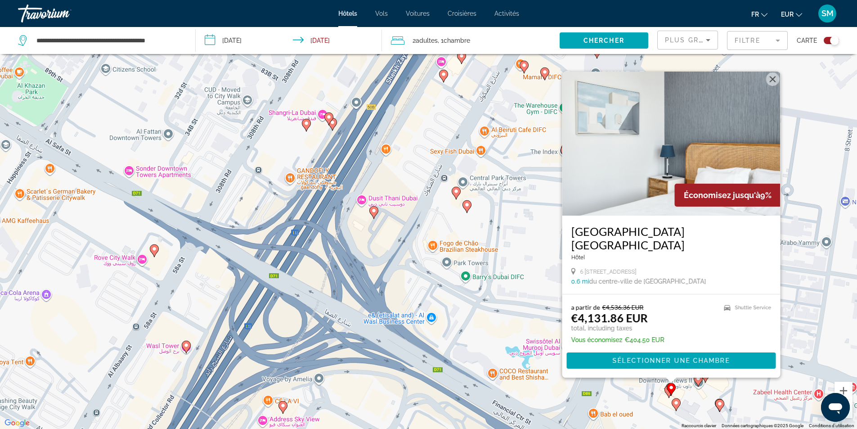
click at [833, 41] on div "Toggle map" at bounding box center [834, 40] width 9 height 9
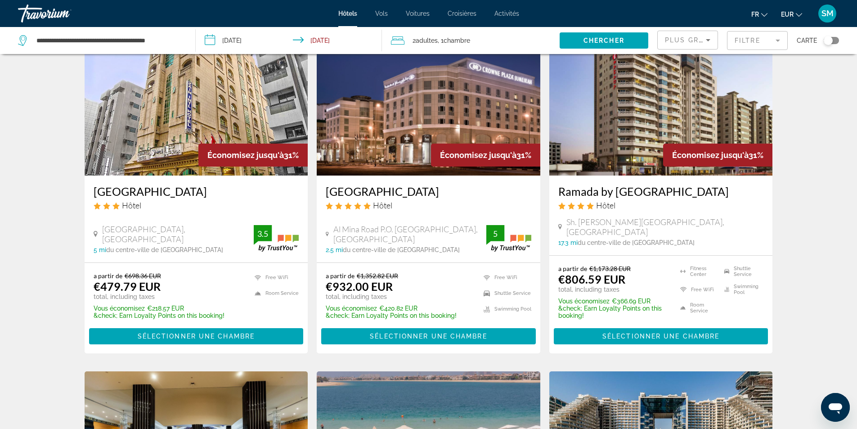
scroll to position [63, 0]
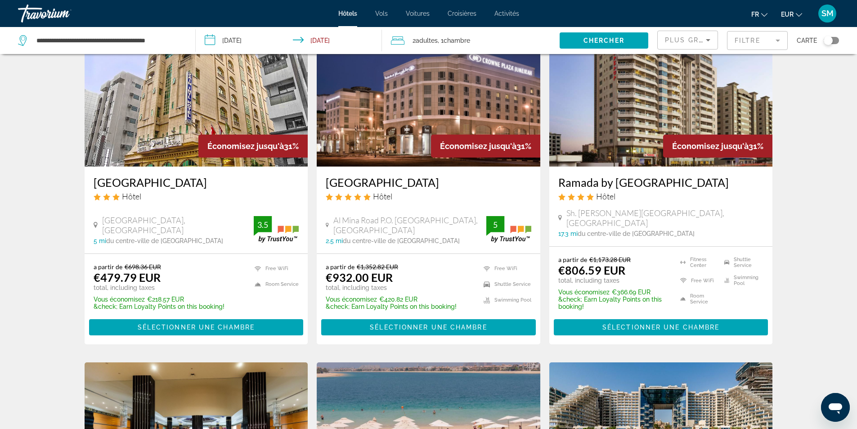
click at [767, 41] on mat-form-field "Filtre" at bounding box center [757, 40] width 61 height 19
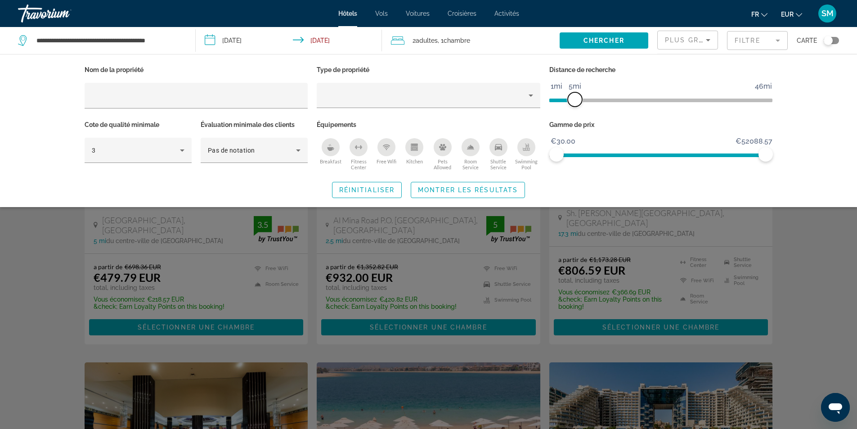
drag, startPoint x: 691, startPoint y: 100, endPoint x: 573, endPoint y: 102, distance: 117.5
click at [573, 102] on span "ngx-slider" at bounding box center [575, 99] width 14 height 14
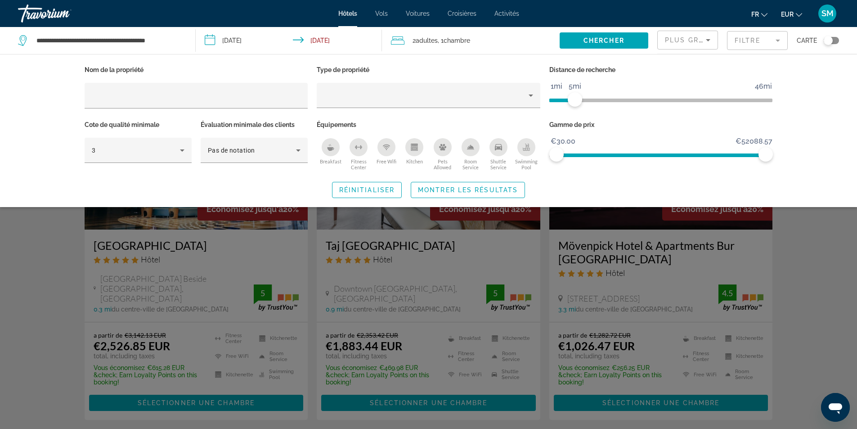
click at [527, 145] on icon "Swimming Pool" at bounding box center [526, 147] width 7 height 7
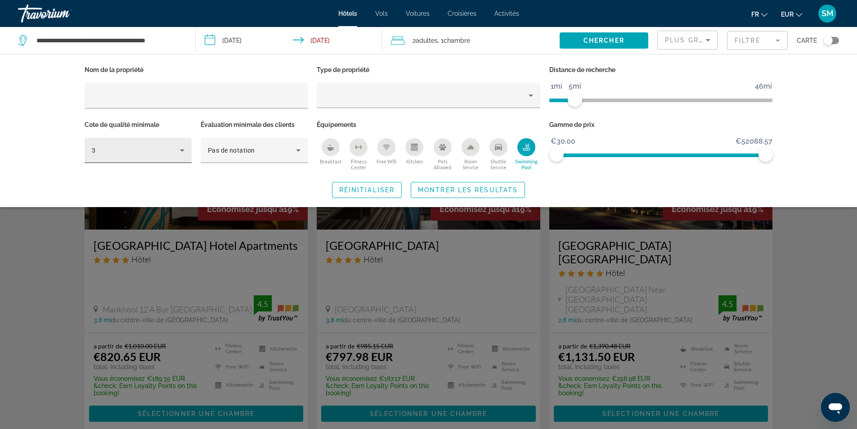
click at [184, 149] on icon "Hotel Filters" at bounding box center [182, 150] width 5 height 2
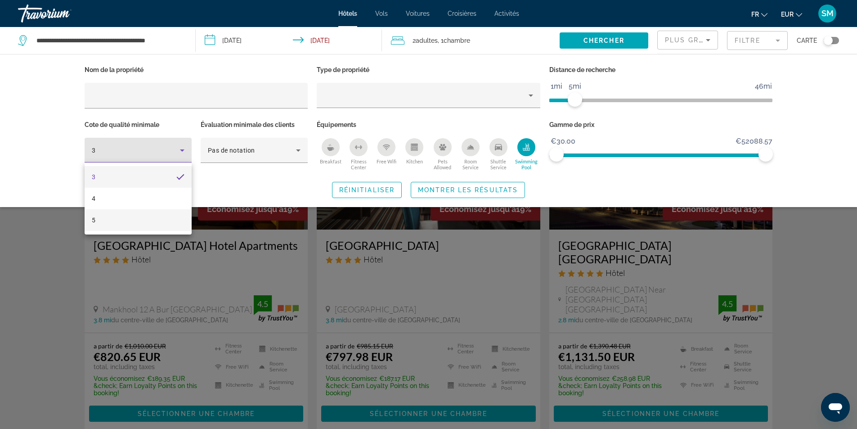
click at [142, 225] on mat-option "5" at bounding box center [138, 220] width 107 height 22
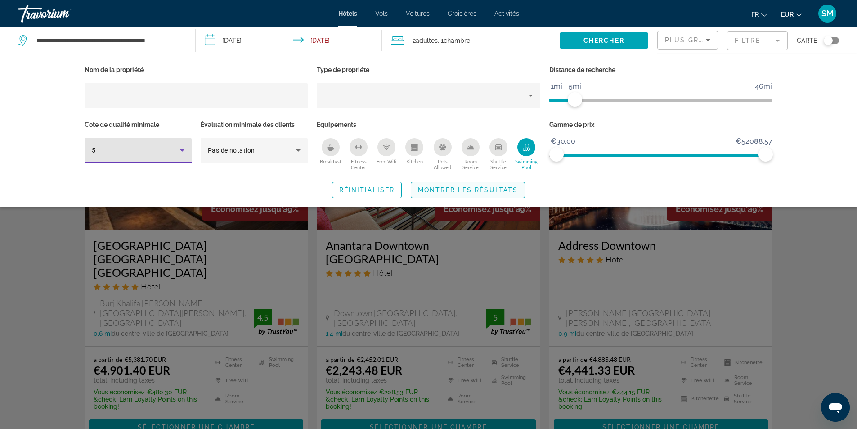
click at [510, 187] on span "Montrer les résultats" at bounding box center [468, 189] width 100 height 7
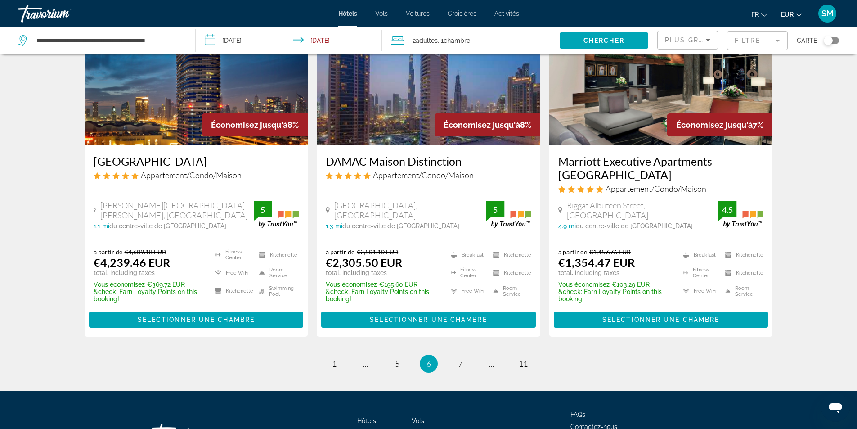
scroll to position [1166, 0]
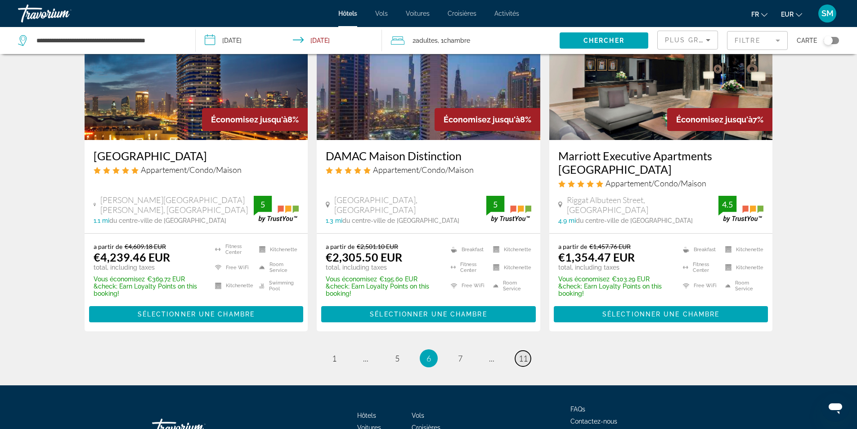
click at [523, 353] on span "11" at bounding box center [523, 358] width 9 height 10
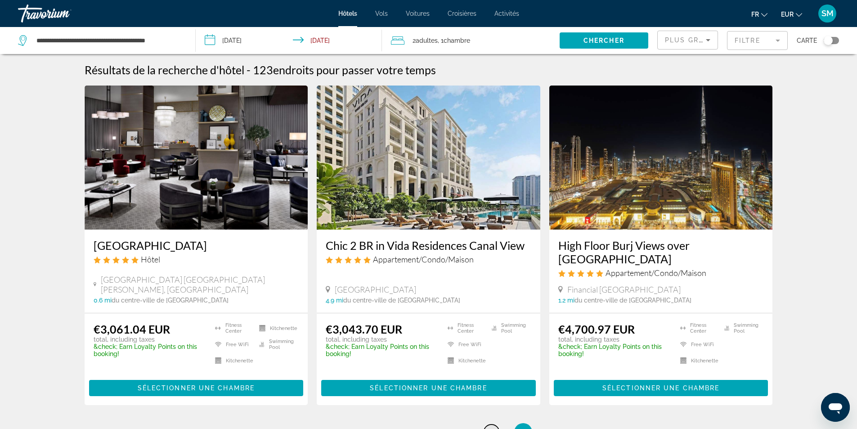
click at [493, 427] on span "10" at bounding box center [491, 432] width 9 height 10
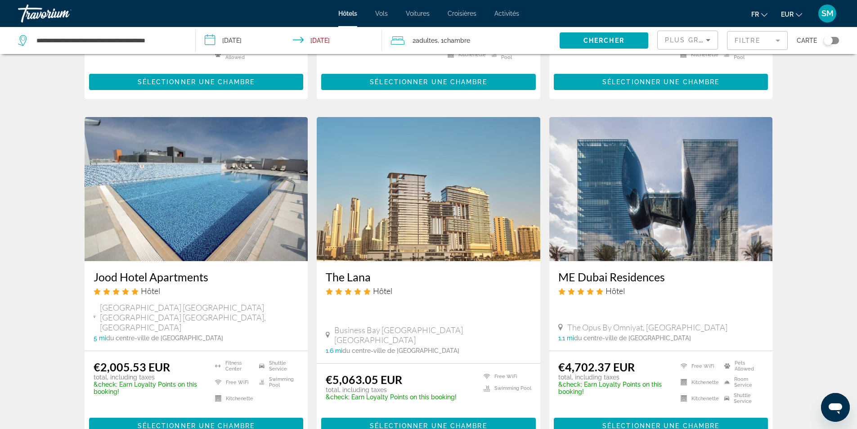
scroll to position [1030, 0]
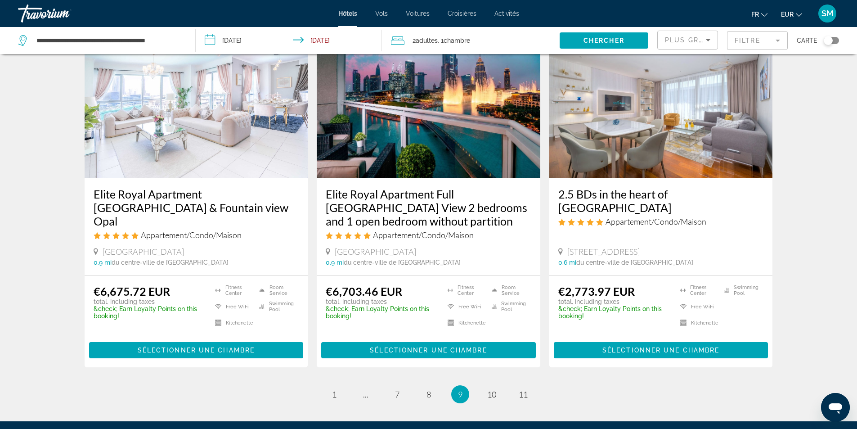
scroll to position [1097, 0]
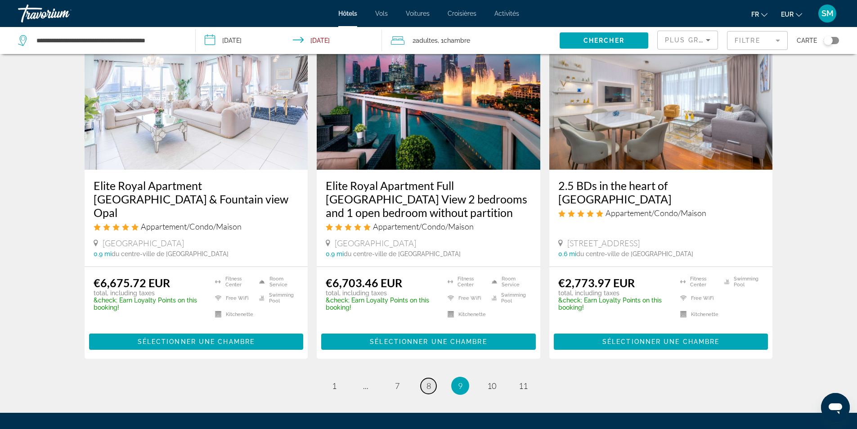
click at [423, 378] on link "page 8" at bounding box center [429, 386] width 16 height 16
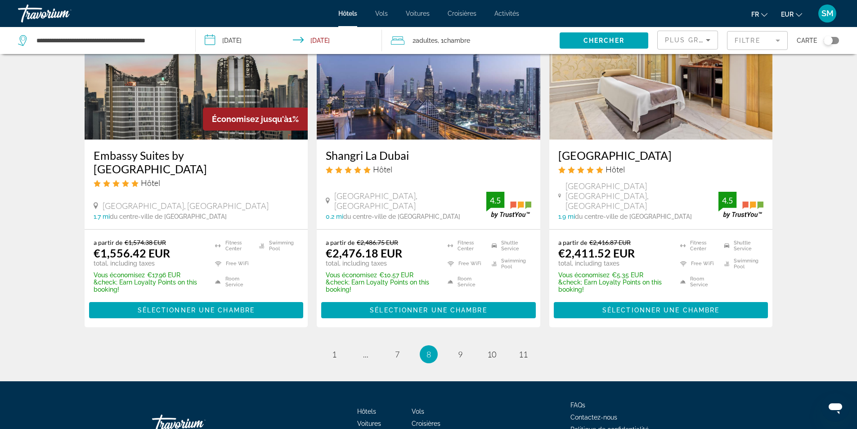
scroll to position [1138, 0]
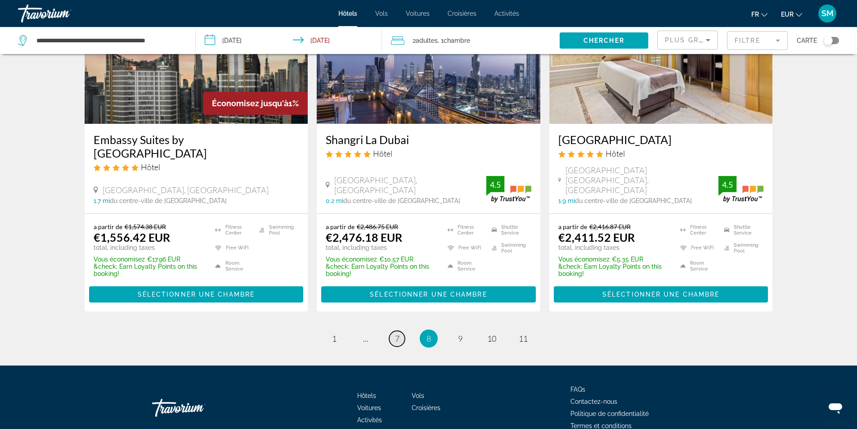
click at [398, 343] on span "7" at bounding box center [397, 338] width 5 height 10
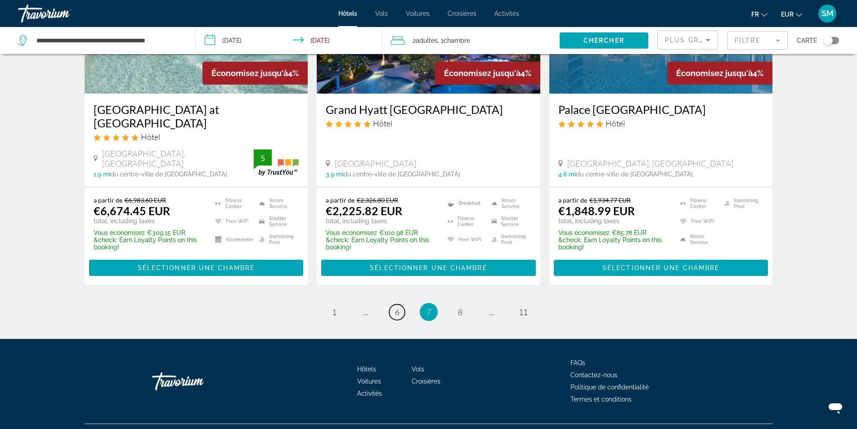
scroll to position [1183, 0]
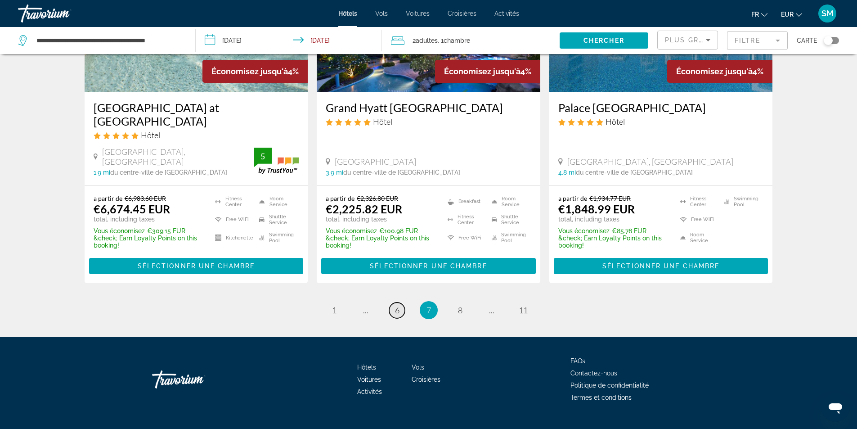
click at [397, 305] on span "6" at bounding box center [397, 310] width 5 height 10
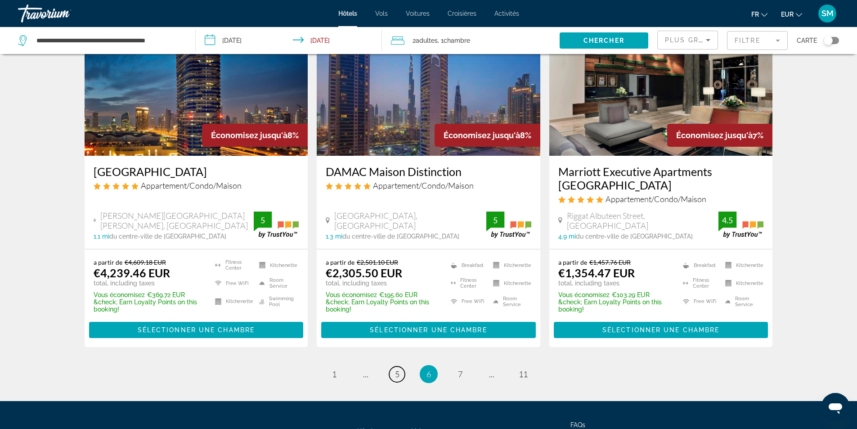
scroll to position [1160, 0]
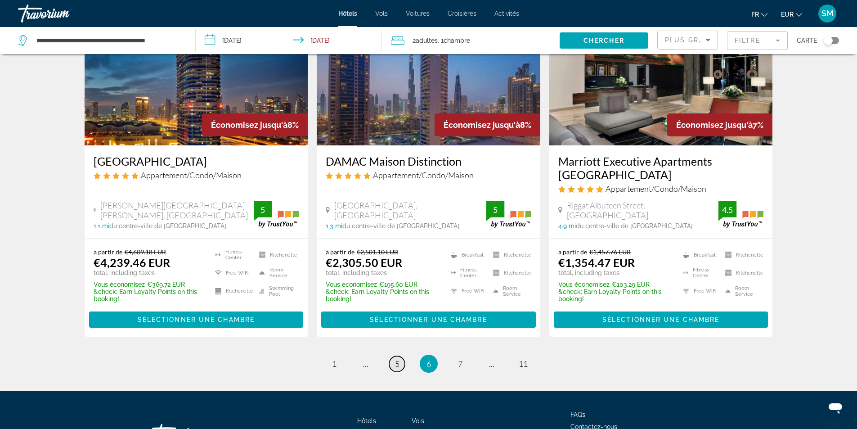
click at [398, 359] on span "5" at bounding box center [397, 364] width 5 height 10
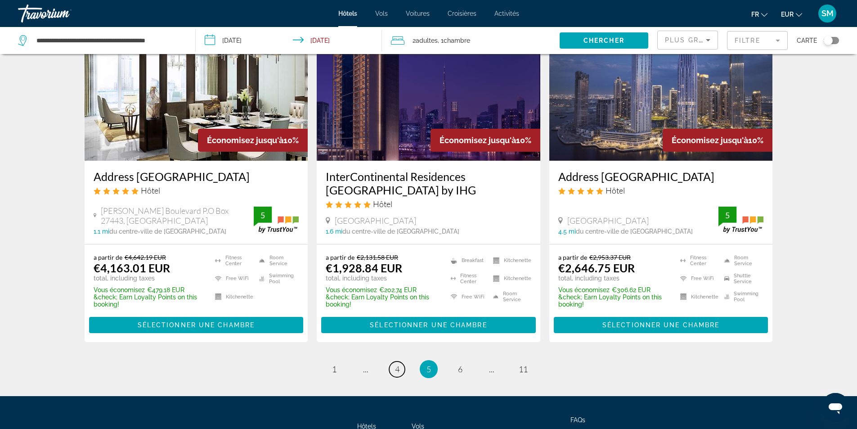
scroll to position [1133, 0]
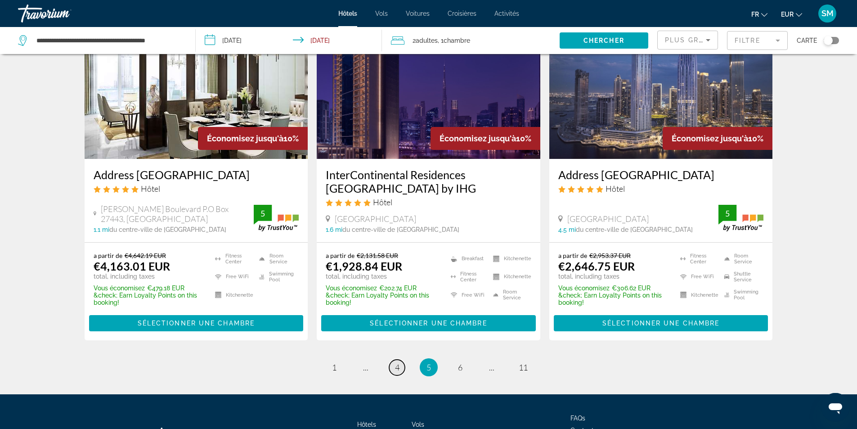
click at [399, 362] on span "4" at bounding box center [397, 367] width 5 height 10
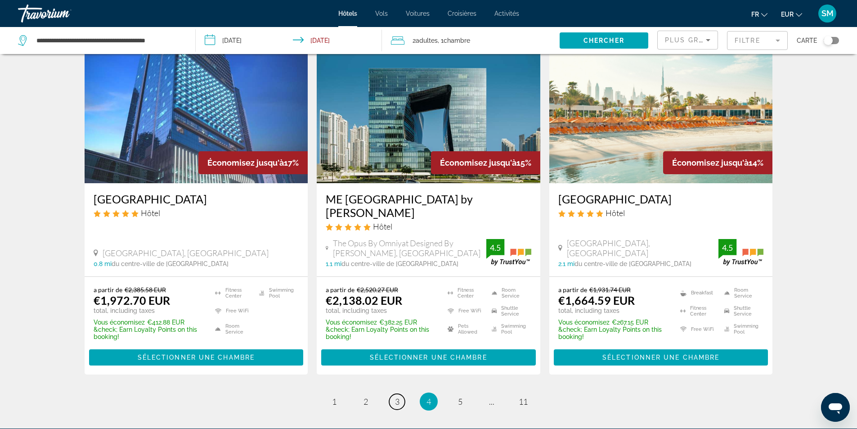
scroll to position [1137, 0]
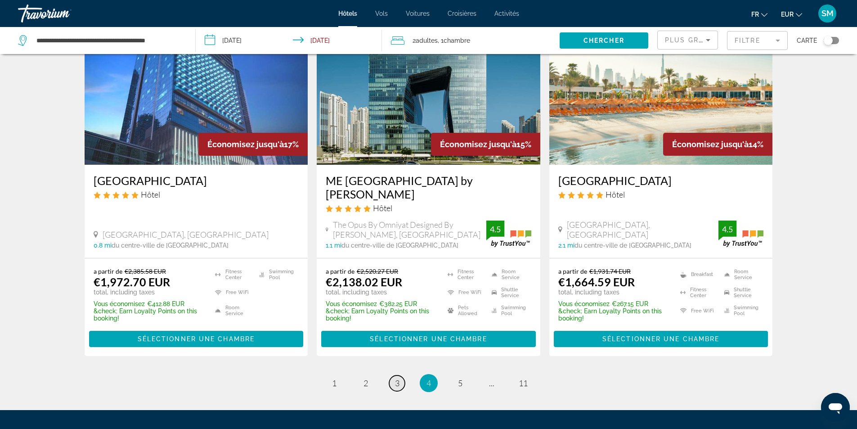
click at [397, 378] on span "3" at bounding box center [397, 383] width 5 height 10
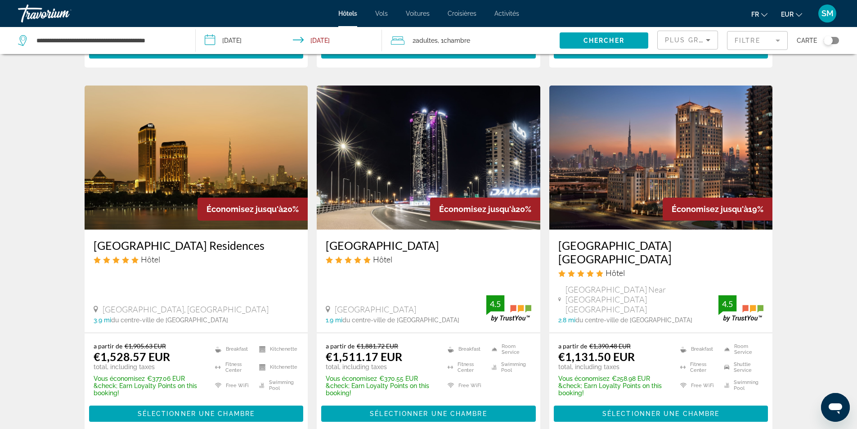
scroll to position [720, 0]
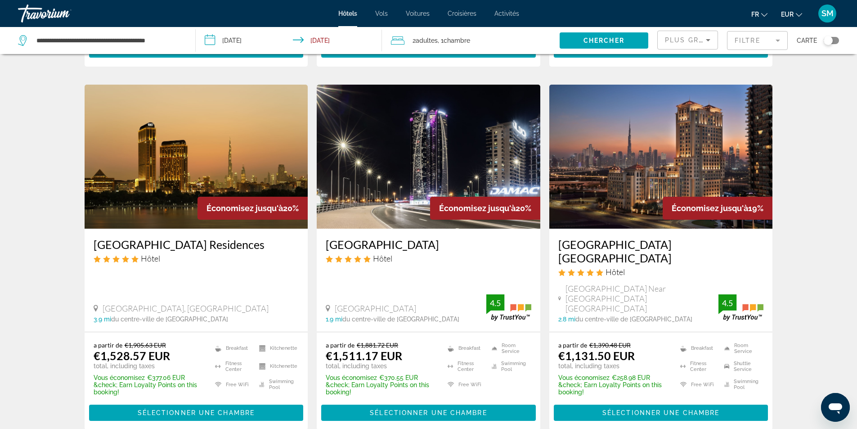
click at [357, 238] on h3 "[GEOGRAPHIC_DATA]" at bounding box center [429, 245] width 206 height 14
